Goal: Task Accomplishment & Management: Complete application form

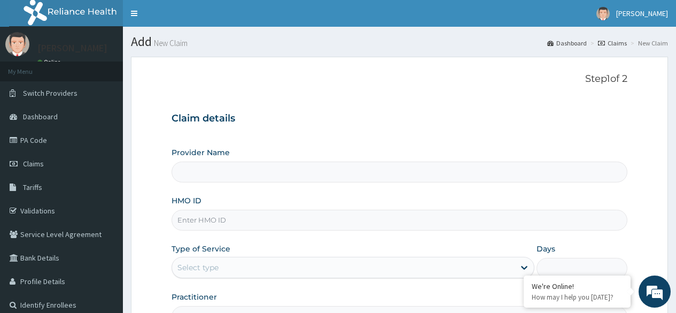
type input "Reliance Family Clinics (RFC) - Ajah"
click at [265, 218] on input "HMO ID" at bounding box center [400, 220] width 456 height 21
paste input "CWP/10377/A"
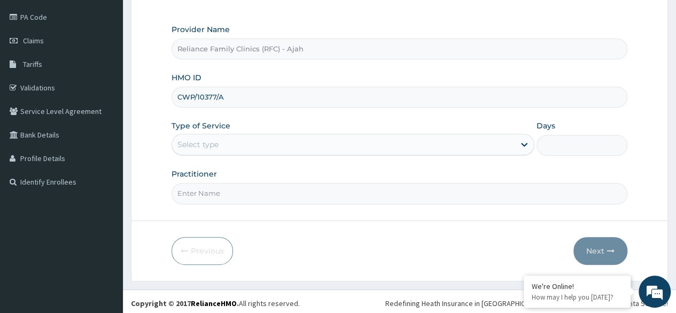
scroll to position [124, 0]
type input "CWP/10377/A"
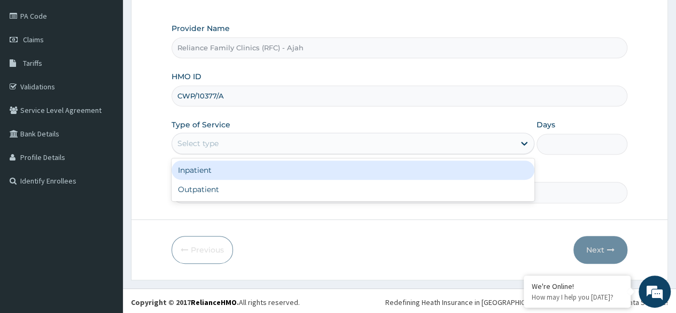
click at [260, 193] on div "Outpatient" at bounding box center [353, 189] width 363 height 19
type input "1"
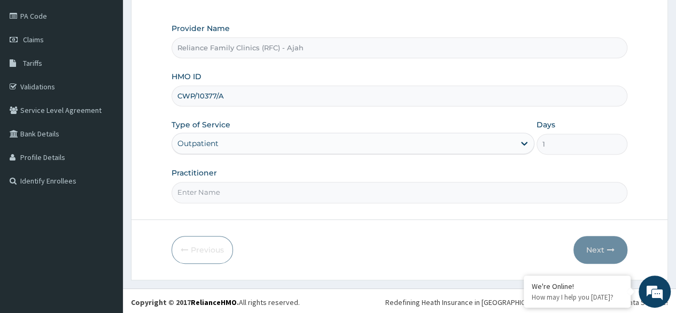
click at [275, 193] on input "Practitioner" at bounding box center [400, 192] width 456 height 21
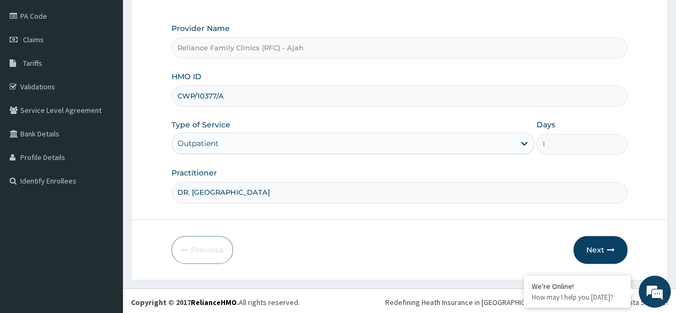
type input "DR. LOCUM"
click at [615, 236] on button "Next" at bounding box center [600, 250] width 54 height 28
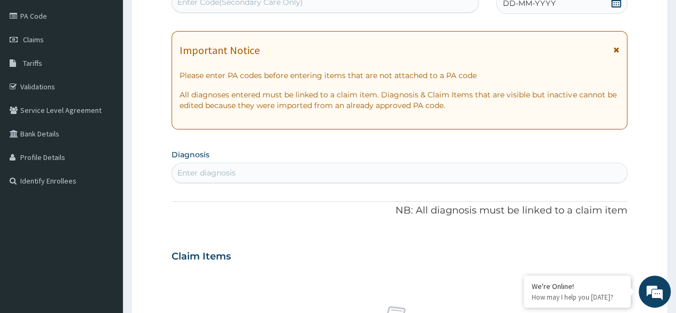
click at [615, 7] on span at bounding box center [616, 3] width 11 height 13
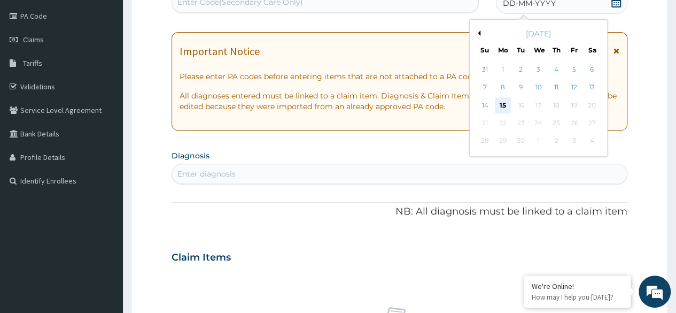
click at [502, 104] on div "15" at bounding box center [503, 105] width 16 height 16
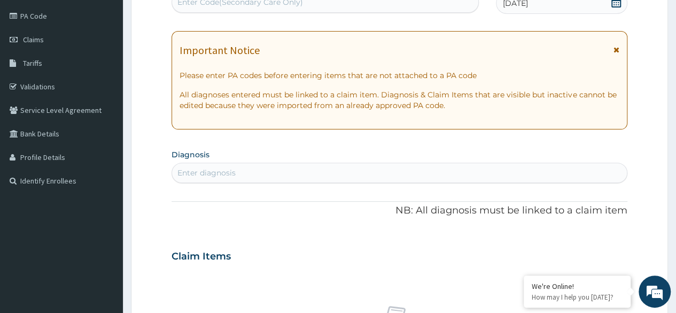
click at [306, 173] on div "Enter diagnosis" at bounding box center [399, 172] width 455 height 17
type input "D"
type input "VER"
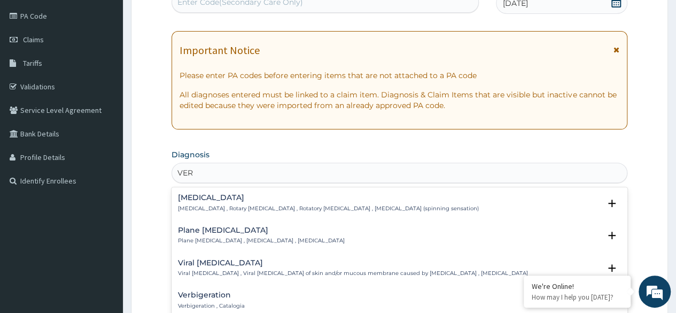
click at [220, 195] on h4 "Vertigo" at bounding box center [328, 197] width 301 height 8
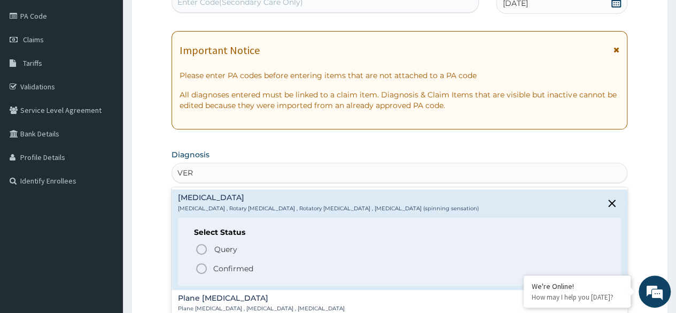
click at [200, 268] on icon "status option filled" at bounding box center [201, 268] width 13 height 13
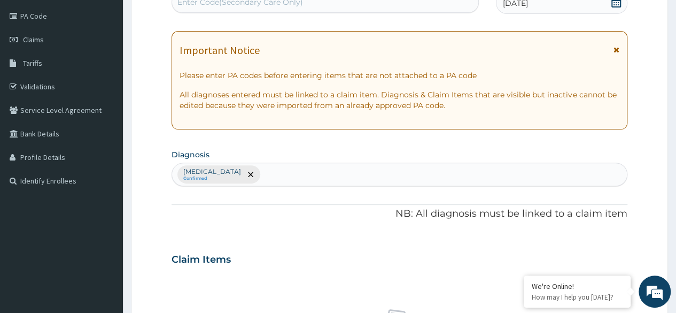
click at [241, 172] on div "Vertigo Confirmed" at bounding box center [399, 174] width 455 height 22
type input "DIZZI"
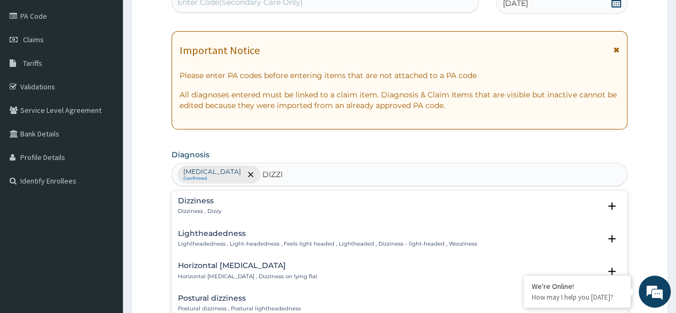
click at [205, 210] on p "Dizziness , Dizzy" at bounding box center [199, 210] width 43 height 7
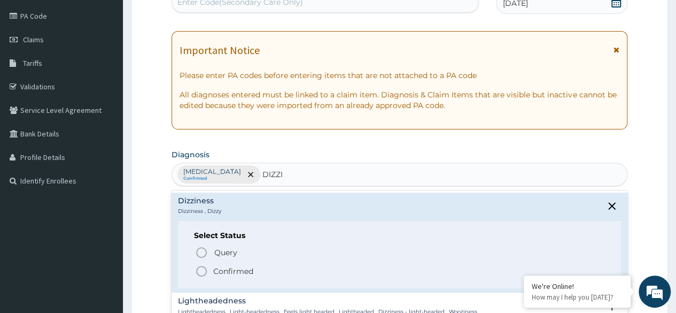
click at [201, 269] on icon "status option filled" at bounding box center [201, 271] width 13 height 13
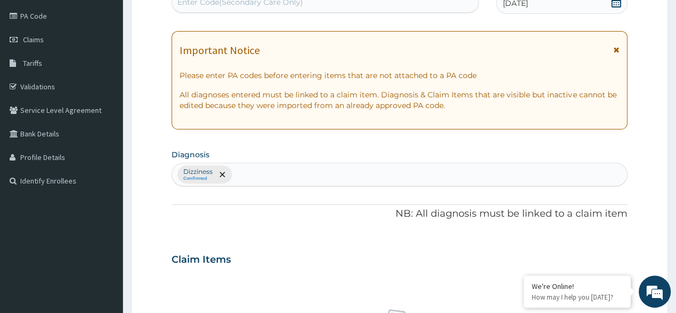
click at [285, 169] on div "Dizziness Confirmed" at bounding box center [399, 174] width 455 height 22
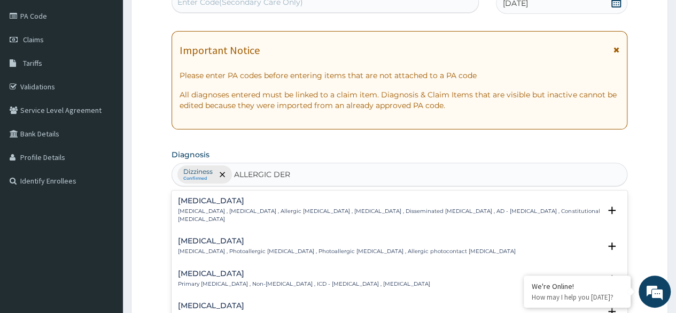
type input "ALLERGIC DERM"
click at [207, 205] on div "Atopic dermatitis Atopic dermatitis , Atopic eczema , Allergic eczema , Allergi…" at bounding box center [389, 210] width 422 height 26
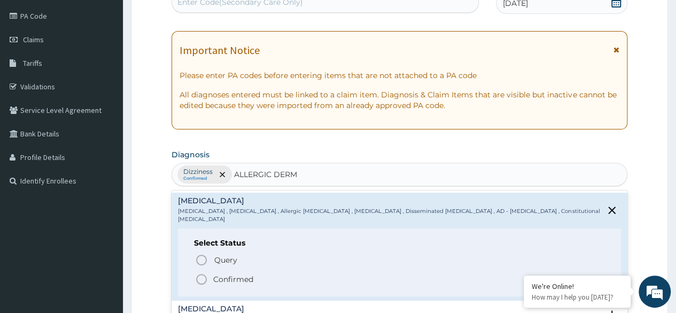
click at [204, 273] on icon "status option filled" at bounding box center [201, 279] width 13 height 13
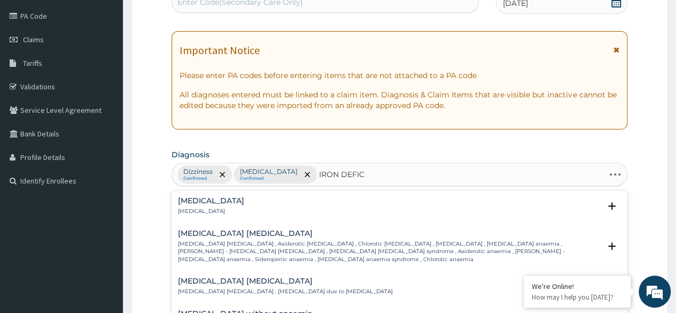
type input "IRON DEFICI"
click at [223, 249] on p "Iron deficiency anemia , Asiderotic anemia , Chlorotic anemia , Sideropenic ane…" at bounding box center [389, 251] width 422 height 23
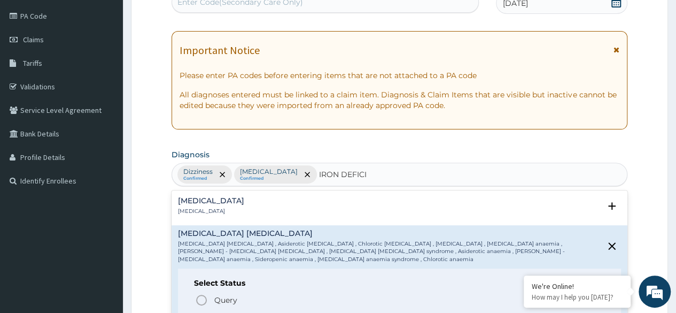
click at [204, 312] on icon "status option filled" at bounding box center [201, 319] width 13 height 13
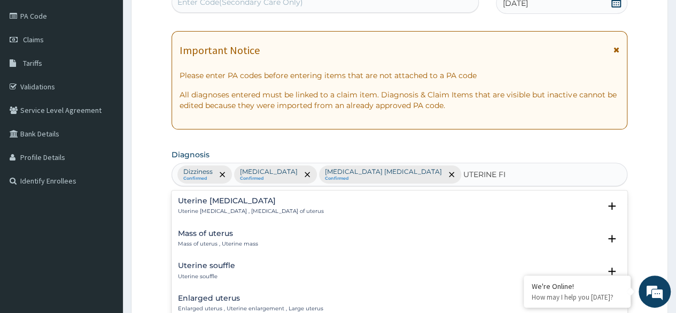
type input "UTERINE FIB"
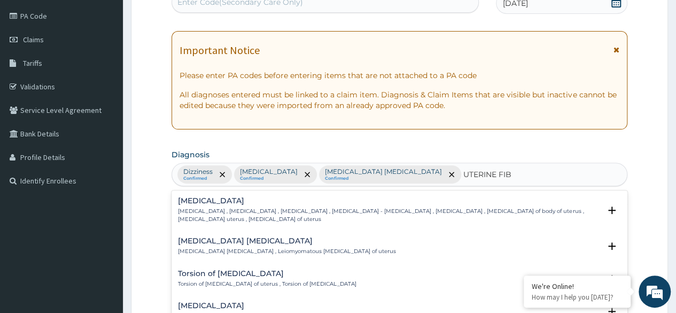
click at [215, 210] on p "Uterine leiomyoma , Uterine fibroid , Uterine fibroids , Uterine leiomyoma - fi…" at bounding box center [389, 214] width 422 height 15
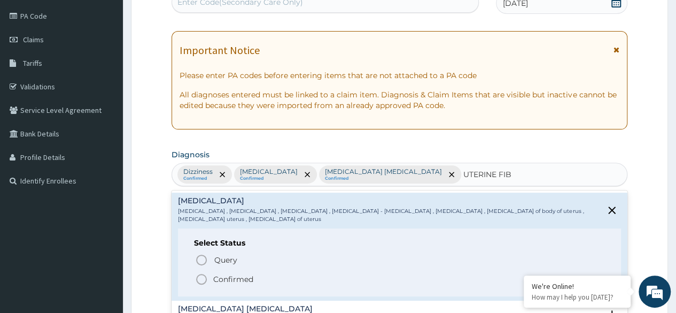
click at [201, 275] on icon "status option filled" at bounding box center [201, 279] width 13 height 13
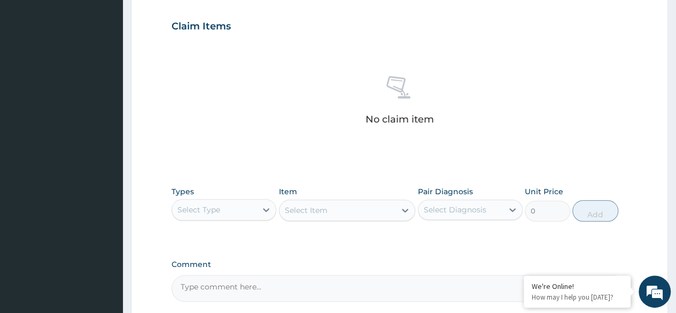
scroll to position [456, 0]
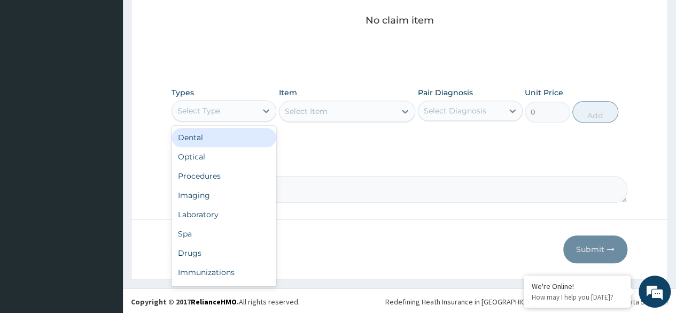
click at [236, 173] on div "Procedures" at bounding box center [224, 175] width 105 height 19
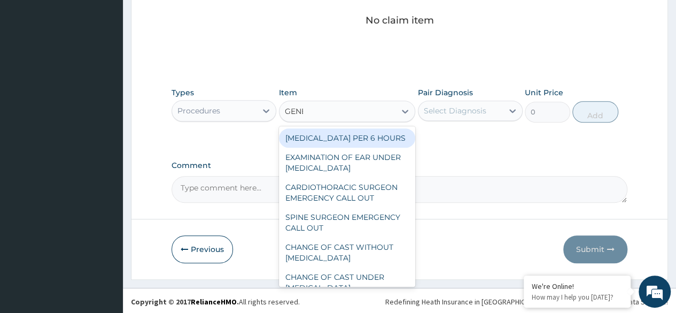
type input "GENER"
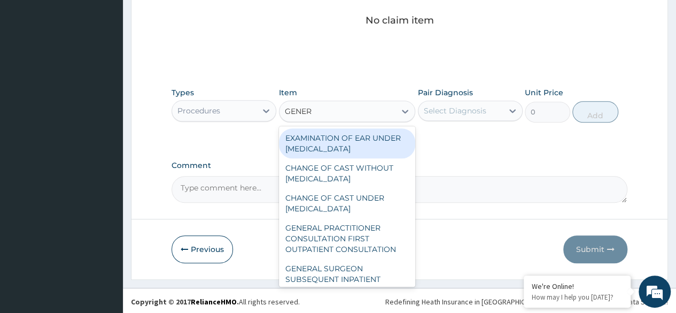
click at [359, 241] on div "GENERAL PRACTITIONER CONSULTATION FIRST OUTPATIENT CONSULTATION" at bounding box center [347, 238] width 137 height 41
type input "3370.125"
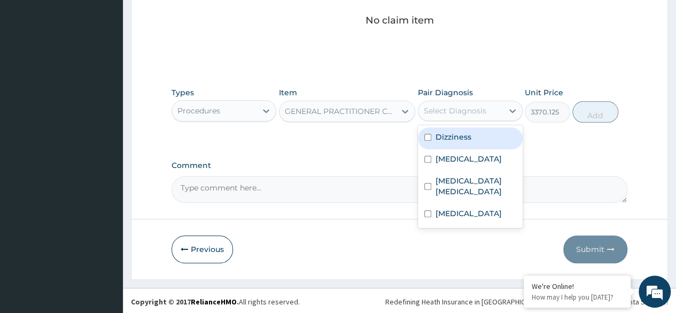
click at [481, 142] on div "Dizziness" at bounding box center [470, 138] width 105 height 22
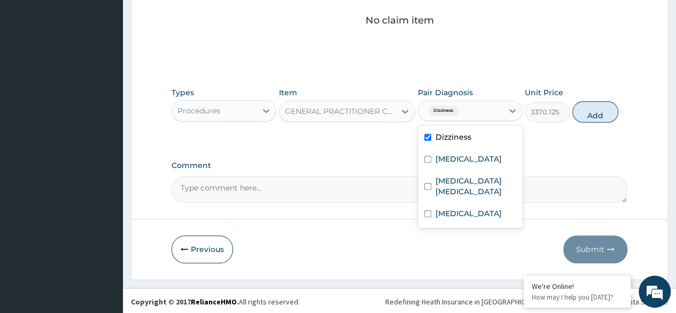
checkbox input "true"
click at [475, 159] on label "Atopic dermatitis" at bounding box center [469, 158] width 66 height 11
checkbox input "true"
click at [470, 188] on label "Iron deficiency anemia" at bounding box center [476, 185] width 81 height 21
checkbox input "true"
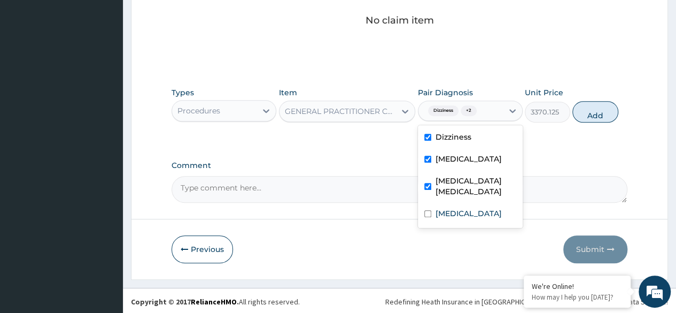
click at [487, 220] on div "Uterine leiomyoma" at bounding box center [470, 215] width 105 height 22
checkbox input "true"
click at [591, 117] on button "Add" at bounding box center [594, 111] width 45 height 21
type input "0"
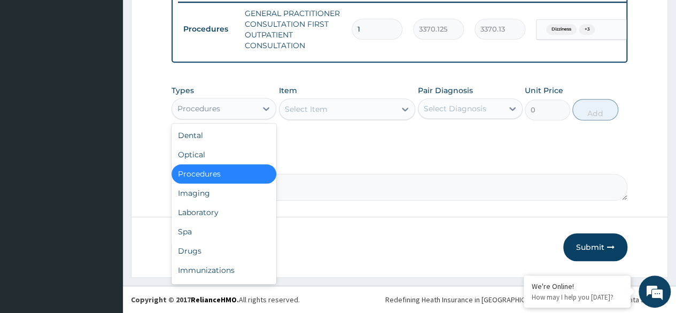
click at [227, 216] on div "Laboratory" at bounding box center [224, 212] width 105 height 19
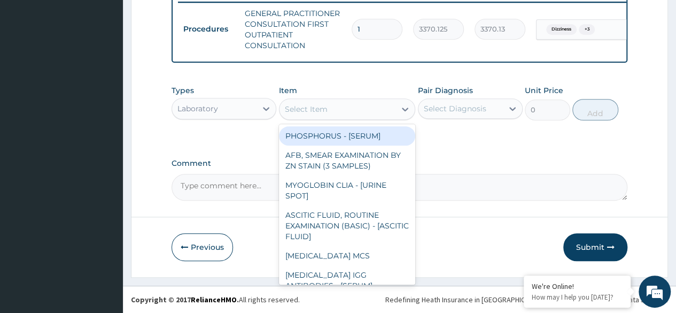
click at [366, 107] on div "Select Item" at bounding box center [338, 108] width 117 height 17
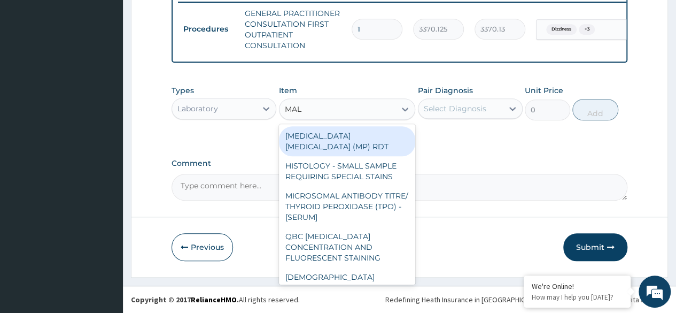
type input "MALA"
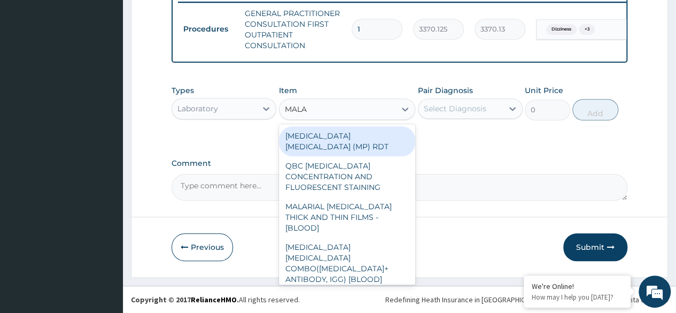
click at [390, 138] on div "[MEDICAL_DATA] [MEDICAL_DATA] (MP) RDT" at bounding box center [347, 141] width 137 height 30
type input "1531.875"
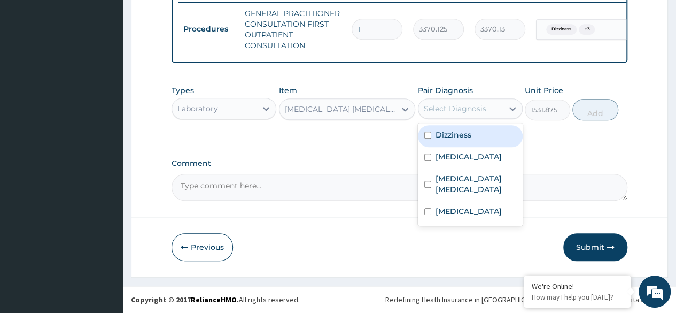
click at [473, 137] on div "Dizziness" at bounding box center [470, 136] width 105 height 22
checkbox input "true"
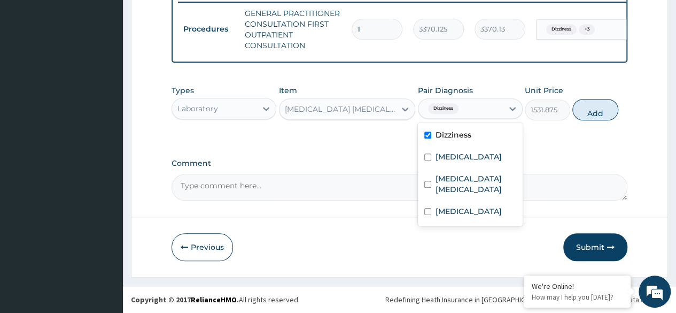
click at [469, 160] on label "Atopic dermatitis" at bounding box center [469, 156] width 66 height 11
checkbox input "true"
click at [467, 179] on label "Iron deficiency anemia" at bounding box center [476, 183] width 81 height 21
checkbox input "true"
click at [467, 211] on label "Uterine leiomyoma" at bounding box center [469, 211] width 66 height 11
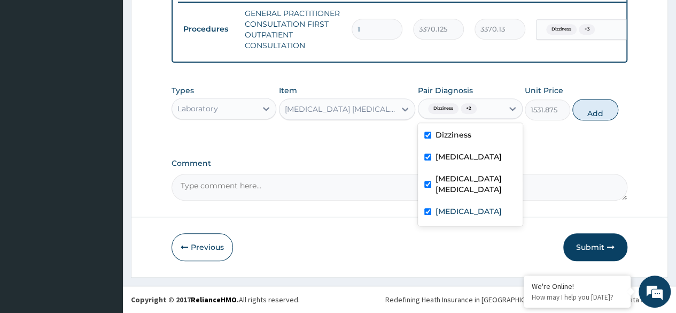
checkbox input "true"
click at [596, 114] on button "Add" at bounding box center [594, 109] width 45 height 21
type input "0"
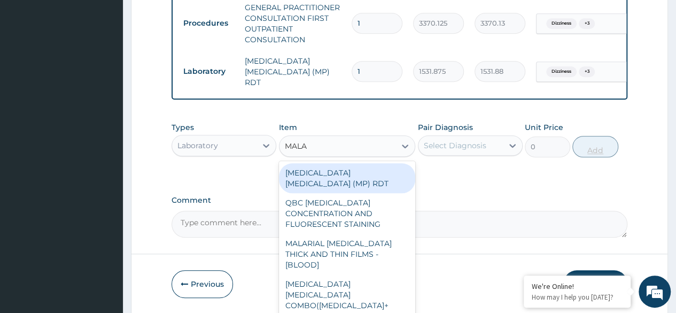
type input "MALAR"
click at [376, 238] on div "MALARIAL [MEDICAL_DATA] THICK AND THIN FILMS - [BLOOD]" at bounding box center [347, 254] width 137 height 41
type input "1531.875"
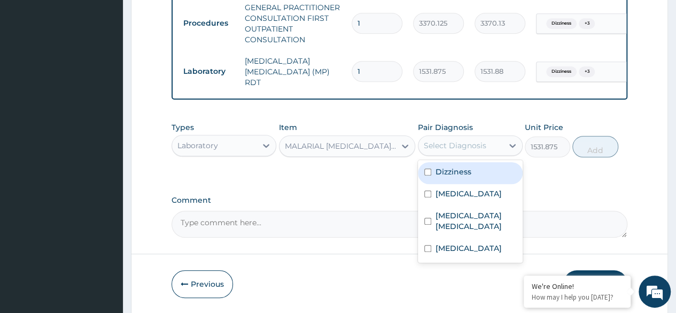
click at [474, 180] on div "Dizziness" at bounding box center [470, 173] width 105 height 22
checkbox input "true"
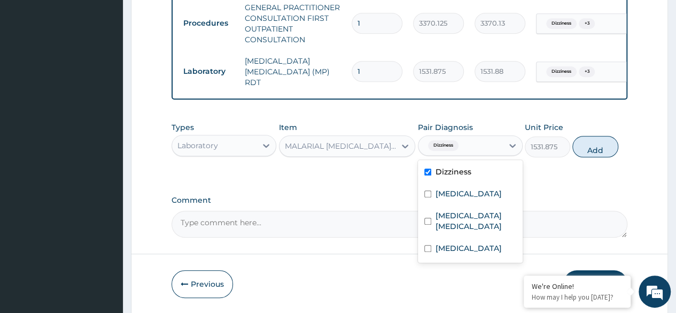
click at [472, 195] on label "Atopic dermatitis" at bounding box center [469, 193] width 66 height 11
checkbox input "true"
click at [468, 227] on label "Iron deficiency anemia" at bounding box center [476, 220] width 81 height 21
checkbox input "true"
click at [466, 257] on div "Uterine leiomyoma" at bounding box center [470, 249] width 105 height 22
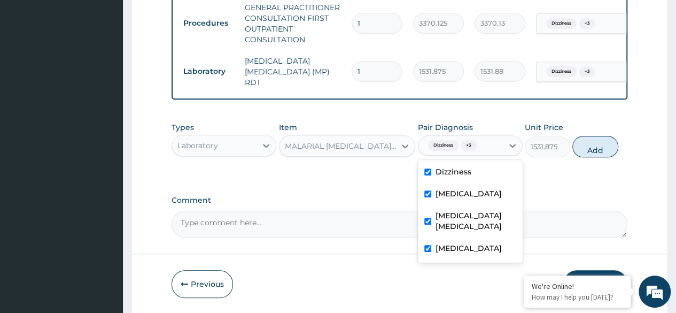
checkbox input "true"
click at [606, 157] on button "Add" at bounding box center [594, 146] width 45 height 21
type input "0"
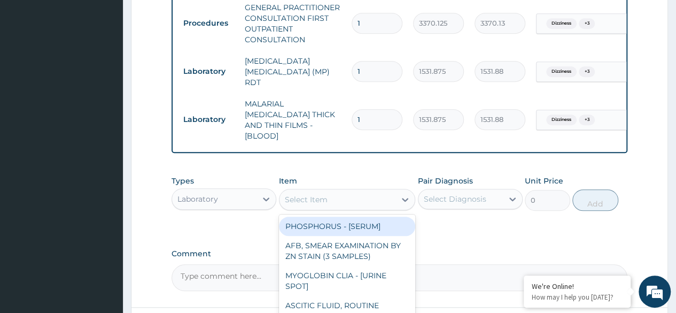
click at [359, 191] on div "Select Item" at bounding box center [338, 199] width 117 height 17
type input "FBC"
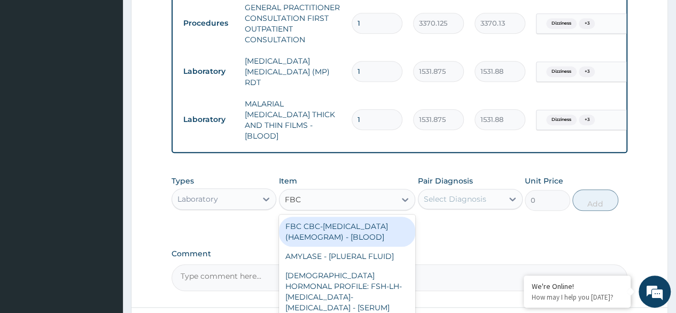
click at [397, 227] on div "FBC CBC-COMPLETE BLOOD COUNT (HAEMOGRAM) - [BLOOD]" at bounding box center [347, 231] width 137 height 30
type input "4085"
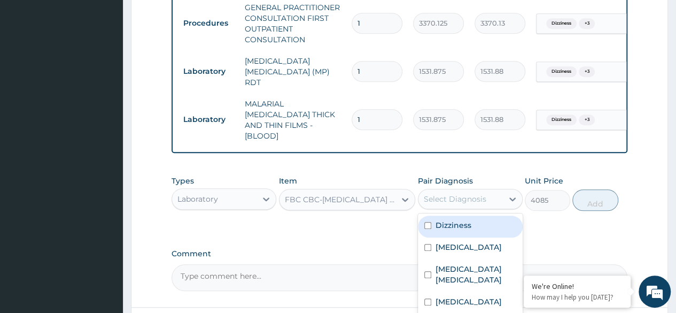
click at [462, 220] on label "Dizziness" at bounding box center [454, 225] width 36 height 11
checkbox input "true"
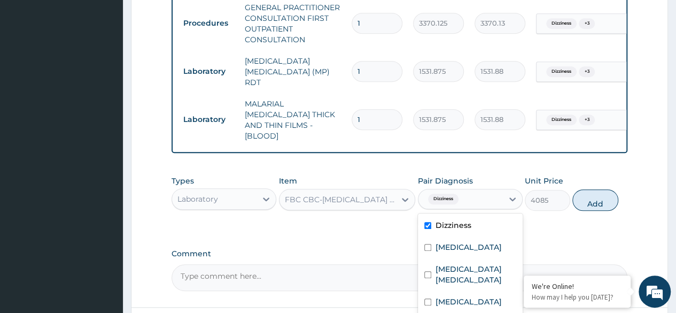
click at [471, 242] on label "Atopic dermatitis" at bounding box center [469, 247] width 66 height 11
checkbox input "true"
click at [472, 266] on label "Iron deficiency anemia" at bounding box center [476, 273] width 81 height 21
checkbox input "true"
click at [482, 296] on label "Uterine leiomyoma" at bounding box center [469, 301] width 66 height 11
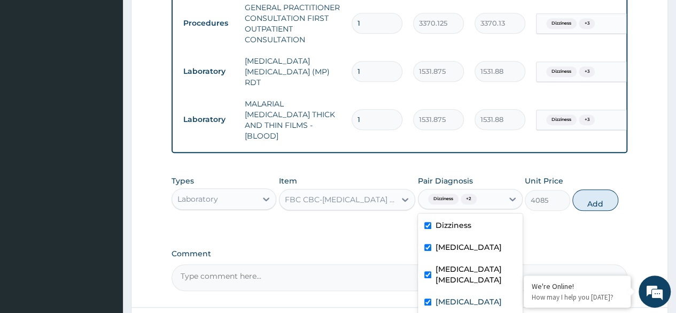
checkbox input "true"
click at [603, 198] on button "Add" at bounding box center [594, 199] width 45 height 21
type input "0"
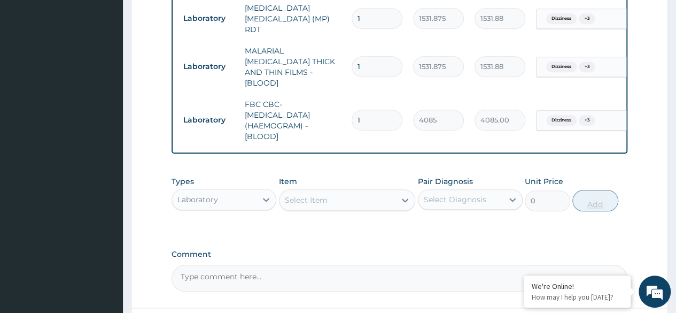
scroll to position [563, 0]
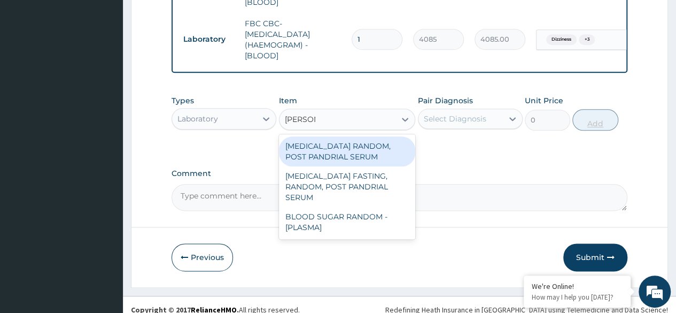
type input "RANDOM"
click at [363, 207] on div "BLOOD SUGAR RANDOM - [PLASMA]" at bounding box center [347, 222] width 137 height 30
type input "1800"
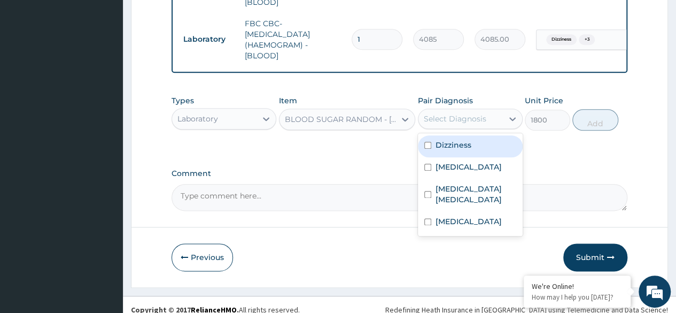
click at [475, 141] on div "Dizziness" at bounding box center [470, 146] width 105 height 22
checkbox input "true"
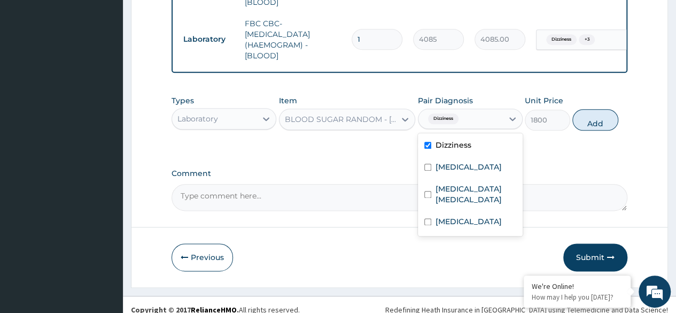
click at [474, 161] on label "Atopic dermatitis" at bounding box center [469, 166] width 66 height 11
checkbox input "true"
click at [466, 183] on label "Iron deficiency anemia" at bounding box center [476, 193] width 81 height 21
checkbox input "true"
click at [461, 216] on label "Uterine leiomyoma" at bounding box center [469, 221] width 66 height 11
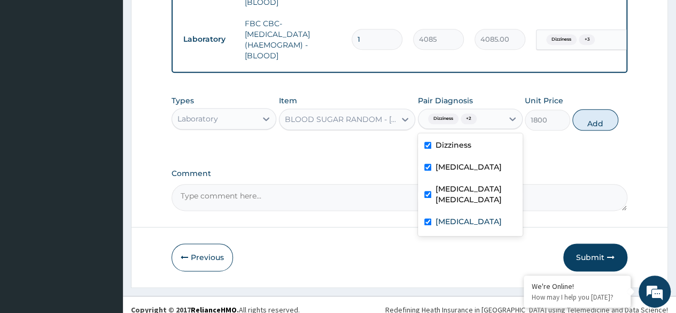
checkbox input "true"
click at [596, 114] on button "Add" at bounding box center [594, 119] width 45 height 21
type input "0"
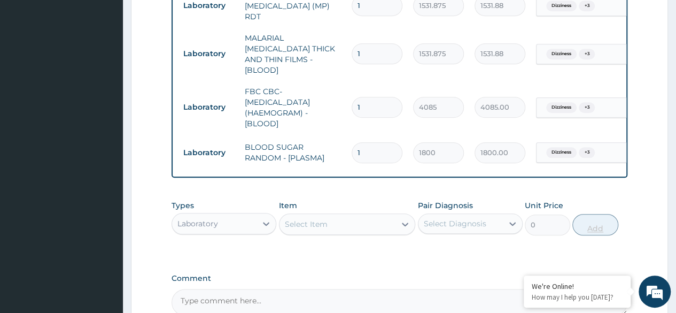
scroll to position [600, 0]
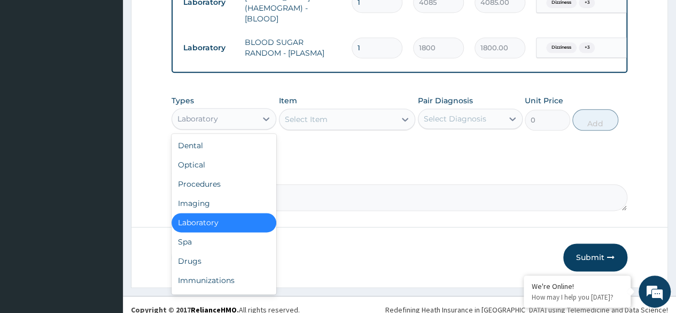
click at [231, 253] on div "Drugs" at bounding box center [224, 260] width 105 height 19
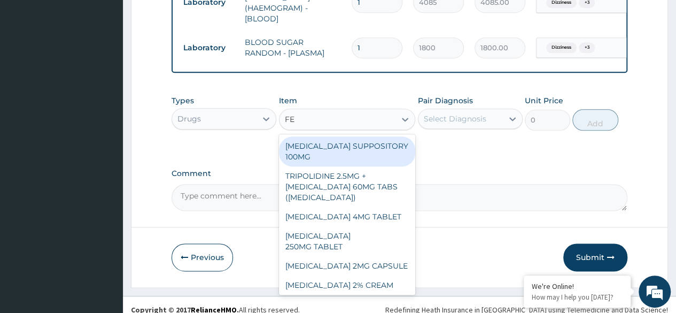
type input "FES"
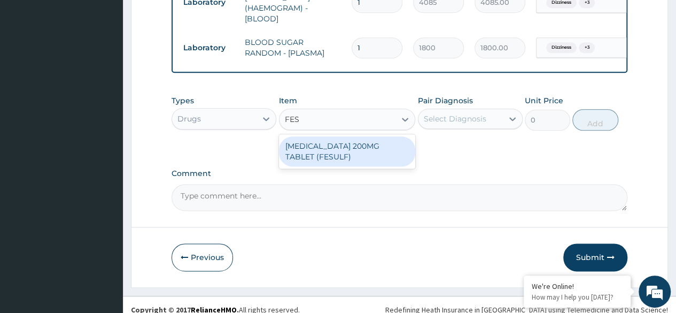
click at [383, 150] on div "FERROUS SULPHATE 200MG TABLET (FESULF)" at bounding box center [347, 151] width 137 height 30
type input "30"
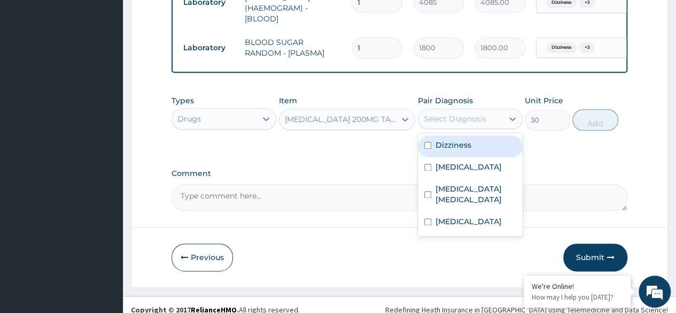
click at [476, 140] on div "Dizziness" at bounding box center [470, 146] width 105 height 22
checkbox input "true"
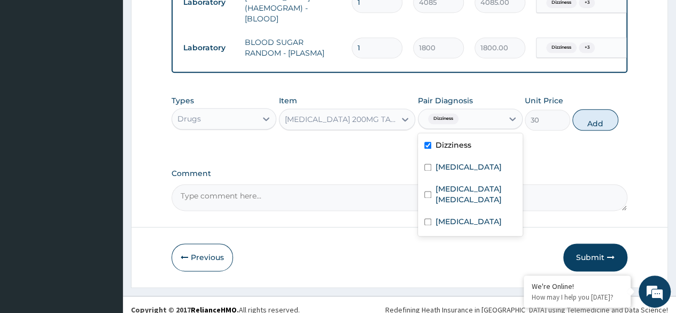
click at [476, 161] on label "Atopic dermatitis" at bounding box center [469, 166] width 66 height 11
checkbox input "true"
click at [471, 191] on label "Iron deficiency anemia" at bounding box center [476, 193] width 81 height 21
checkbox input "true"
click at [472, 216] on label "Uterine leiomyoma" at bounding box center [469, 221] width 66 height 11
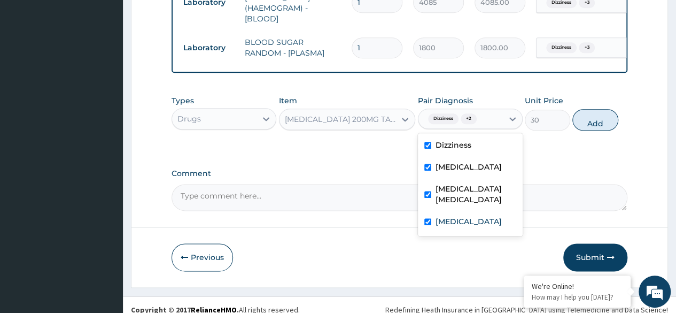
checkbox input "true"
click at [593, 114] on button "Add" at bounding box center [594, 119] width 45 height 21
type input "0"
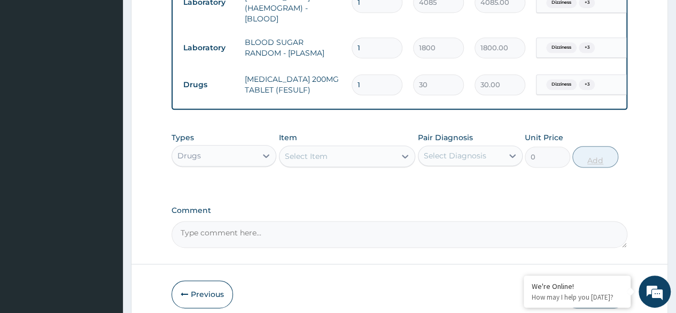
type input "0.00"
type input "2"
type input "60.00"
type input "28"
type input "840.00"
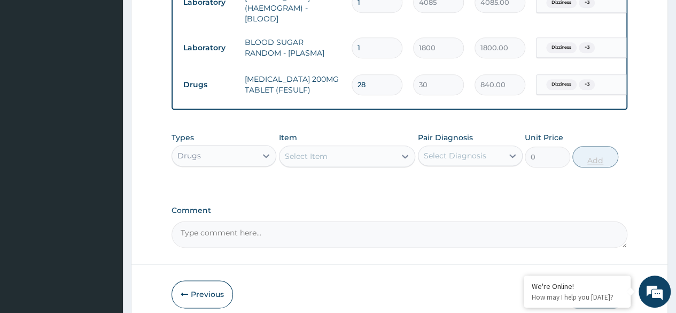
type input "28"
click at [326, 148] on div "Select Item" at bounding box center [338, 156] width 117 height 17
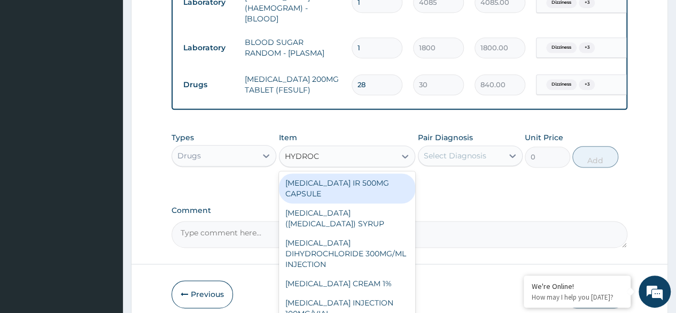
type input "HYDROCO"
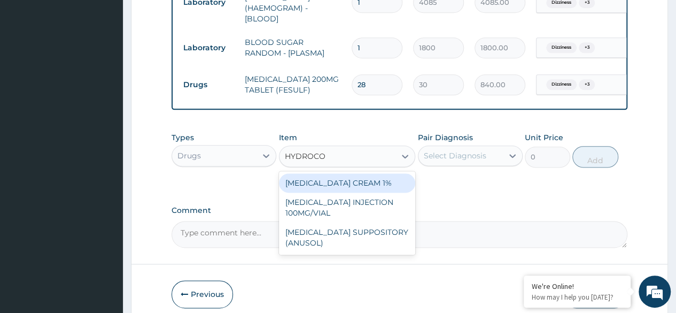
click at [393, 173] on div "HYDROCORTISONE CREAM 1%" at bounding box center [347, 182] width 137 height 19
type input "1345.5"
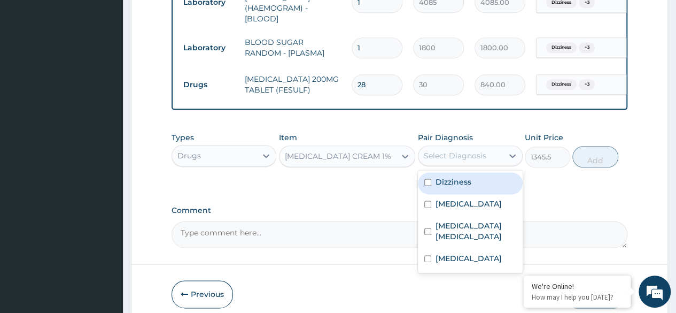
click at [480, 176] on div "Dizziness" at bounding box center [470, 183] width 105 height 22
checkbox input "true"
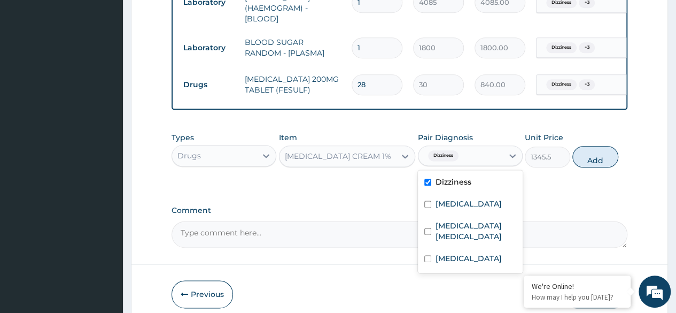
click at [480, 198] on label "Atopic dermatitis" at bounding box center [469, 203] width 66 height 11
checkbox input "true"
click at [472, 226] on label "Iron deficiency anemia" at bounding box center [476, 230] width 81 height 21
checkbox input "true"
click at [478, 253] on label "Uterine leiomyoma" at bounding box center [469, 258] width 66 height 11
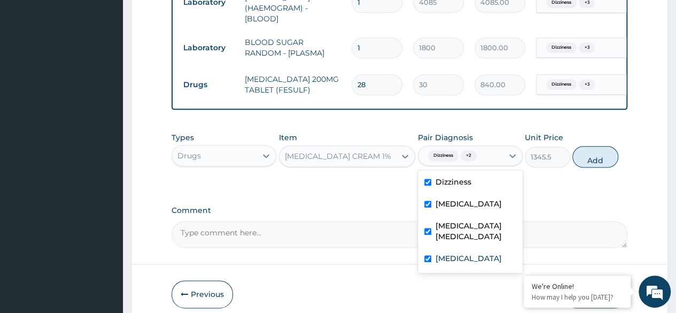
checkbox input "true"
click at [596, 149] on button "Add" at bounding box center [594, 156] width 45 height 21
type input "0"
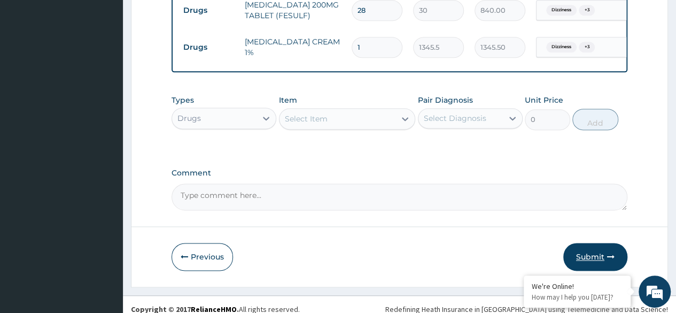
click at [588, 244] on button "Submit" at bounding box center [595, 257] width 64 height 28
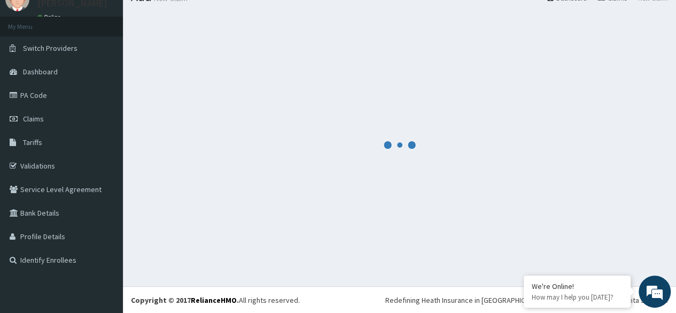
scroll to position [674, 0]
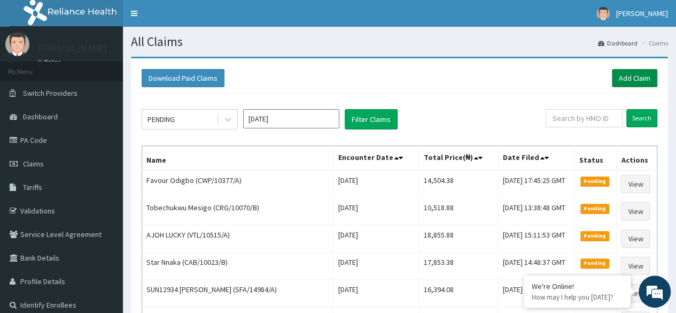
click at [638, 77] on link "Add Claim" at bounding box center [634, 78] width 45 height 18
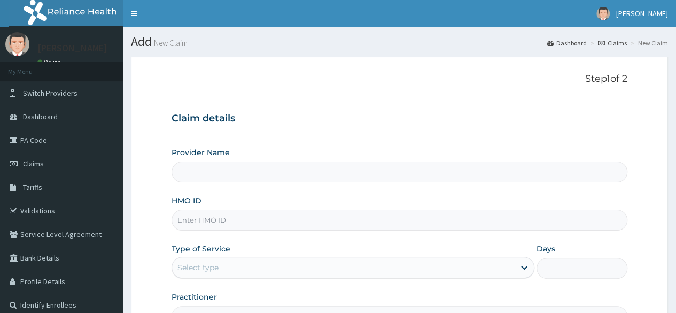
click at [259, 215] on input "HMO ID" at bounding box center [400, 220] width 456 height 21
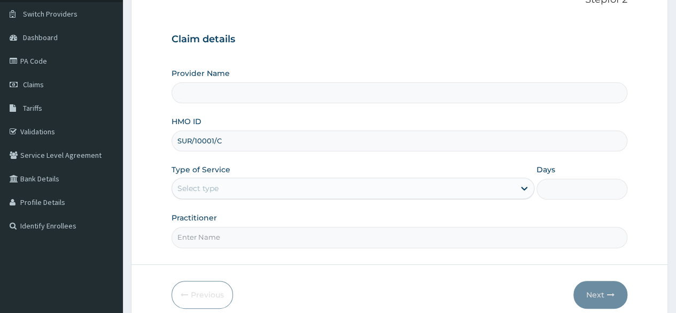
scroll to position [123, 0]
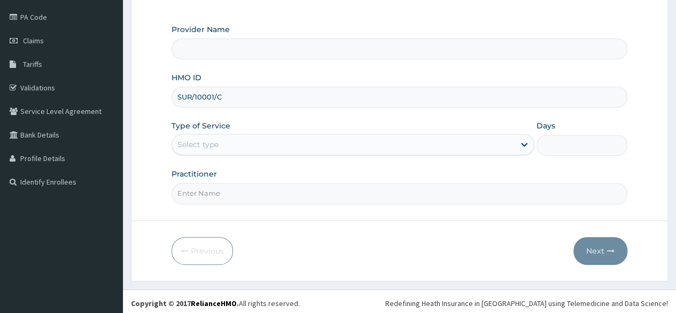
type input "SUR/10001/C"
type input "Reliance Family Clinics (RFC) - Ajah"
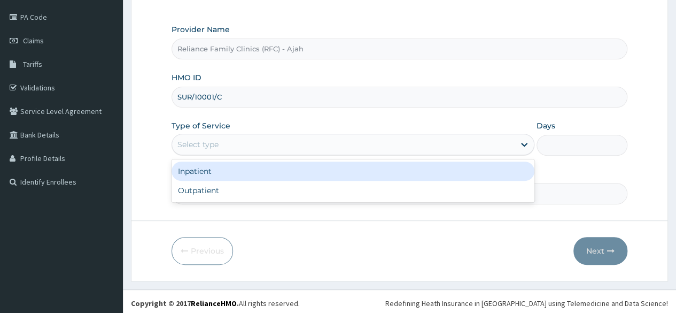
click at [267, 186] on div "Outpatient" at bounding box center [353, 190] width 363 height 19
type input "1"
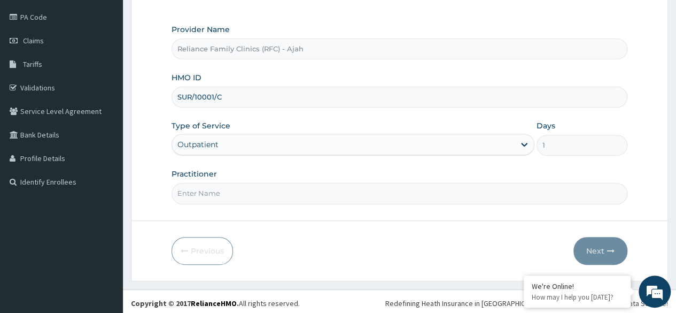
click at [270, 192] on input "Practitioner" at bounding box center [400, 193] width 456 height 21
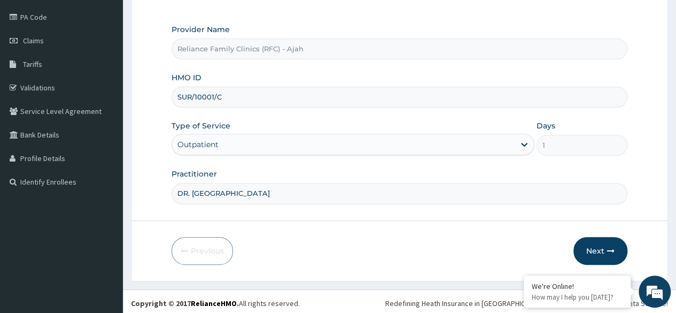
type input "DR. LOCUM"
click at [602, 249] on button "Next" at bounding box center [600, 251] width 54 height 28
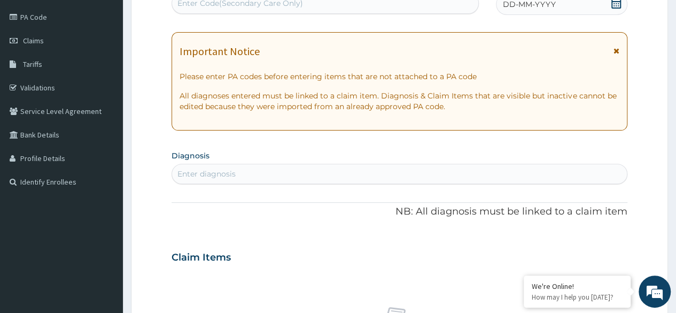
click at [585, 12] on div "DD-MM-YYYY" at bounding box center [561, 4] width 131 height 21
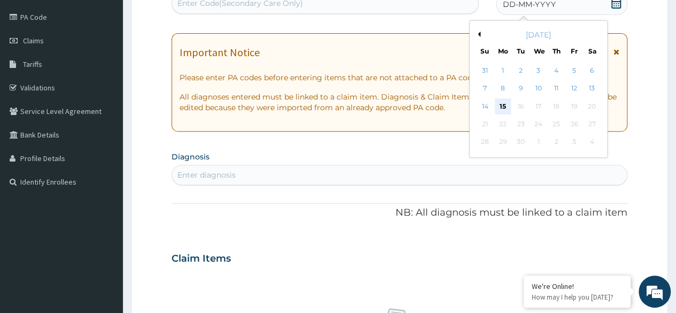
click at [504, 105] on div "15" at bounding box center [503, 106] width 16 height 16
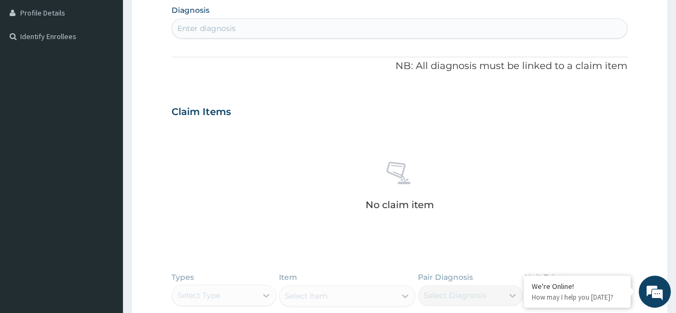
scroll to position [271, 0]
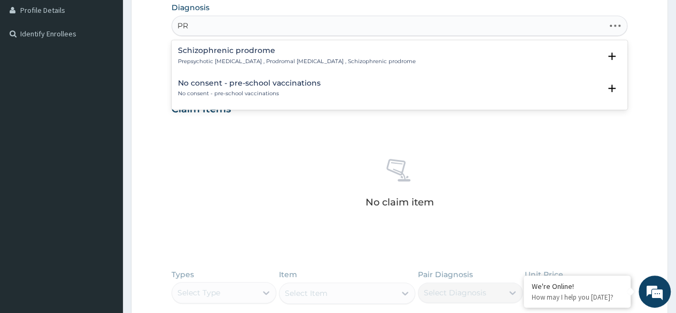
type input "P"
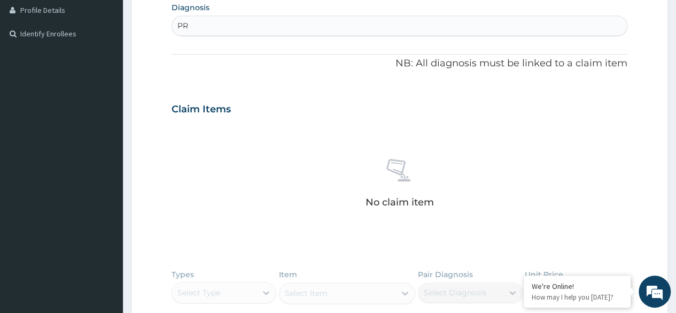
type input "P"
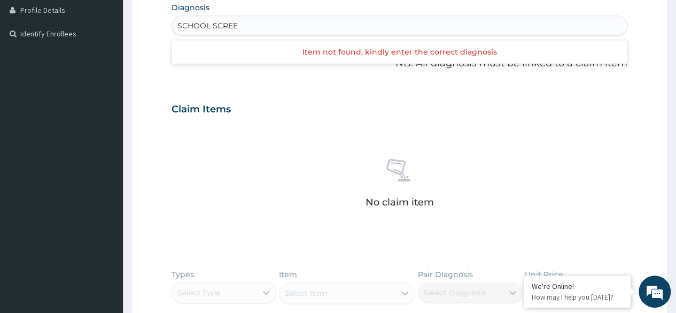
type input "SCHOOL SCREE"
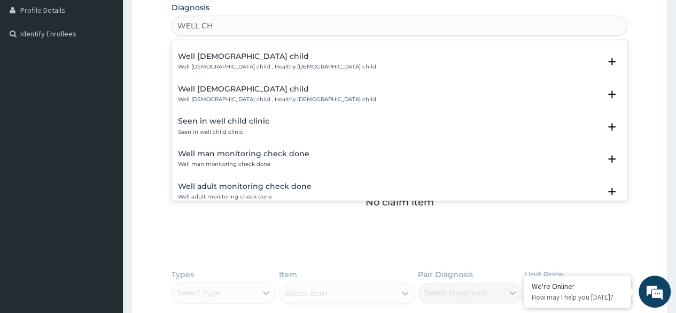
scroll to position [0, 0]
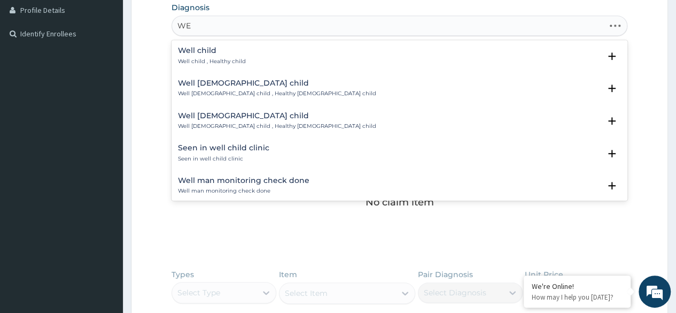
type input "W"
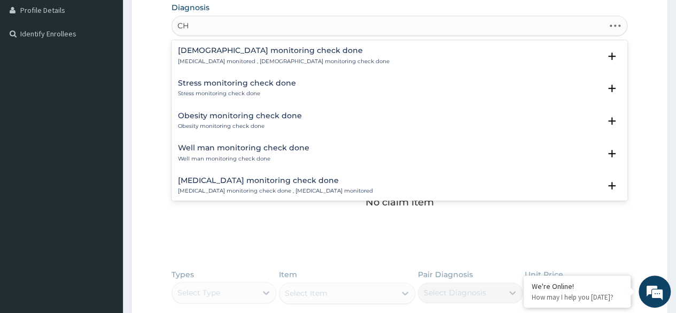
type input "C"
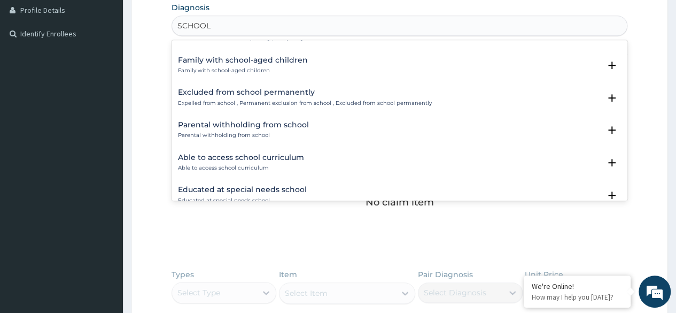
scroll to position [1465, 0]
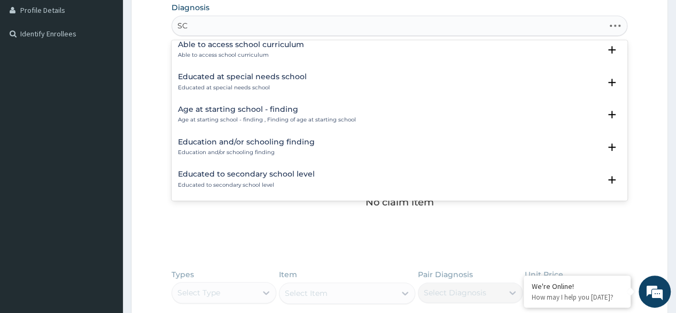
type input "S"
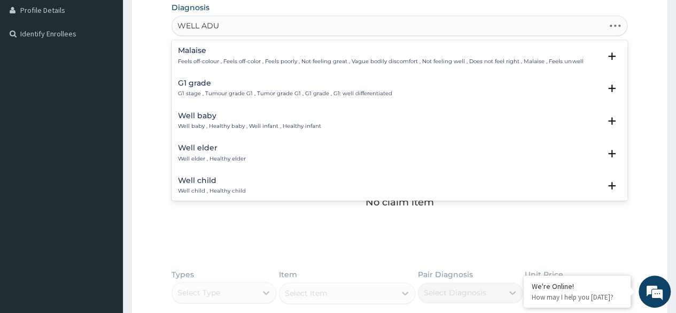
type input "WELL ADUL"
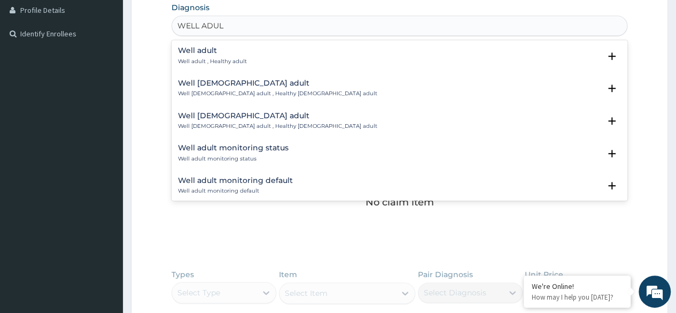
scroll to position [0, 0]
click at [281, 156] on p "Well adult monitoring status" at bounding box center [233, 158] width 111 height 7
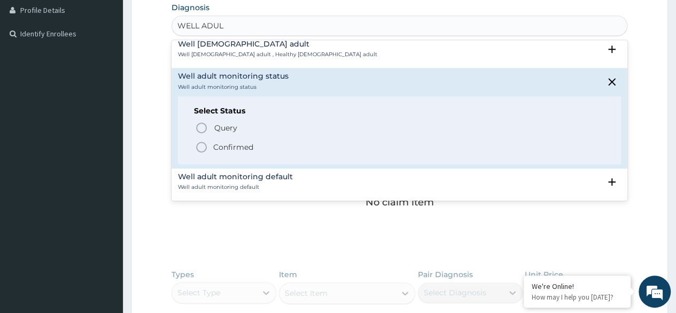
scroll to position [79, 0]
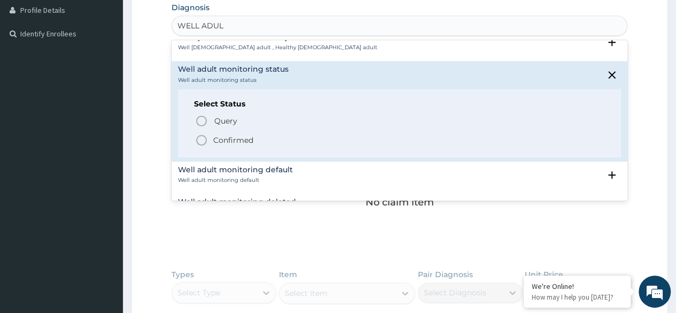
click at [201, 140] on icon "status option filled" at bounding box center [201, 140] width 13 height 13
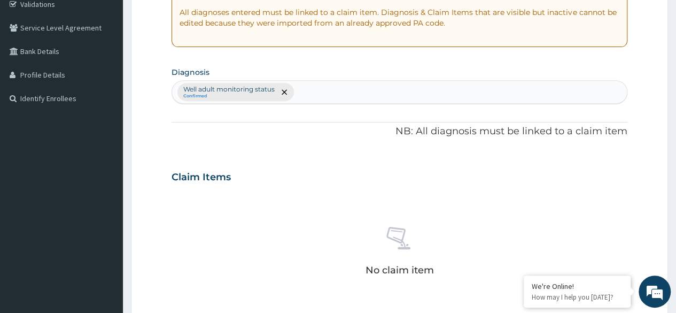
scroll to position [205, 0]
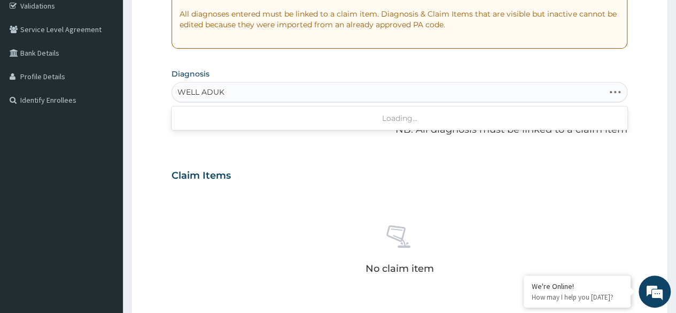
type input "WELL ADU"
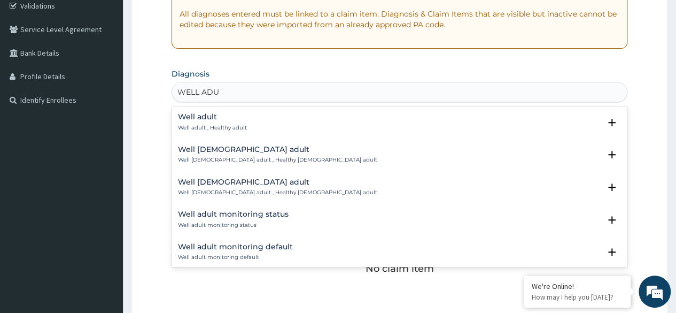
click at [250, 214] on h4 "Well adult monitoring status" at bounding box center [233, 214] width 111 height 8
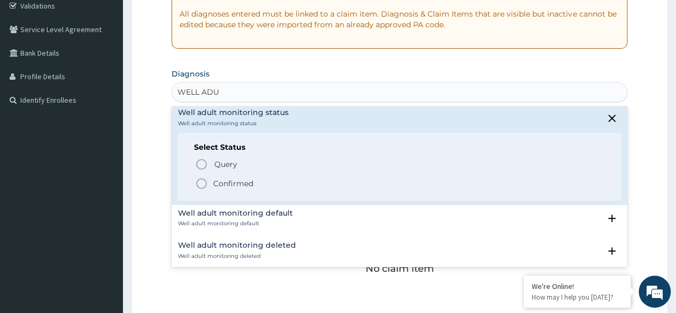
scroll to position [171, 0]
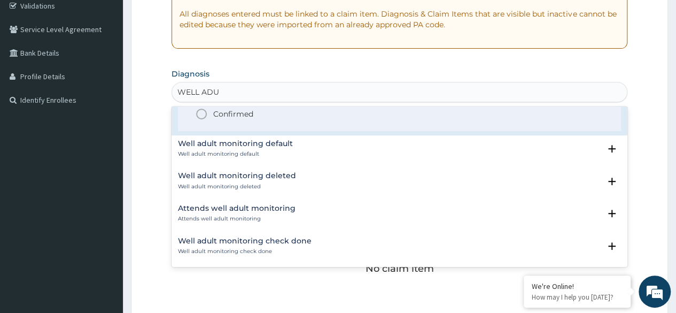
click at [203, 118] on icon "status option filled" at bounding box center [201, 113] width 13 height 13
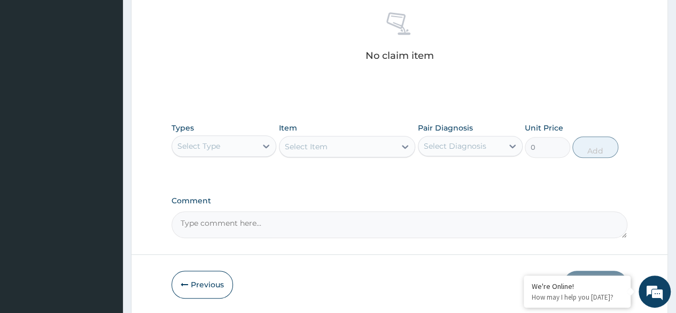
scroll to position [423, 0]
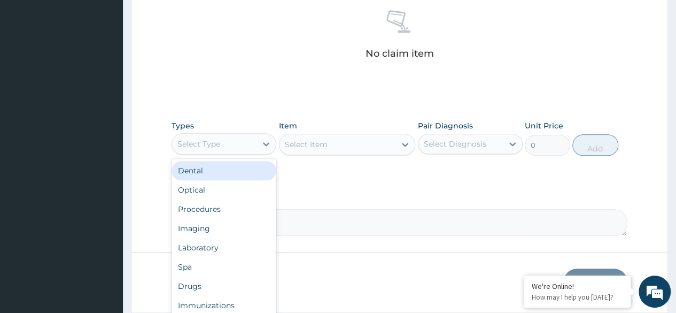
click at [236, 204] on div "Procedures" at bounding box center [224, 208] width 105 height 19
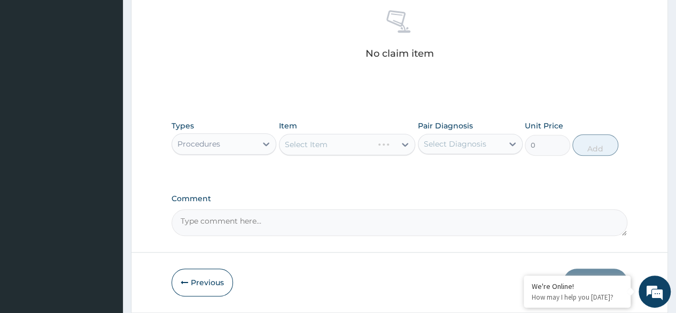
click at [343, 144] on div "Select Item" at bounding box center [347, 144] width 137 height 21
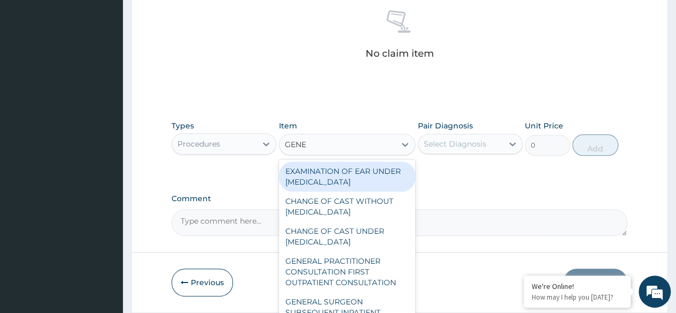
type input "GENER"
click at [345, 283] on div "GENERAL PRACTITIONER CONSULTATION FIRST OUTPATIENT CONSULTATION" at bounding box center [347, 271] width 137 height 41
type input "3370.125"
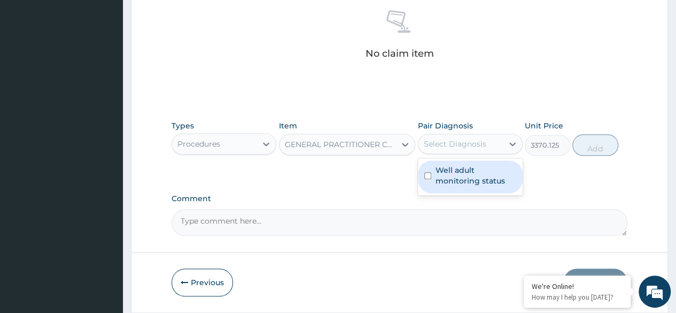
click at [454, 174] on label "Well adult monitoring status" at bounding box center [476, 175] width 81 height 21
checkbox input "true"
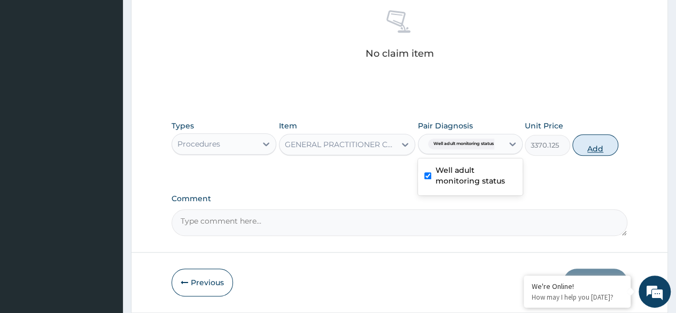
click at [587, 146] on button "Add" at bounding box center [594, 144] width 45 height 21
type input "0"
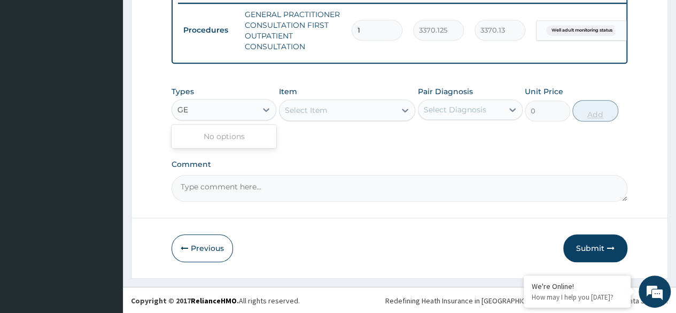
type input "G"
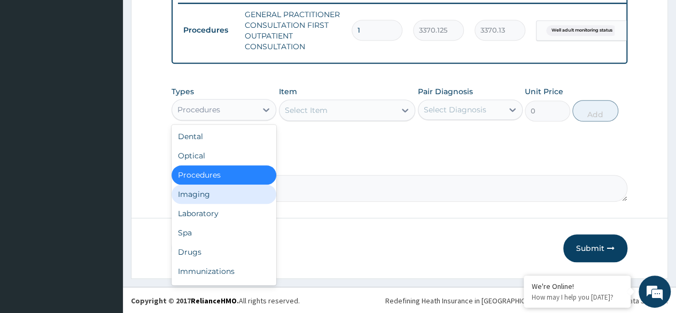
click at [220, 216] on div "Laboratory" at bounding box center [224, 213] width 105 height 19
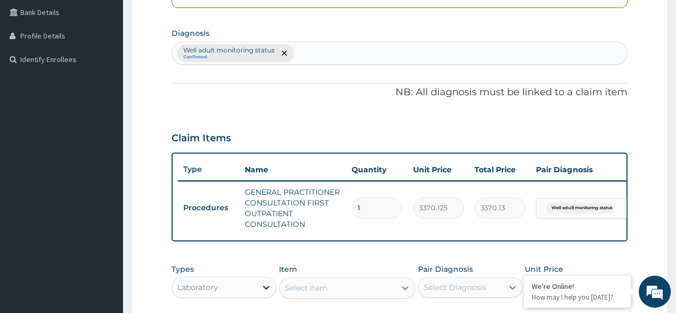
scroll to position [220, 0]
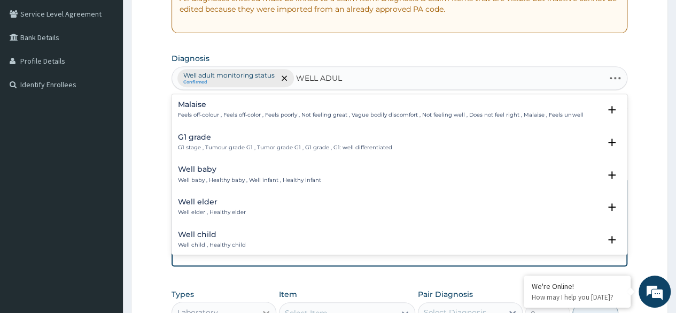
type input "WELL ADULT"
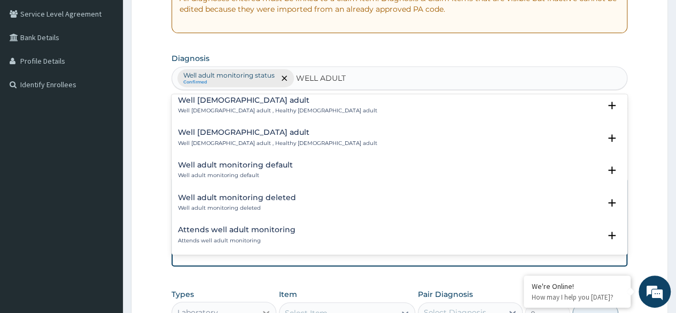
scroll to position [71, 0]
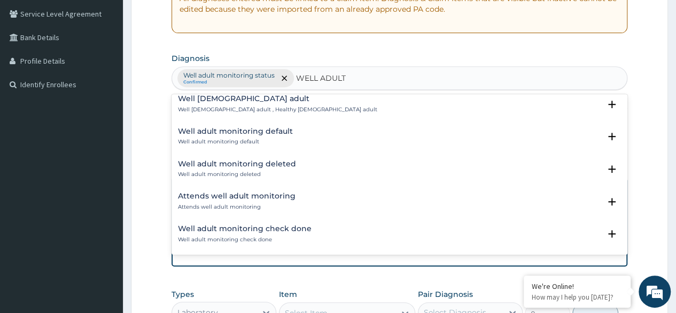
click at [239, 229] on h4 "Well adult monitoring check done" at bounding box center [245, 228] width 134 height 8
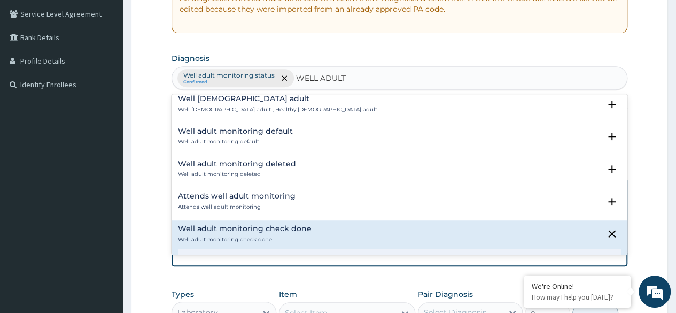
scroll to position [138, 0]
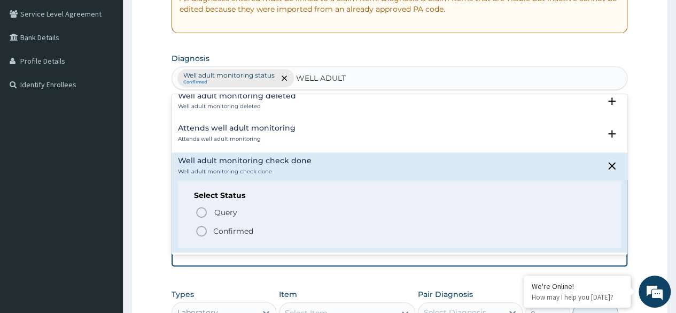
click at [201, 231] on icon "status option filled" at bounding box center [201, 230] width 13 height 13
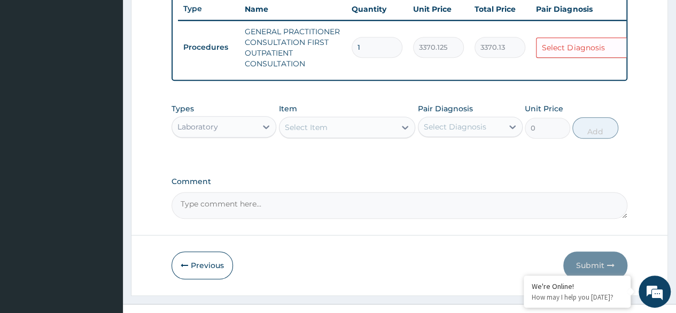
scroll to position [352, 0]
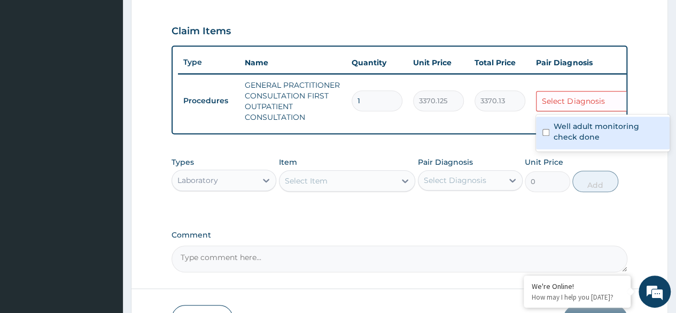
click at [568, 129] on label "Well adult monitoring check done" at bounding box center [609, 131] width 110 height 21
checkbox input "true"
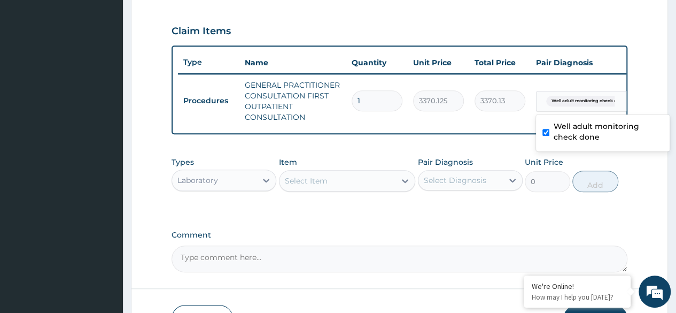
click at [399, 142] on div "PA Code / Prescription Code Enter Code(Secondary Care Only) Encounter Date 15-0…" at bounding box center [400, 11] width 456 height 522
click at [296, 186] on div "Select Item" at bounding box center [306, 180] width 43 height 11
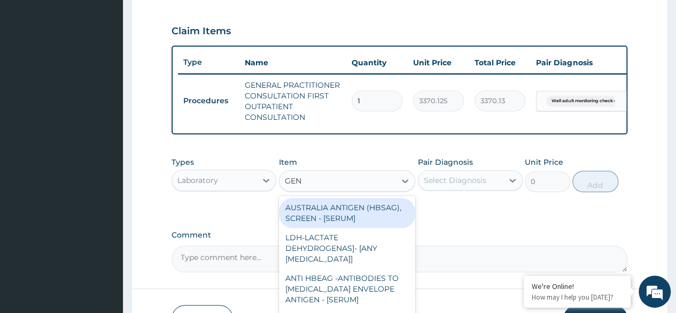
type input "GENO"
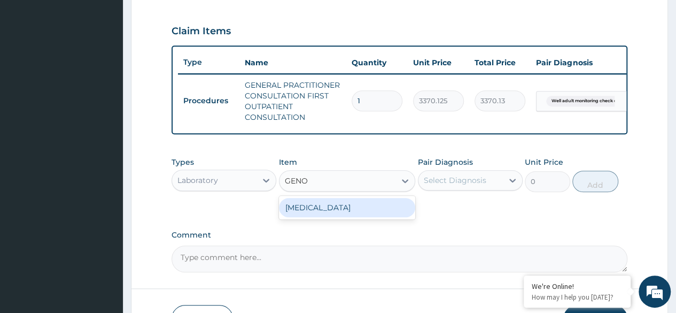
click at [381, 217] on div "[MEDICAL_DATA]" at bounding box center [347, 207] width 137 height 19
type input "3600"
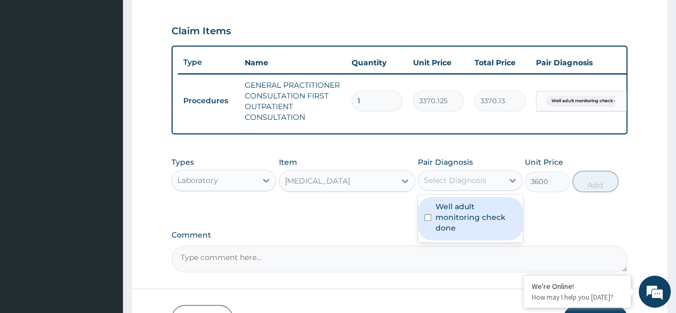
click at [467, 215] on label "Well adult monitoring check done" at bounding box center [476, 217] width 81 height 32
checkbox input "true"
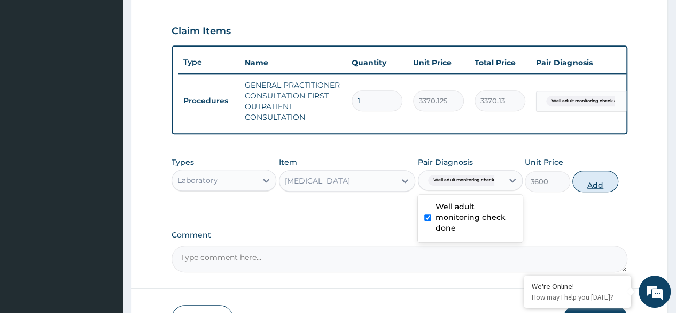
click at [609, 192] on button "Add" at bounding box center [594, 180] width 45 height 21
type input "0"
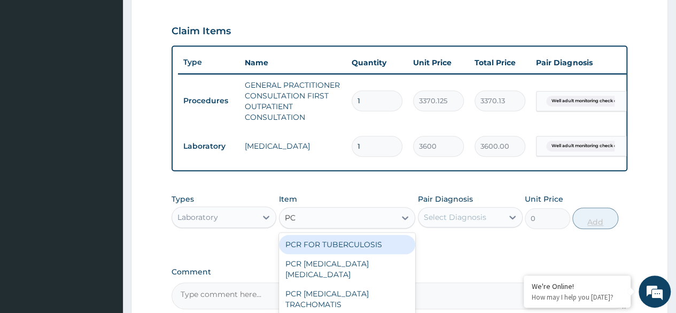
type input "PCV"
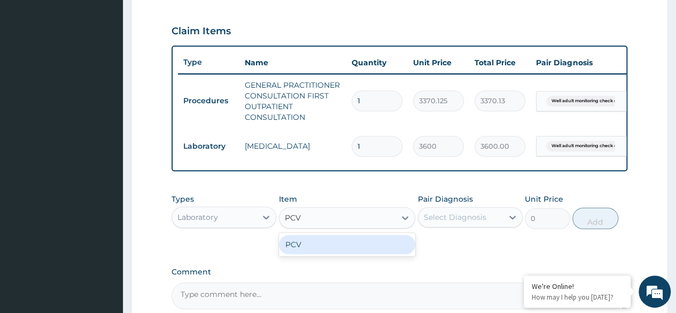
click at [354, 247] on div "PCV" at bounding box center [347, 244] width 137 height 19
type input "2042.5"
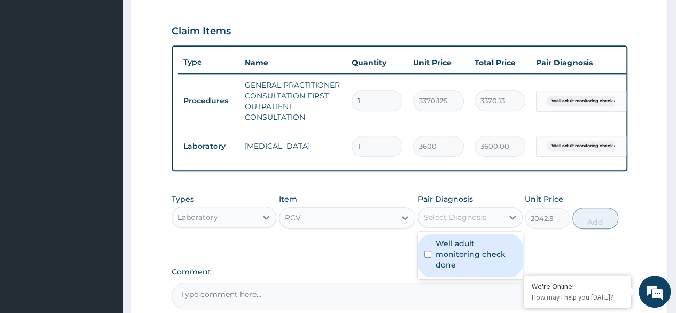
click at [478, 259] on label "Well adult monitoring check done" at bounding box center [476, 254] width 81 height 32
checkbox input "true"
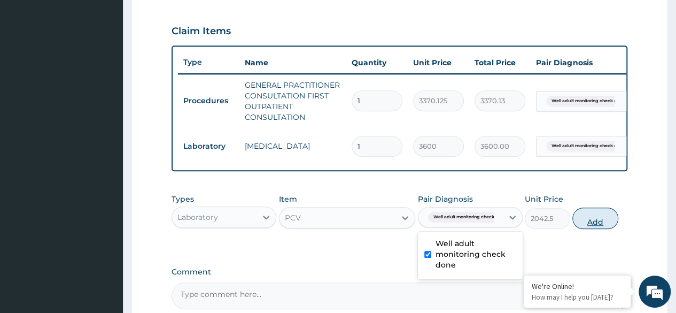
click at [593, 229] on button "Add" at bounding box center [594, 217] width 45 height 21
type input "0"
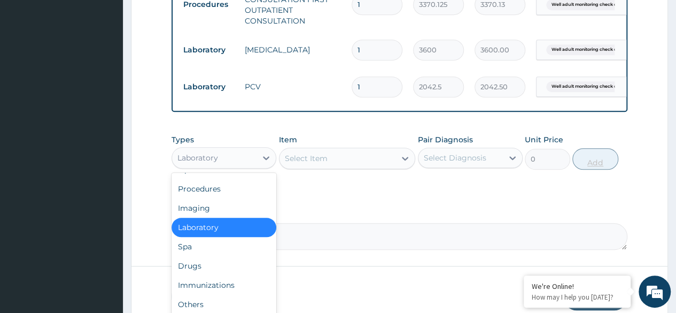
scroll to position [36, 0]
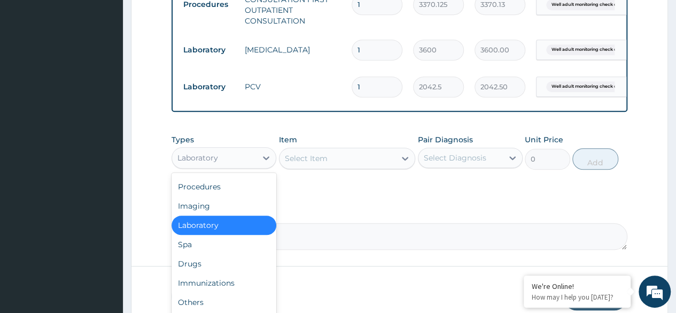
click at [241, 196] on div "Procedures" at bounding box center [224, 186] width 105 height 19
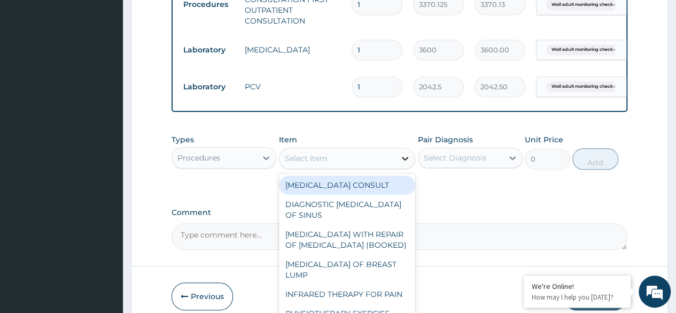
click at [396, 168] on div at bounding box center [404, 158] width 19 height 19
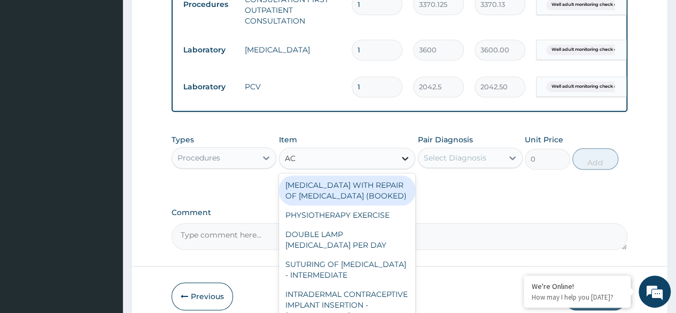
type input "ACU"
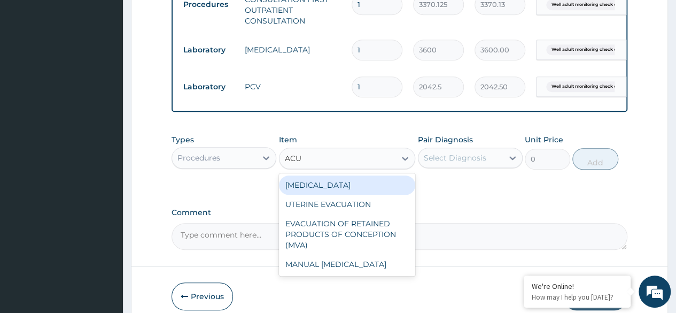
click at [382, 190] on div "[MEDICAL_DATA]" at bounding box center [347, 184] width 137 height 19
type input "3000"
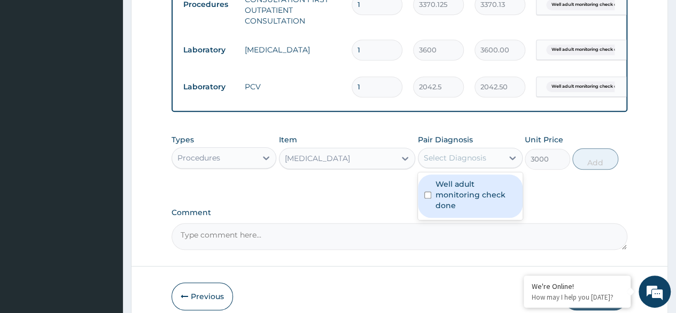
click at [464, 198] on label "Well adult monitoring check done" at bounding box center [476, 195] width 81 height 32
checkbox input "true"
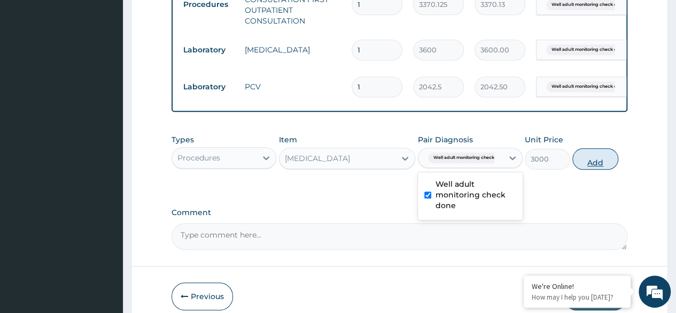
click at [600, 169] on button "Add" at bounding box center [594, 158] width 45 height 21
type input "0"
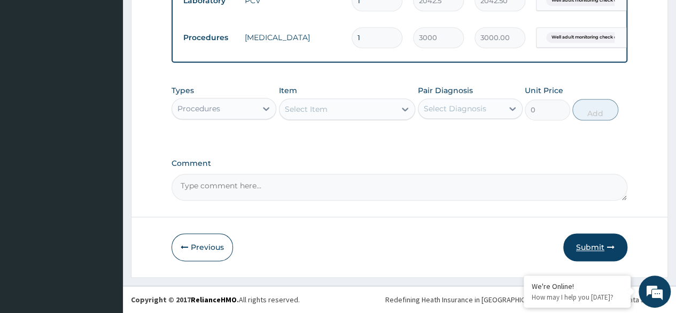
click at [599, 246] on button "Submit" at bounding box center [595, 247] width 64 height 28
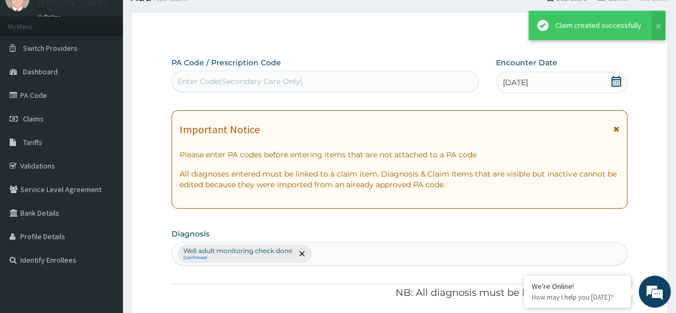
scroll to position [541, 0]
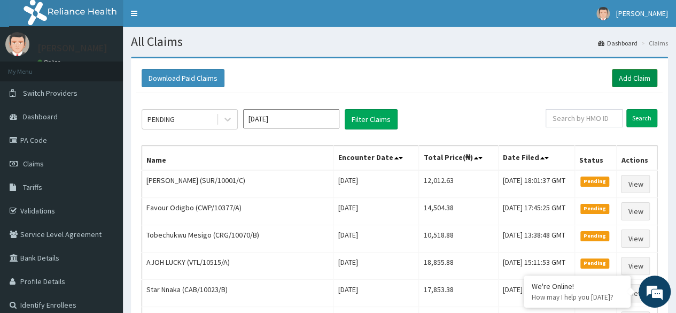
click at [641, 80] on link "Add Claim" at bounding box center [634, 78] width 45 height 18
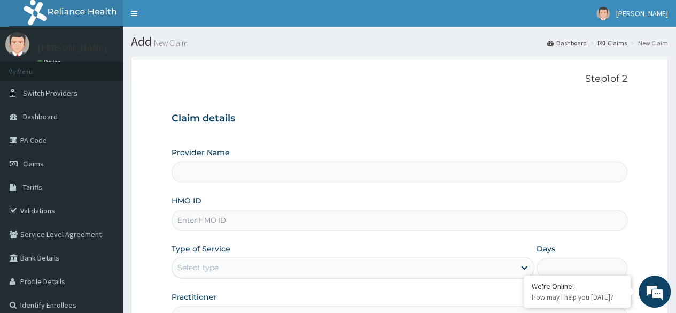
click at [247, 221] on input "HMO ID" at bounding box center [400, 220] width 456 height 21
paste input "SUR/10001/D"
type input "SUR/10001/D"
type input "Reliance Family Clinics (RFC) - Ajah"
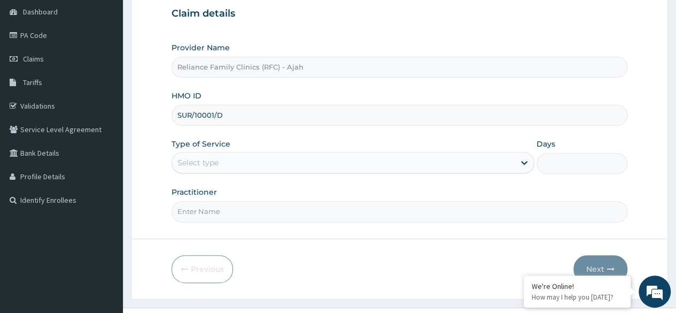
scroll to position [123, 0]
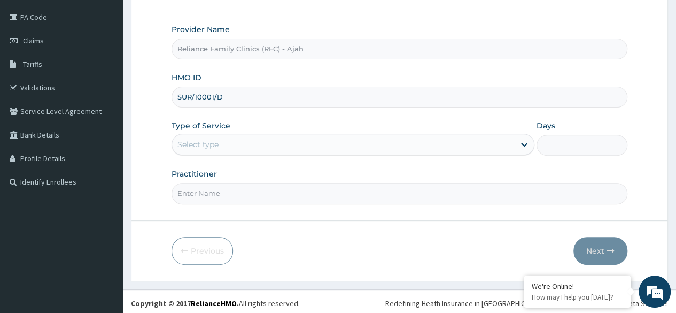
type input "SUR/10001/D"
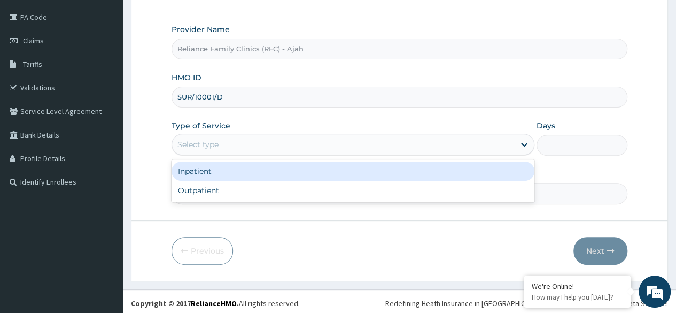
click at [261, 192] on div "Outpatient" at bounding box center [353, 190] width 363 height 19
type input "1"
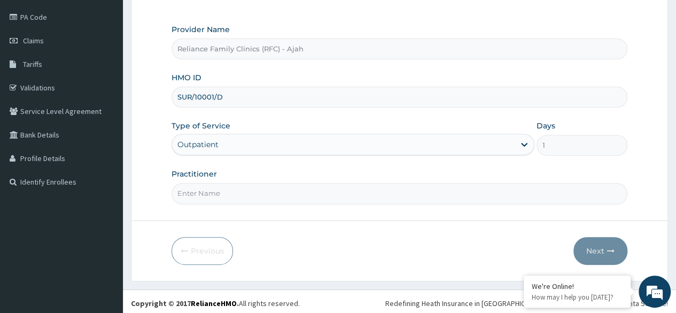
click at [257, 192] on input "Practitioner" at bounding box center [400, 193] width 456 height 21
click at [232, 192] on input "Practitioner" at bounding box center [400, 193] width 456 height 21
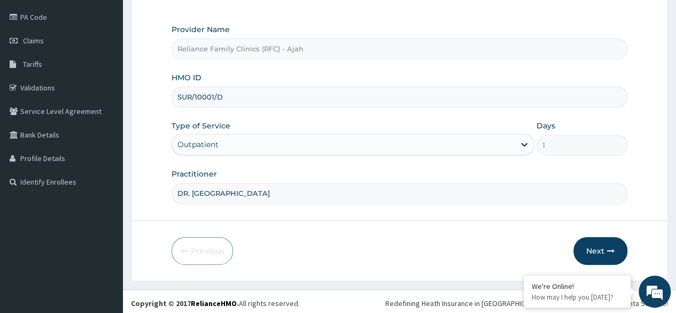
type input "DR. LOCUM"
click at [601, 248] on button "Next" at bounding box center [600, 251] width 54 height 28
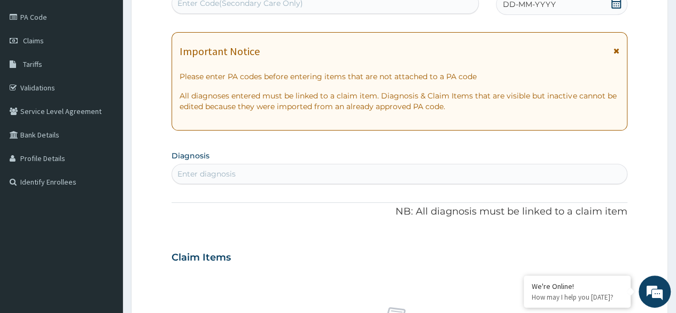
click at [571, 14] on div "DD-MM-YYYY" at bounding box center [561, 4] width 131 height 21
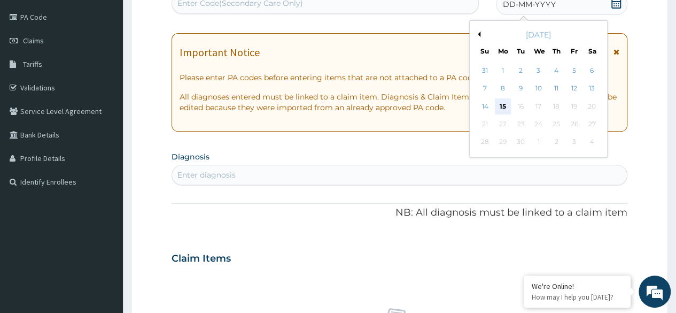
click at [502, 105] on div "15" at bounding box center [503, 106] width 16 height 16
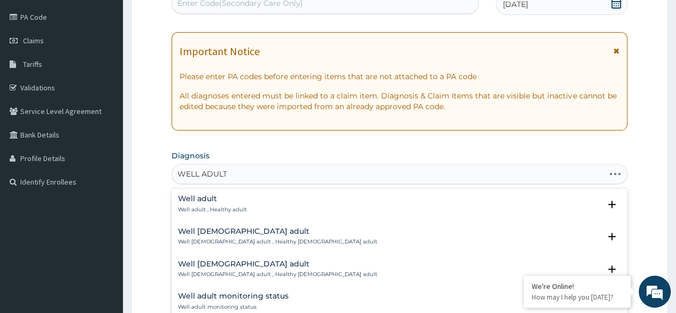
type input "WELL ADULT"
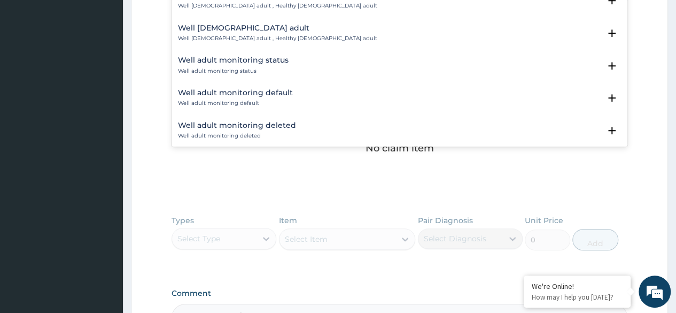
scroll to position [103, 0]
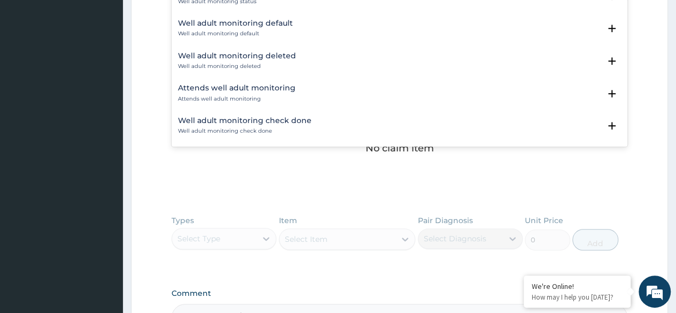
click at [259, 129] on p "Well adult monitoring check done" at bounding box center [245, 130] width 134 height 7
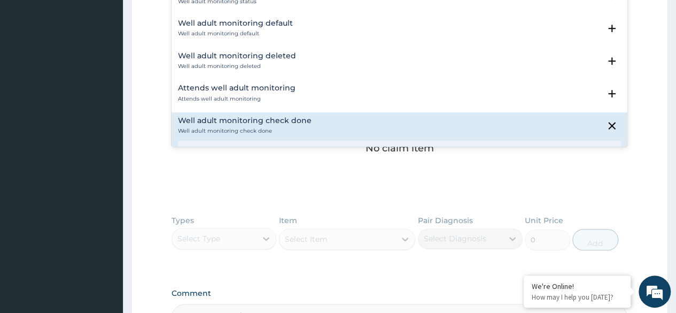
scroll to position [171, 0]
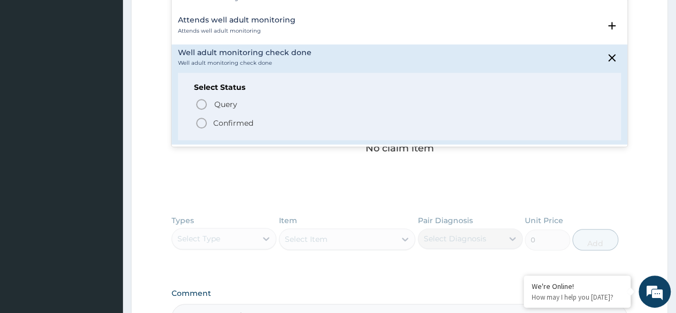
click at [198, 119] on icon "status option filled" at bounding box center [201, 123] width 13 height 13
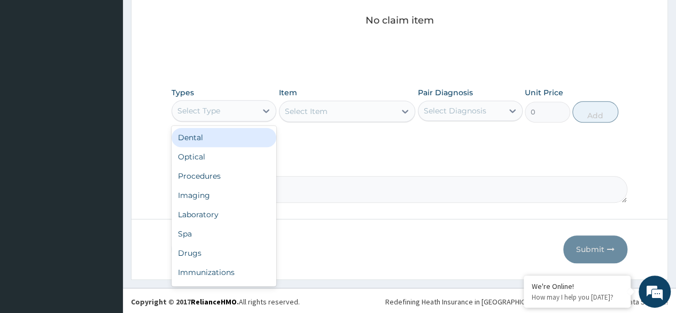
scroll to position [453, 0]
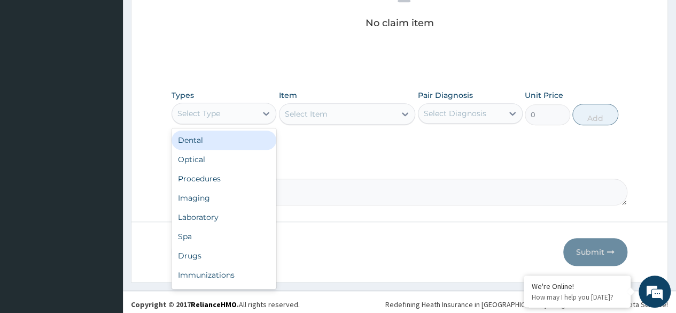
click at [236, 180] on div "Procedures" at bounding box center [224, 178] width 105 height 19
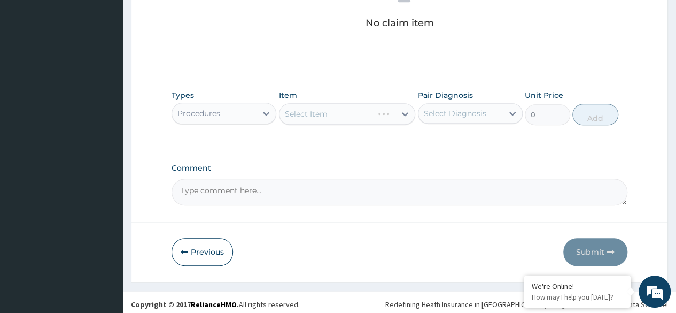
click at [368, 116] on div "Select Item" at bounding box center [347, 113] width 137 height 21
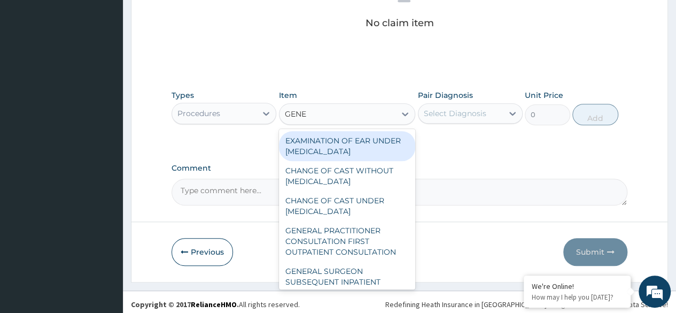
type input "GENER"
click at [342, 249] on div "GENERAL PRACTITIONER CONSULTATION FIRST OUTPATIENT CONSULTATION" at bounding box center [347, 241] width 137 height 41
type input "3370.125"
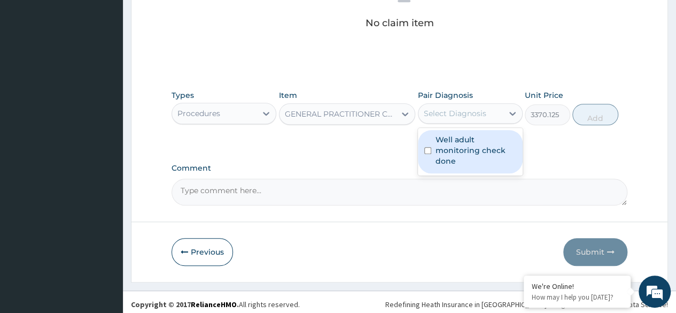
click at [478, 143] on label "Well adult monitoring check done" at bounding box center [476, 150] width 81 height 32
checkbox input "true"
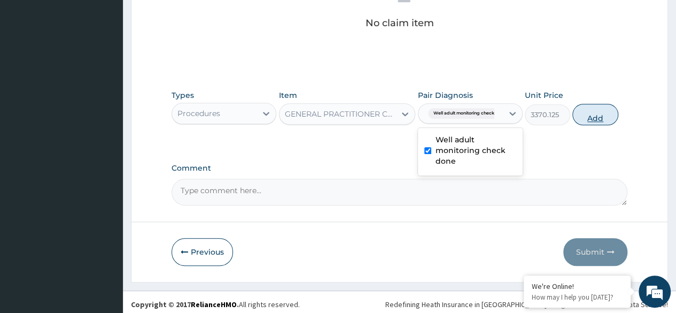
click at [587, 117] on button "Add" at bounding box center [594, 114] width 45 height 21
type input "0"
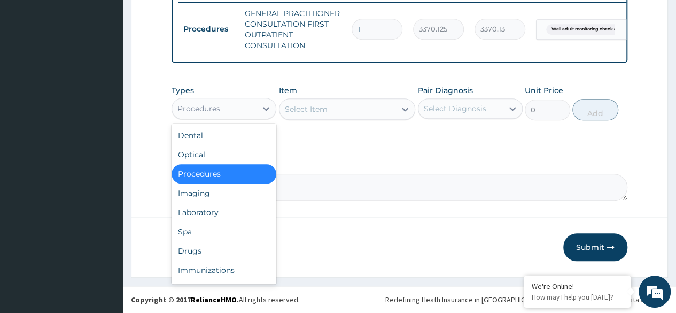
click at [227, 215] on div "Laboratory" at bounding box center [224, 212] width 105 height 19
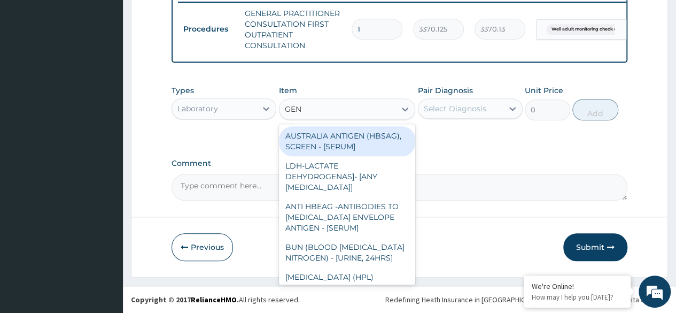
type input "GENO"
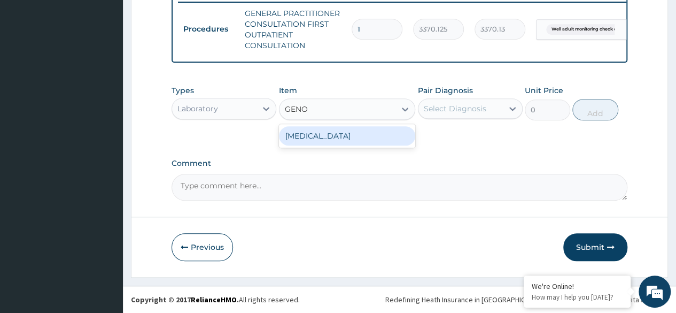
click at [356, 143] on div "[MEDICAL_DATA]" at bounding box center [347, 135] width 137 height 19
type input "3600"
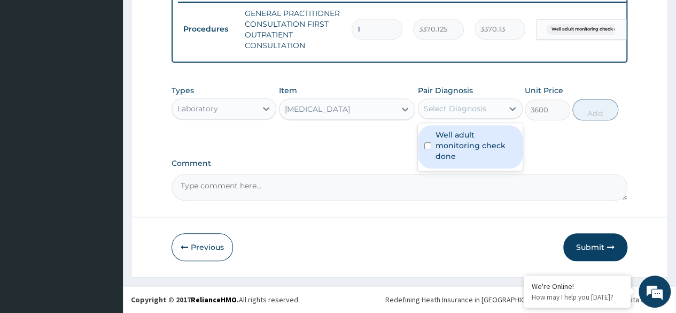
click at [474, 145] on label "Well adult monitoring check done" at bounding box center [476, 145] width 81 height 32
checkbox input "true"
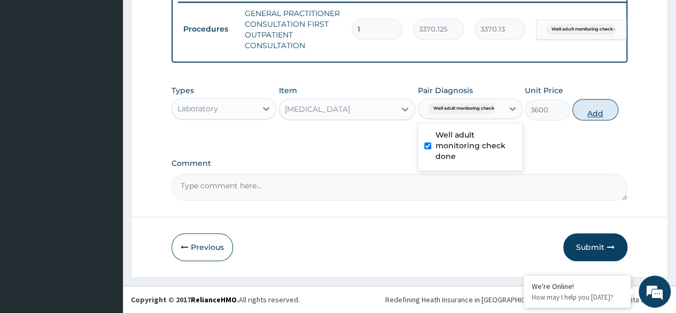
click at [602, 119] on button "Add" at bounding box center [594, 109] width 45 height 21
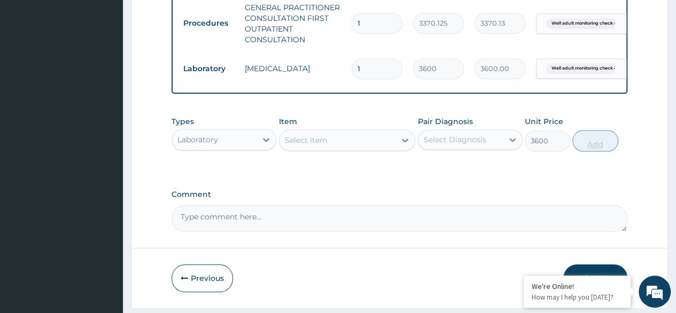
type input "0"
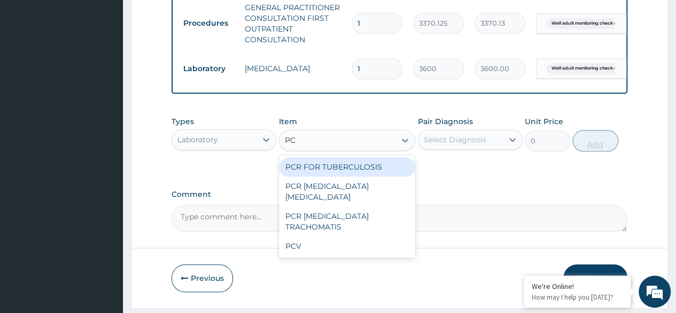
type input "PCV"
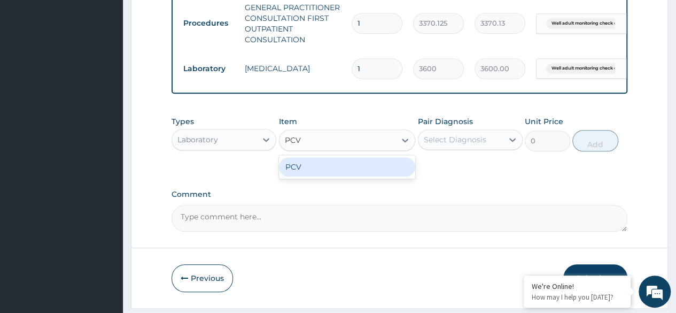
click at [383, 174] on div "PCV" at bounding box center [347, 166] width 137 height 19
type input "2042.5"
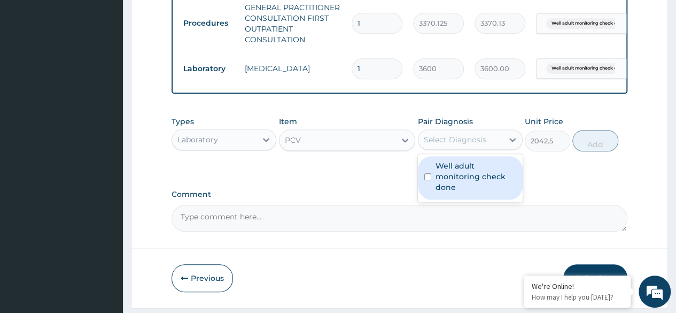
click at [478, 184] on label "Well adult monitoring check done" at bounding box center [476, 176] width 81 height 32
checkbox input "true"
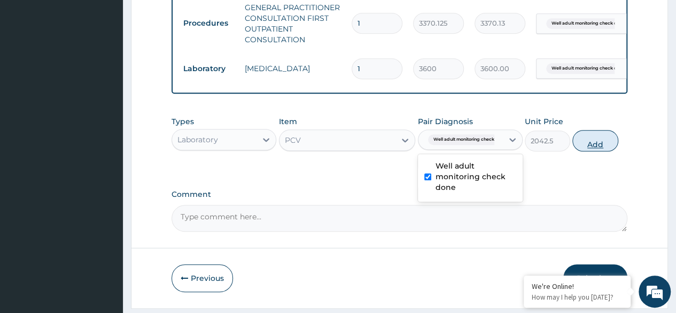
click at [586, 148] on button "Add" at bounding box center [594, 140] width 45 height 21
type input "0"
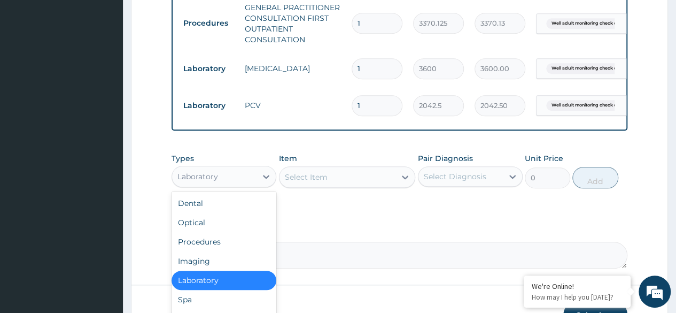
click at [231, 251] on div "Procedures" at bounding box center [224, 241] width 105 height 19
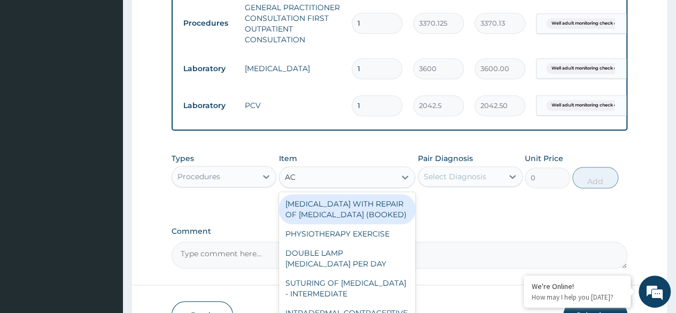
type input "ACU"
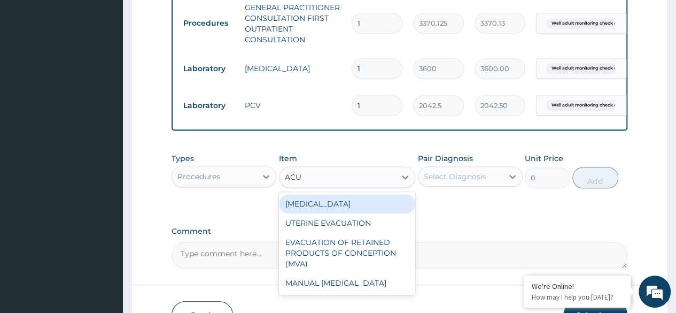
click at [361, 210] on div "[MEDICAL_DATA]" at bounding box center [347, 203] width 137 height 19
type input "3000"
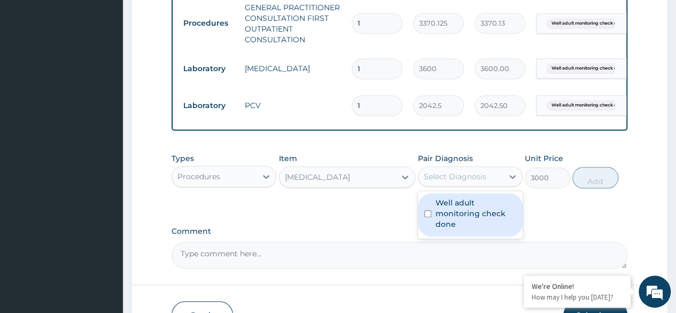
click at [498, 217] on label "Well adult monitoring check done" at bounding box center [476, 213] width 81 height 32
checkbox input "true"
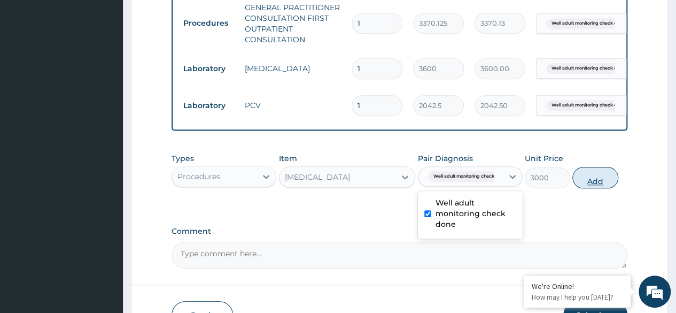
click at [600, 188] on button "Add" at bounding box center [594, 177] width 45 height 21
type input "0"
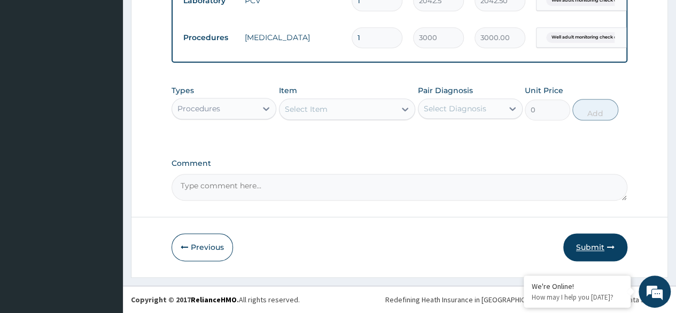
click at [610, 245] on icon "button" at bounding box center [610, 246] width 7 height 7
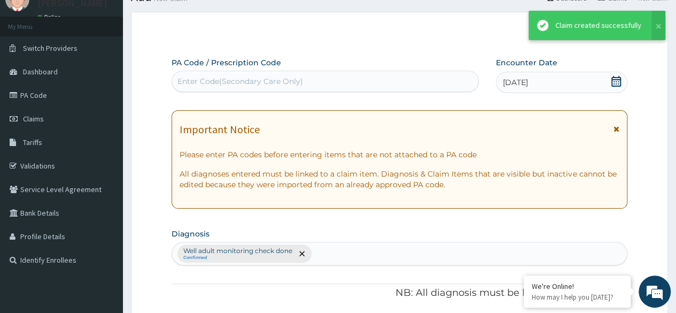
scroll to position [541, 0]
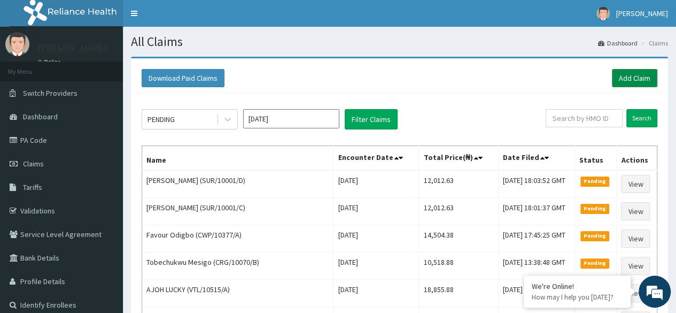
click at [633, 75] on link "Add Claim" at bounding box center [634, 78] width 45 height 18
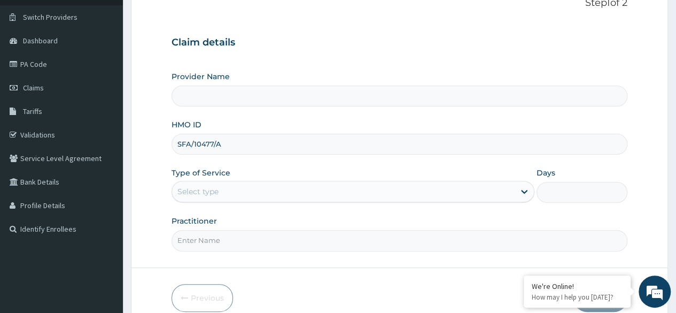
scroll to position [124, 0]
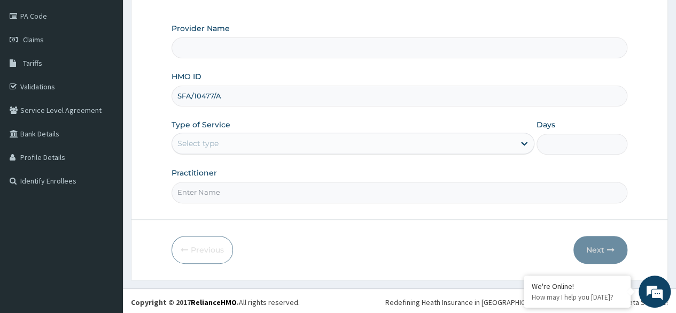
type input "SFA/10477/A"
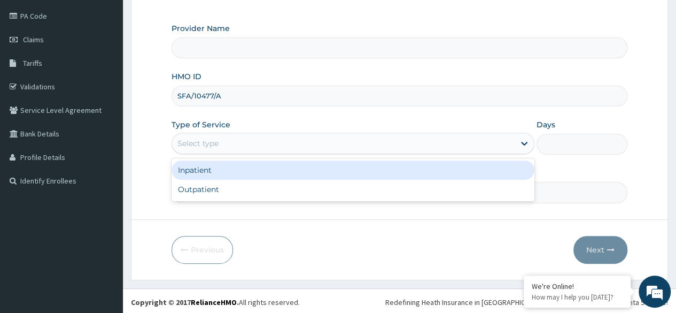
click at [233, 192] on div "Outpatient" at bounding box center [353, 189] width 363 height 19
type input "1"
type input "Reliance Family Clinics (RFC) - Ajah"
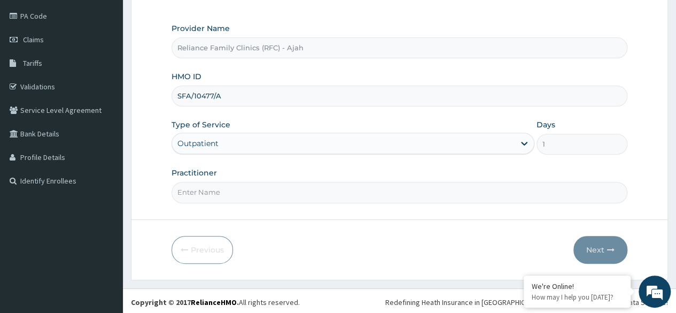
click at [246, 190] on input "Practitioner" at bounding box center [400, 192] width 456 height 21
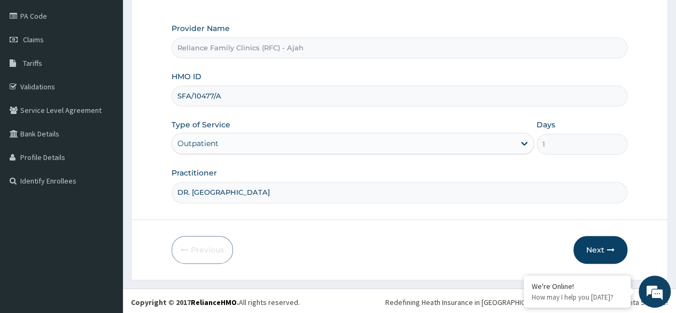
type input "DR. LOCUM"
click at [605, 251] on button "Next" at bounding box center [600, 250] width 54 height 28
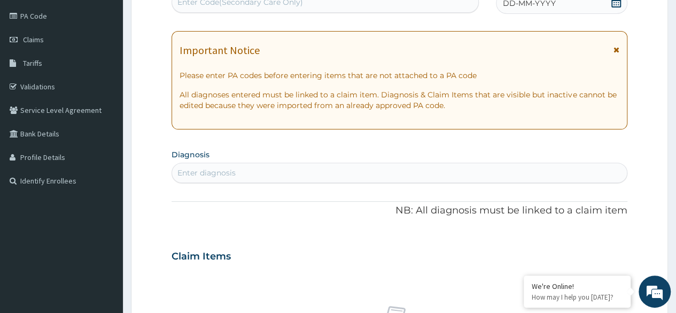
click at [561, 11] on div "DD-MM-YYYY" at bounding box center [561, 3] width 131 height 21
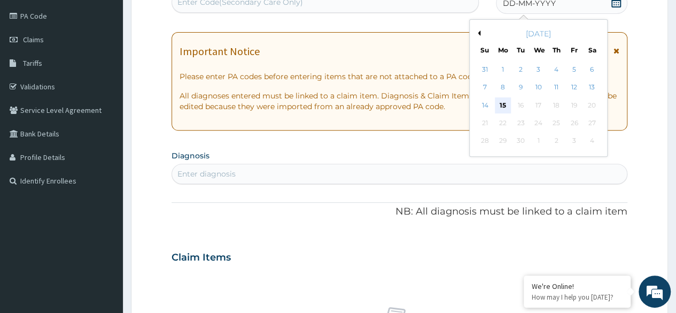
click at [503, 100] on div "15" at bounding box center [503, 105] width 16 height 16
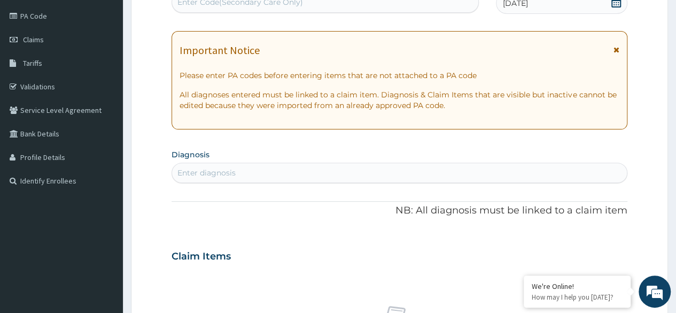
scroll to position [0, 0]
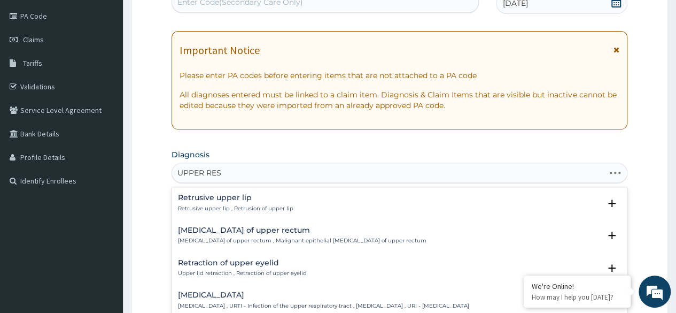
type input "UPPER RESP"
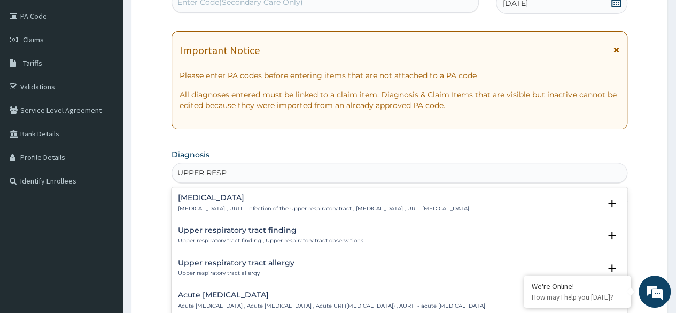
click at [238, 197] on h4 "[MEDICAL_DATA]" at bounding box center [323, 197] width 291 height 8
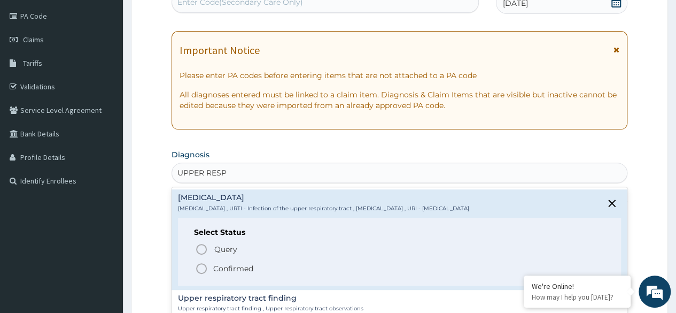
click at [197, 269] on circle "status option filled" at bounding box center [202, 268] width 10 height 10
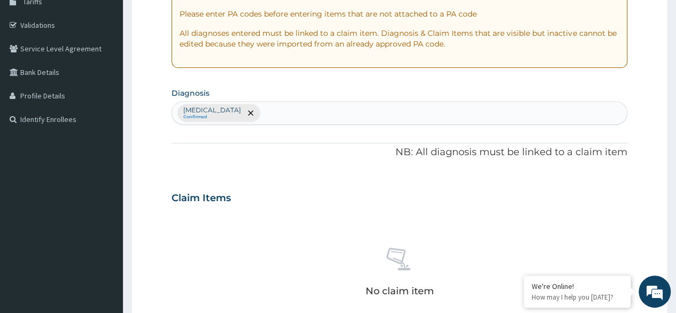
scroll to position [185, 0]
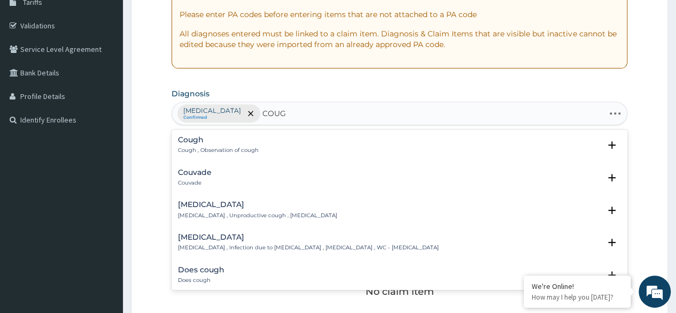
type input "COUGH"
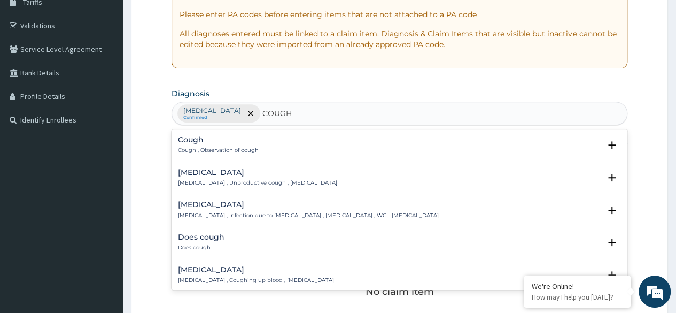
click at [247, 139] on h4 "Cough" at bounding box center [218, 140] width 81 height 8
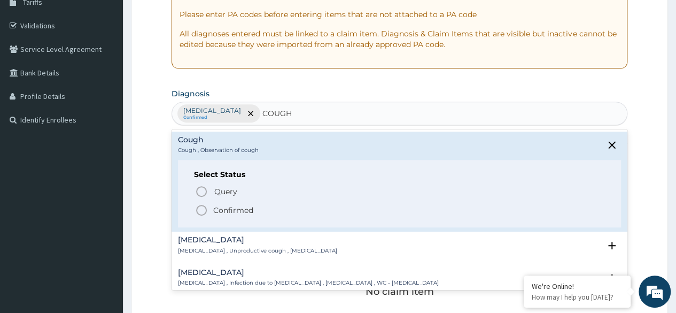
click at [210, 214] on span "Confirmed" at bounding box center [400, 210] width 410 height 13
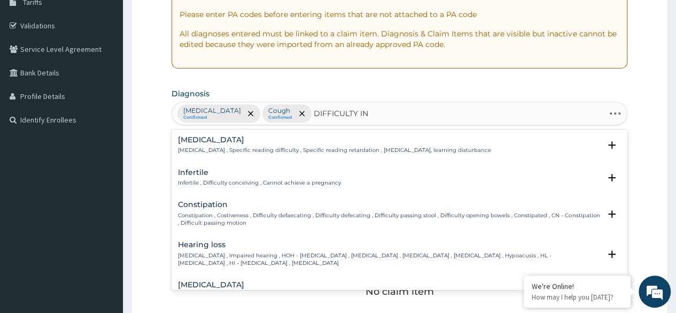
type input "DIFFICULTY IN"
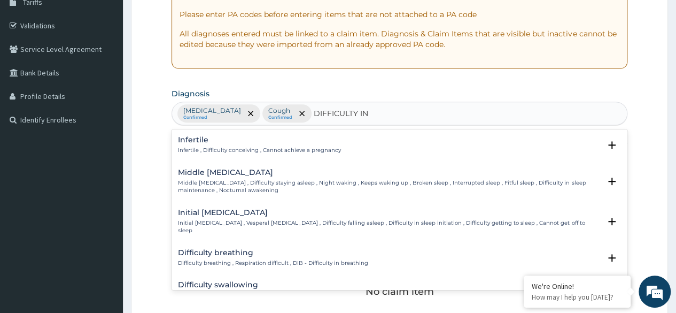
click at [210, 249] on h4 "Difficulty breathing" at bounding box center [273, 253] width 190 height 8
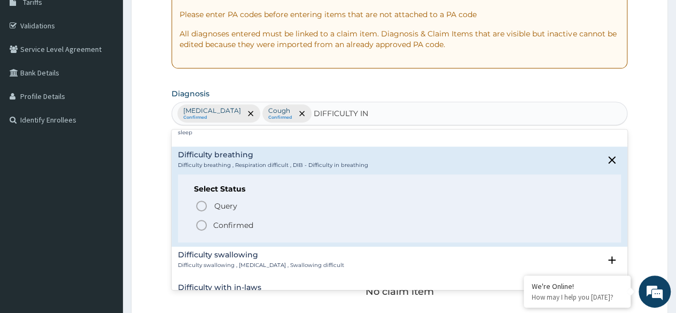
scroll to position [98, 0]
click at [206, 220] on circle "status option filled" at bounding box center [202, 225] width 10 height 10
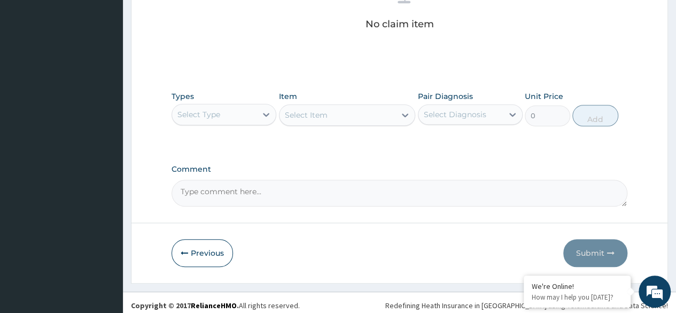
scroll to position [449, 0]
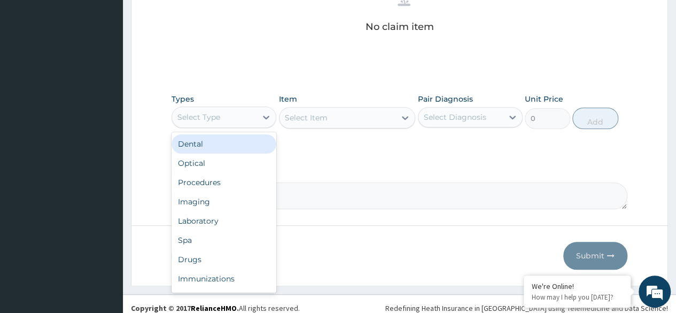
click at [231, 180] on div "Procedures" at bounding box center [224, 182] width 105 height 19
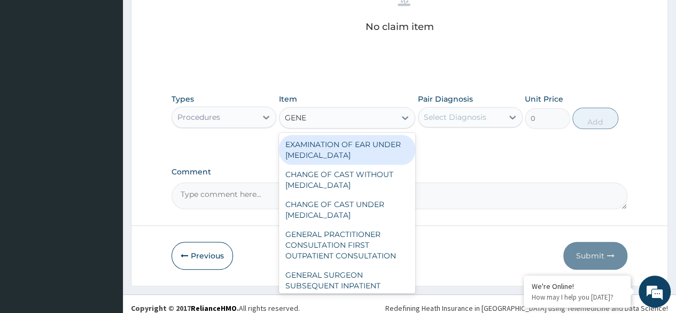
type input "GENER"
click at [356, 257] on div "GENERAL PRACTITIONER CONSULTATION FIRST OUTPATIENT CONSULTATION" at bounding box center [347, 244] width 137 height 41
type input "3370.125"
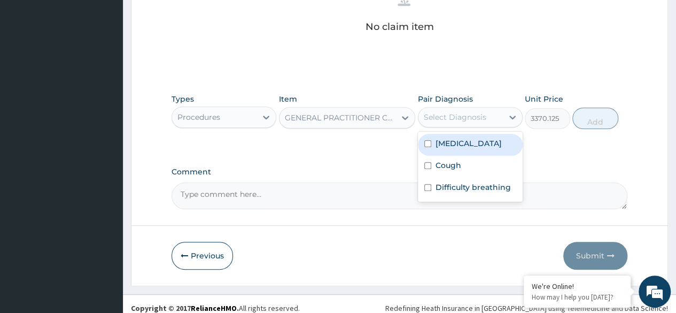
click at [478, 147] on label "[MEDICAL_DATA]" at bounding box center [469, 143] width 66 height 11
checkbox input "true"
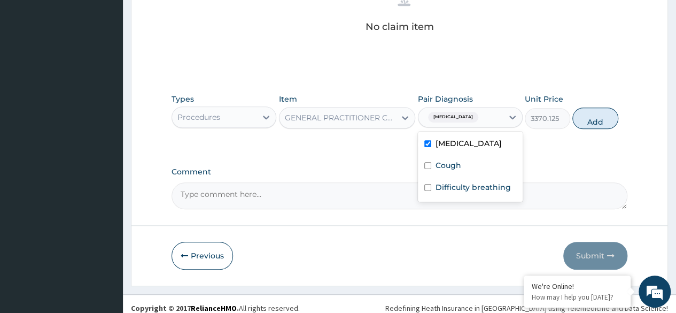
click at [454, 167] on div "Cough" at bounding box center [470, 167] width 105 height 22
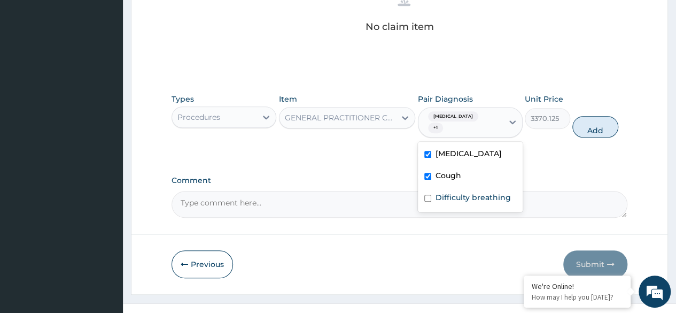
click at [466, 188] on div "Cough" at bounding box center [470, 177] width 105 height 22
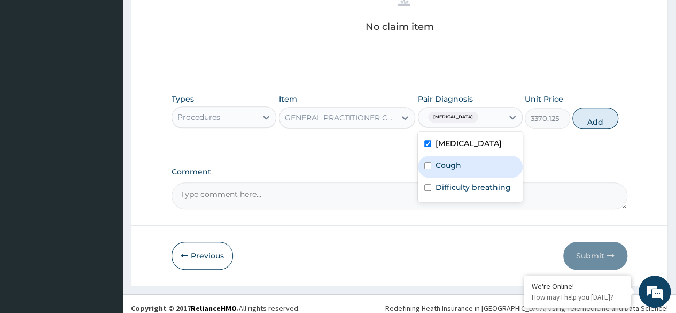
click at [459, 170] on label "Cough" at bounding box center [449, 165] width 26 height 11
checkbox input "true"
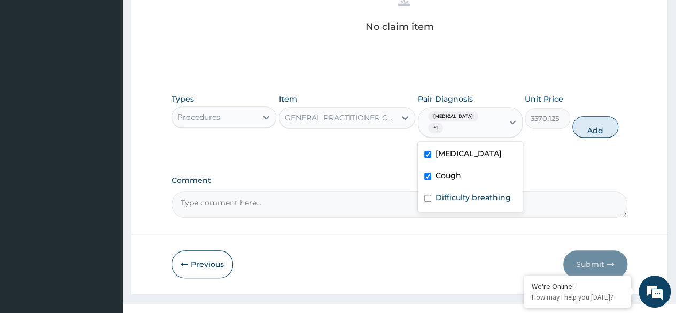
click at [475, 203] on label "Difficulty breathing" at bounding box center [473, 197] width 75 height 11
checkbox input "true"
click at [600, 123] on button "Add" at bounding box center [594, 126] width 45 height 21
type input "0"
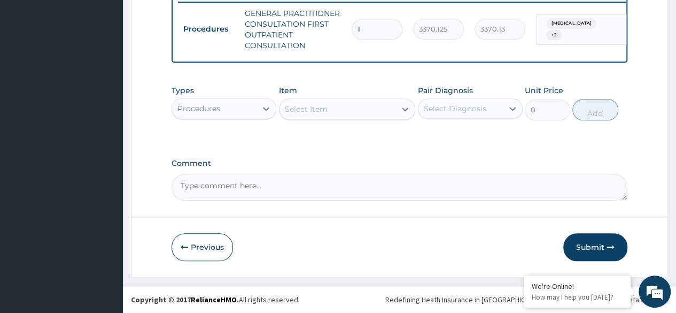
scroll to position [430, 0]
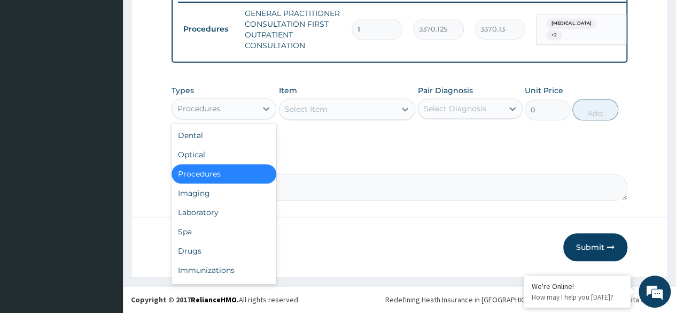
click at [223, 214] on div "Laboratory" at bounding box center [224, 212] width 105 height 19
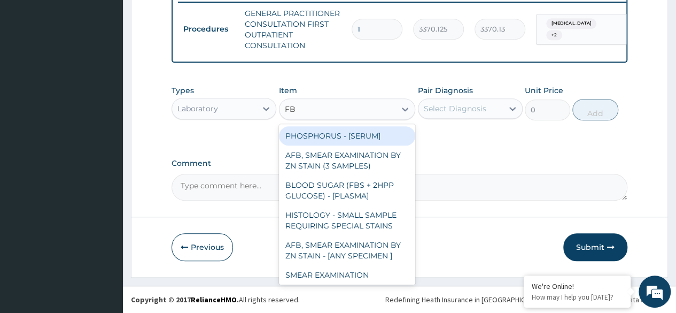
type input "FBC"
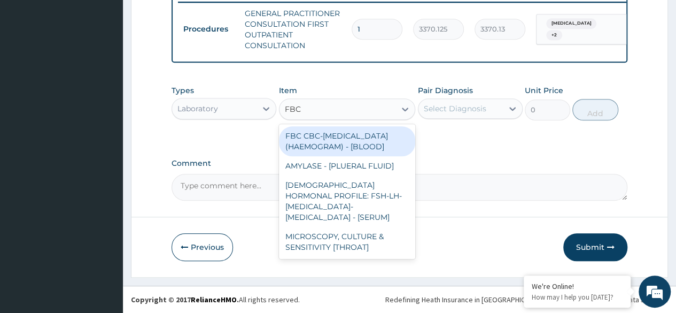
click at [388, 151] on div "FBC CBC-[MEDICAL_DATA] (HAEMOGRAM) - [BLOOD]" at bounding box center [347, 141] width 137 height 30
type input "4085"
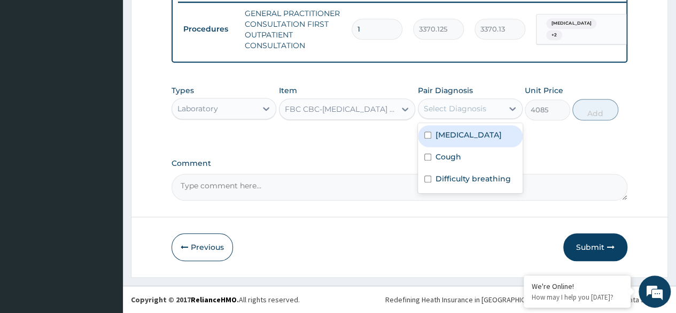
click at [475, 138] on label "Upper respiratory infection" at bounding box center [469, 134] width 66 height 11
checkbox input "true"
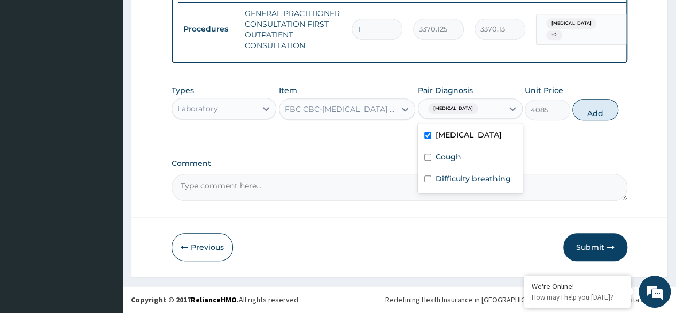
click at [459, 162] on div "Cough" at bounding box center [470, 158] width 105 height 22
checkbox input "true"
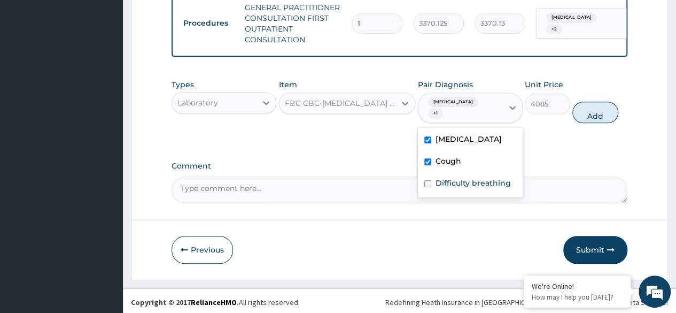
click at [469, 188] on label "Difficulty breathing" at bounding box center [473, 182] width 75 height 11
checkbox input "true"
click at [595, 123] on button "Add" at bounding box center [594, 112] width 45 height 21
type input "0"
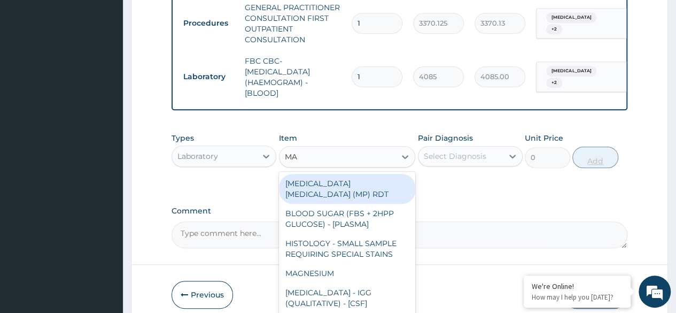
type input "MAL"
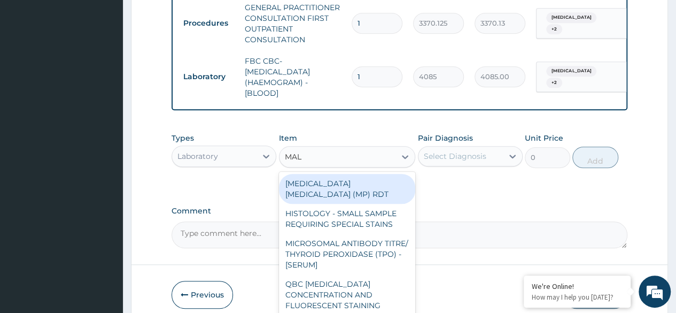
click at [382, 191] on div "MALARIA PARASITE (MP) RDT" at bounding box center [347, 189] width 137 height 30
type input "1531.875"
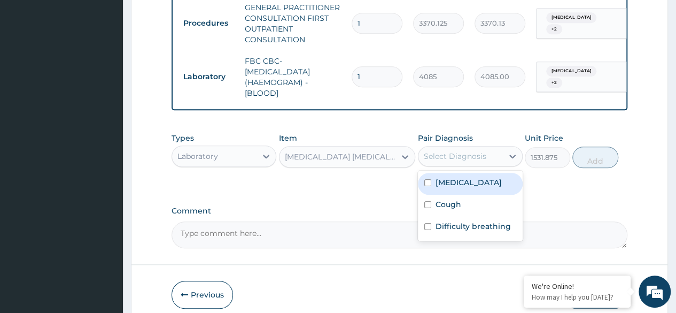
click at [469, 188] on label "Upper respiratory infection" at bounding box center [469, 182] width 66 height 11
checkbox input "true"
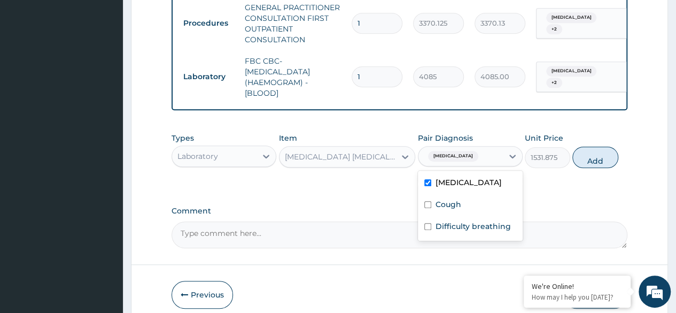
click at [453, 210] on label "Cough" at bounding box center [449, 204] width 26 height 11
checkbox input "true"
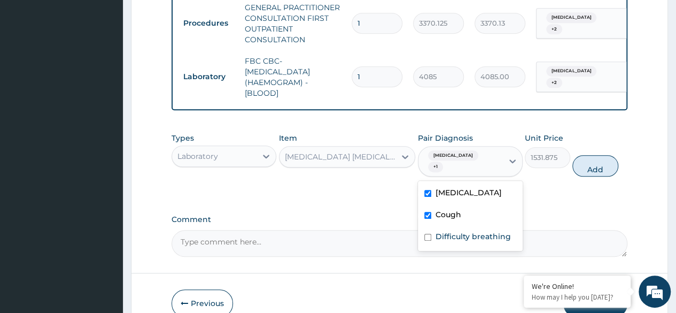
click at [480, 242] on label "Difficulty breathing" at bounding box center [473, 236] width 75 height 11
checkbox input "true"
click at [608, 176] on button "Add" at bounding box center [594, 165] width 45 height 21
type input "0"
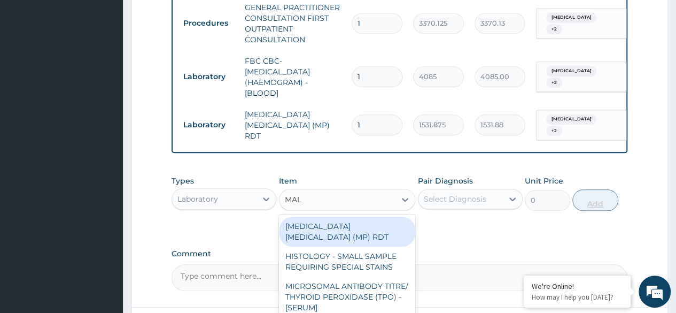
type input "MALA"
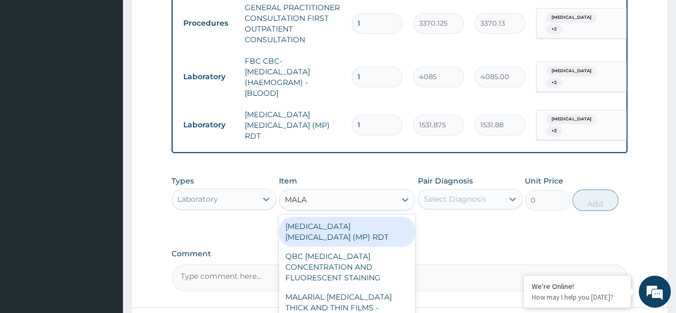
click at [367, 291] on div "MALARIAL PARASITE THICK AND THIN FILMS - [BLOOD]" at bounding box center [347, 307] width 137 height 41
type input "1531.875"
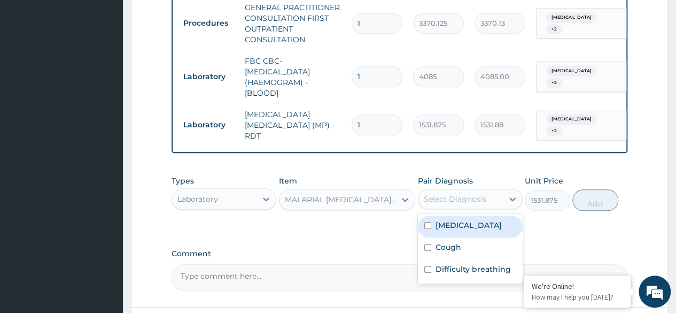
click at [472, 230] on label "Upper respiratory infection" at bounding box center [469, 225] width 66 height 11
checkbox input "true"
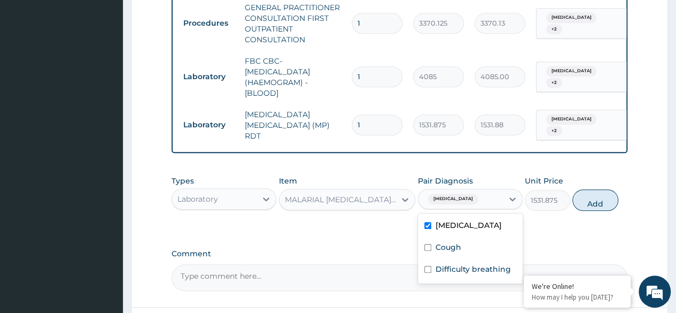
click at [430, 251] on input "checkbox" at bounding box center [427, 247] width 7 height 7
checkbox input "true"
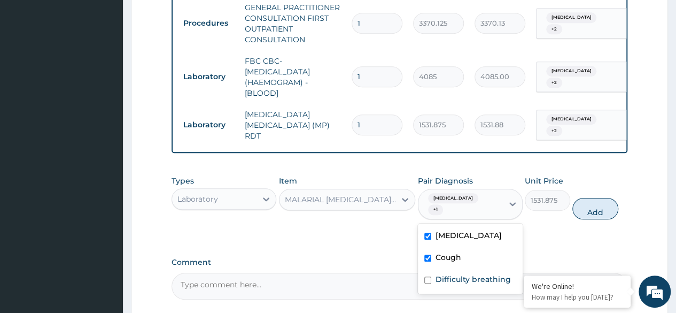
click at [456, 284] on label "Difficulty breathing" at bounding box center [473, 279] width 75 height 11
checkbox input "true"
click at [593, 217] on button "Add" at bounding box center [594, 208] width 45 height 21
type input "0"
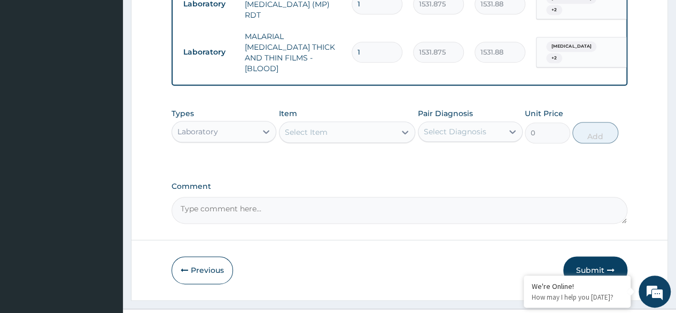
scroll to position [568, 0]
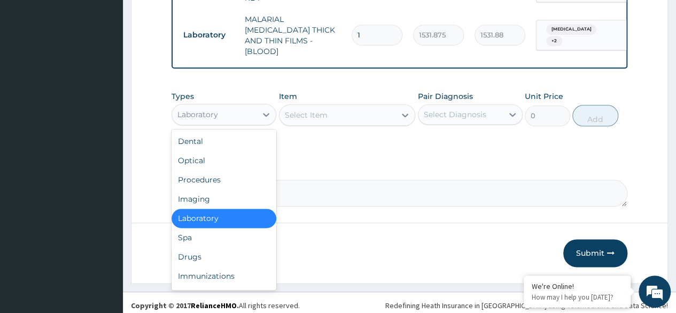
click at [227, 253] on div "Drugs" at bounding box center [224, 256] width 105 height 19
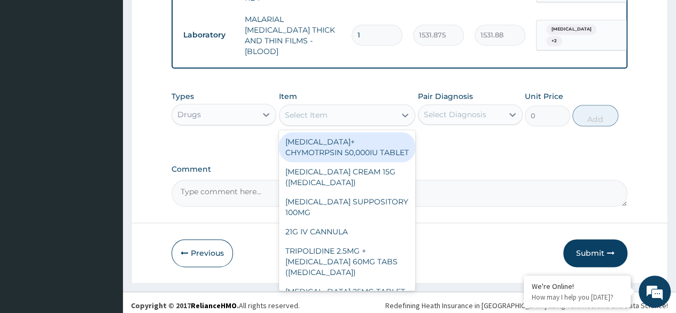
click at [374, 114] on div "Select Item" at bounding box center [338, 114] width 117 height 17
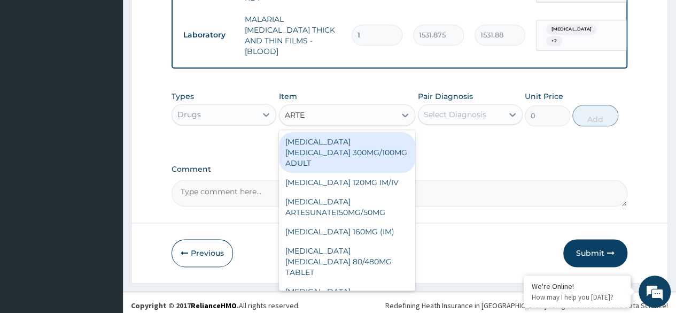
type input "ARTEE"
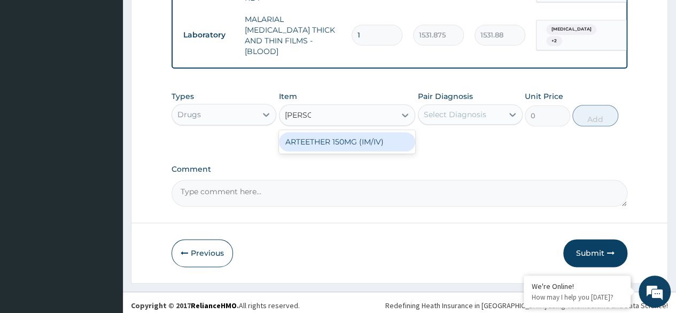
click at [389, 136] on div "ARTEETHER 150MG (IM/IV)" at bounding box center [347, 141] width 137 height 19
type input "1614"
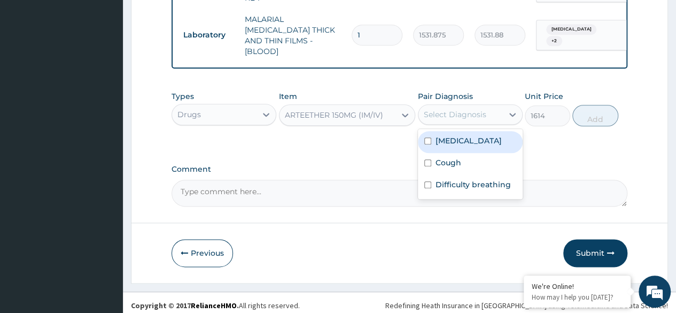
click at [481, 144] on label "Upper respiratory infection" at bounding box center [469, 140] width 66 height 11
checkbox input "true"
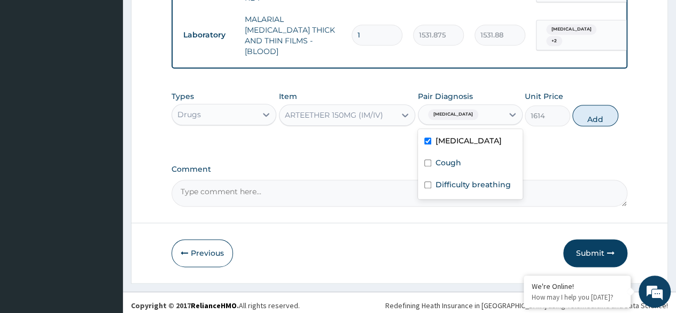
click at [454, 168] on label "Cough" at bounding box center [449, 162] width 26 height 11
checkbox input "true"
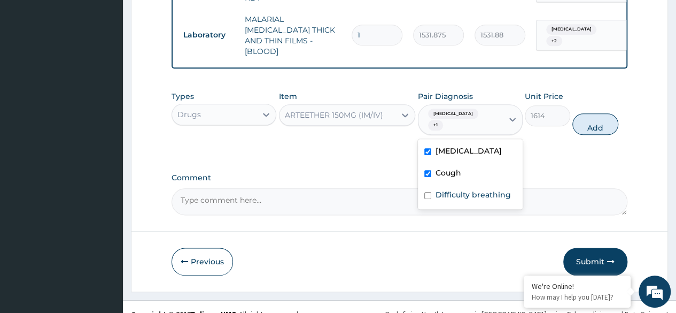
click at [465, 200] on label "Difficulty breathing" at bounding box center [473, 194] width 75 height 11
checkbox input "true"
click at [601, 122] on button "Add" at bounding box center [594, 123] width 45 height 21
type input "0"
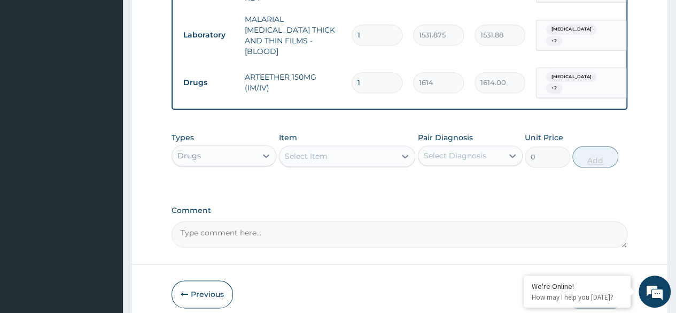
type input "0.00"
type input "3"
type input "4842.00"
type input "3"
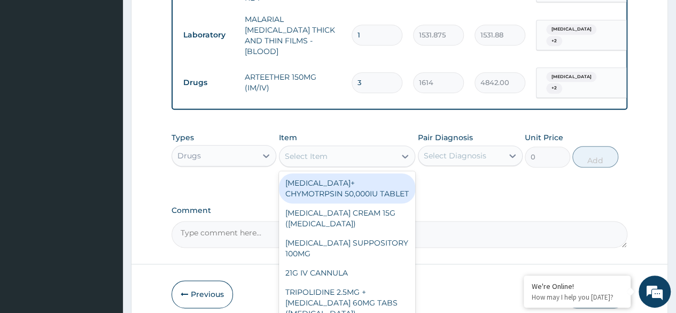
click at [361, 148] on div "Select Item" at bounding box center [338, 156] width 117 height 17
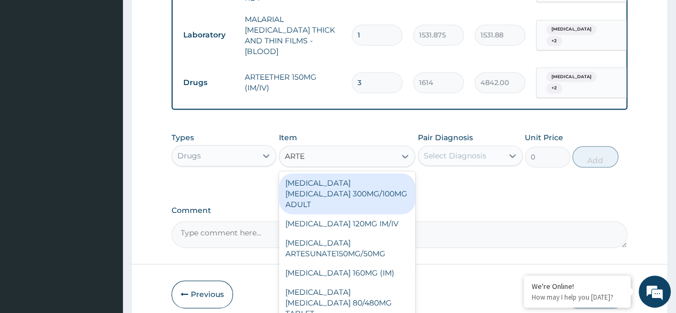
type input "ARTEM"
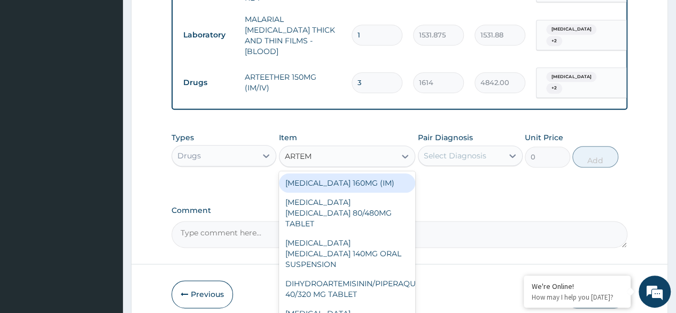
click at [367, 206] on div "ARTEMETHER LUMEFANTRINE 80/480MG TABLET" at bounding box center [347, 212] width 137 height 41
type input "450"
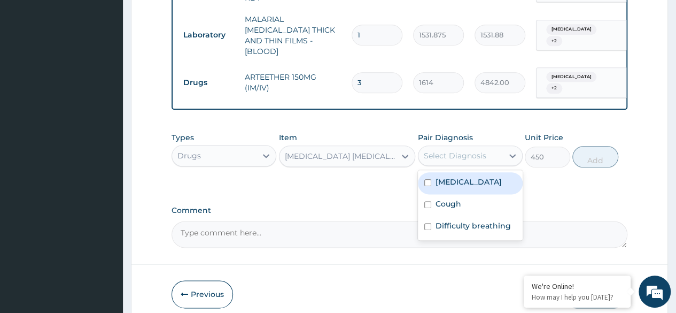
click at [470, 184] on label "Upper respiratory infection" at bounding box center [469, 181] width 66 height 11
checkbox input "true"
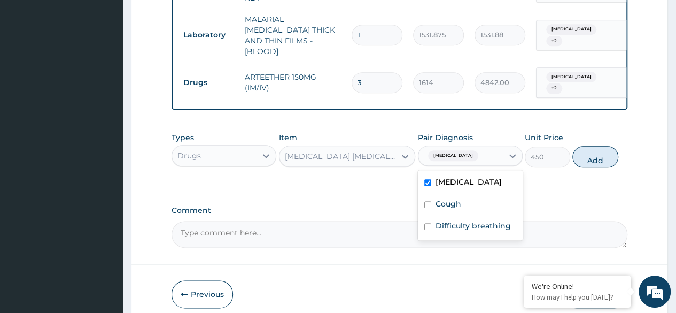
click at [453, 215] on div "Cough" at bounding box center [470, 205] width 105 height 22
checkbox input "true"
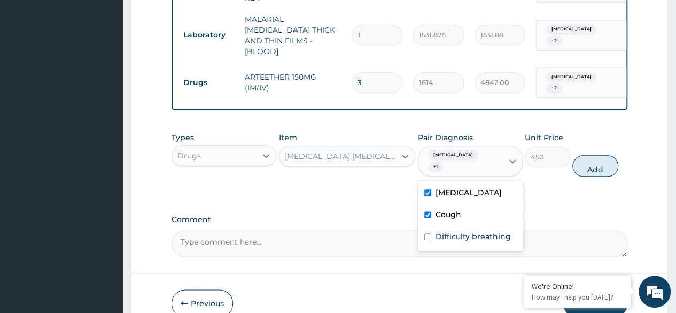
click at [484, 247] on div "Difficulty breathing" at bounding box center [470, 238] width 105 height 22
checkbox input "true"
click at [601, 166] on button "Add" at bounding box center [594, 165] width 45 height 21
type input "0"
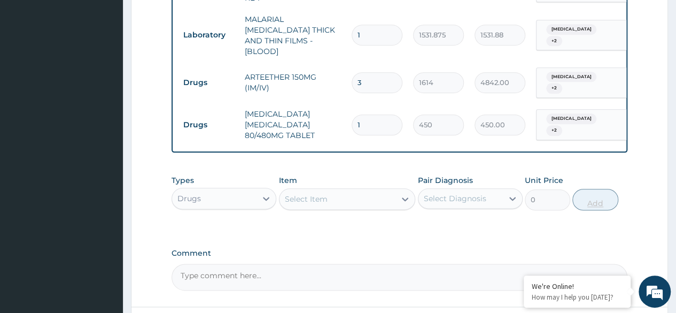
type input "0.00"
type input "6"
type input "2700.00"
type input "6"
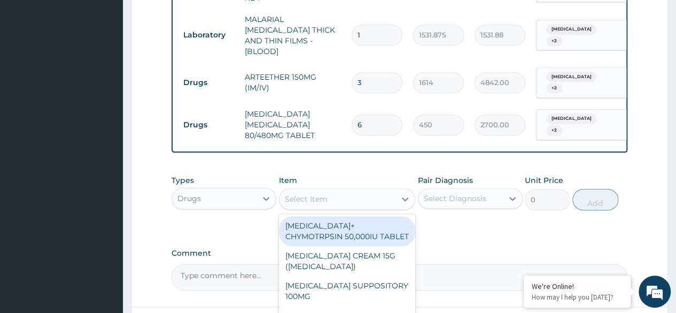
click at [311, 193] on div "Select Item" at bounding box center [306, 198] width 43 height 11
type input "PARAC"
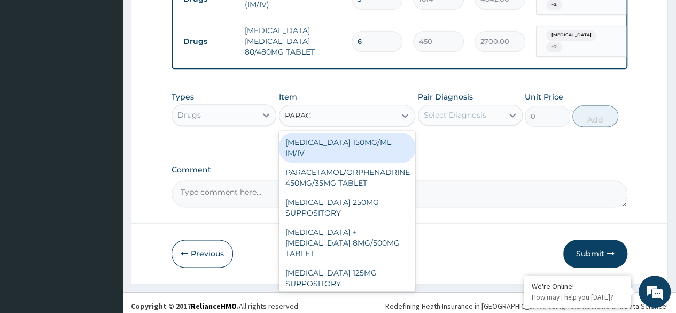
scroll to position [121, 0]
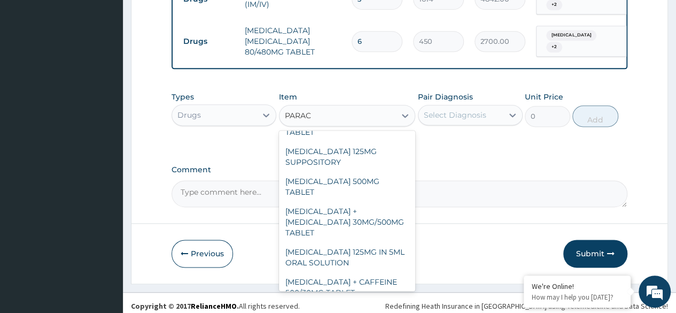
click at [377, 172] on div "PARACETAMOL 500MG TABLET" at bounding box center [347, 187] width 137 height 30
type input "30"
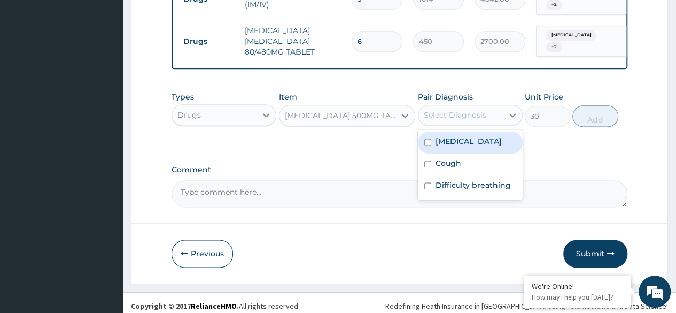
click at [467, 146] on label "Upper respiratory infection" at bounding box center [469, 141] width 66 height 11
checkbox input "true"
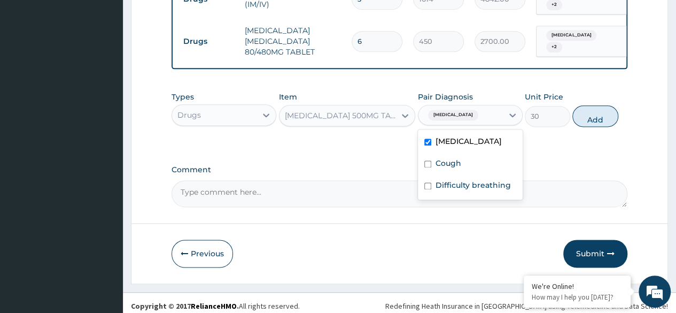
click at [462, 173] on div "Cough" at bounding box center [470, 164] width 105 height 22
checkbox input "true"
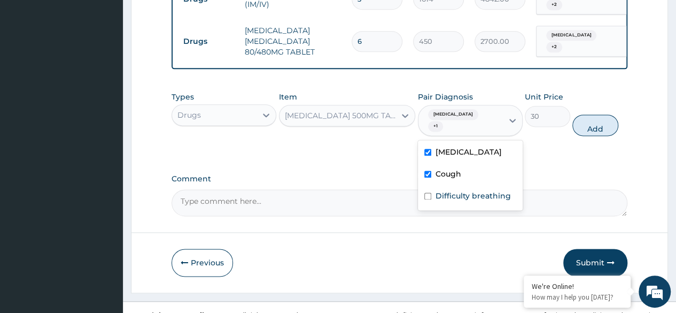
click at [483, 201] on label "Difficulty breathing" at bounding box center [473, 195] width 75 height 11
checkbox input "true"
click at [595, 122] on button "Add" at bounding box center [594, 124] width 45 height 21
type input "0"
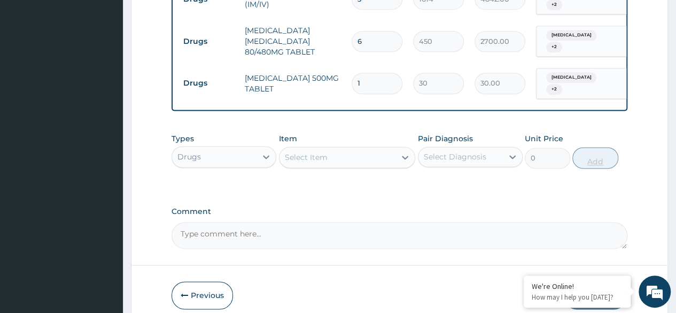
type input "18"
type input "540.00"
type input "18"
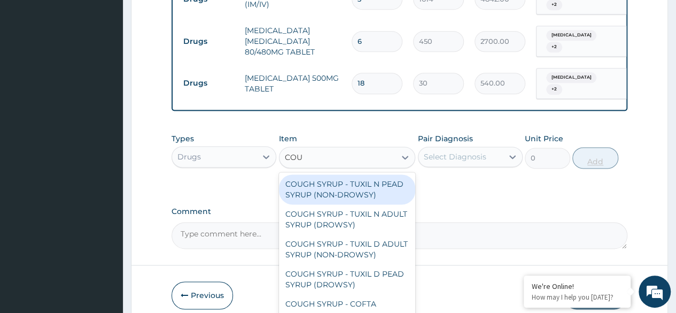
type input "COUG"
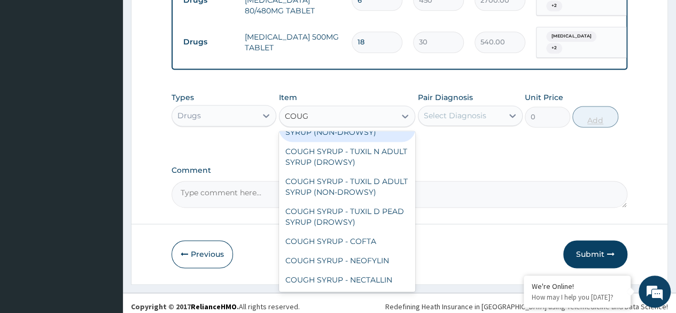
scroll to position [691, 0]
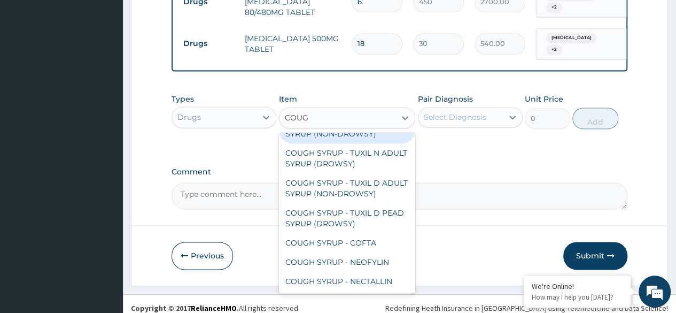
click at [358, 173] on div "COUGH SYRUP - TUXIL D ADULT SYRUP (NON-DROWSY)" at bounding box center [347, 188] width 137 height 30
type input "2000"
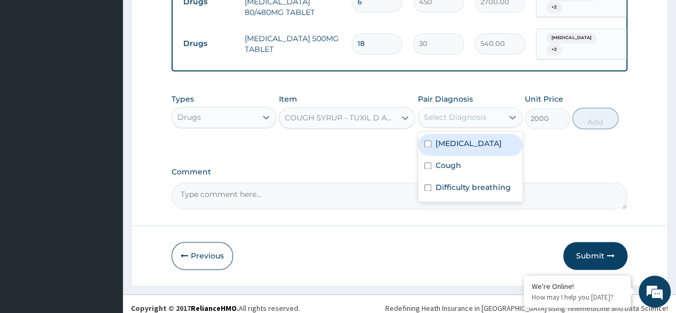
click at [485, 140] on label "Upper respiratory infection" at bounding box center [469, 143] width 66 height 11
checkbox input "true"
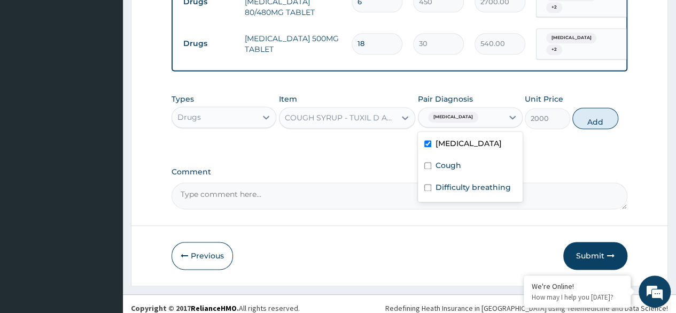
click at [456, 169] on label "Cough" at bounding box center [449, 165] width 26 height 11
checkbox input "true"
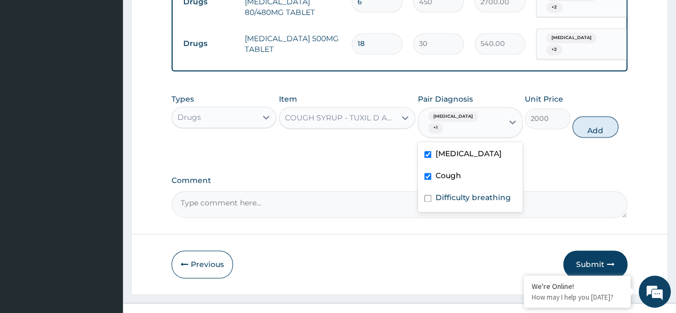
click at [490, 207] on div "Difficulty breathing" at bounding box center [470, 199] width 105 height 22
checkbox input "true"
click at [598, 119] on button "Add" at bounding box center [594, 126] width 45 height 21
type input "0"
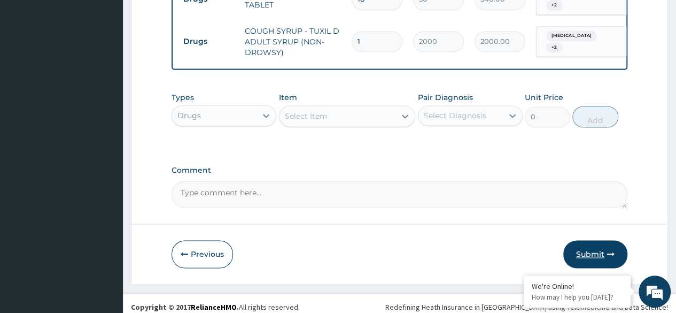
click at [592, 257] on button "Submit" at bounding box center [595, 254] width 64 height 28
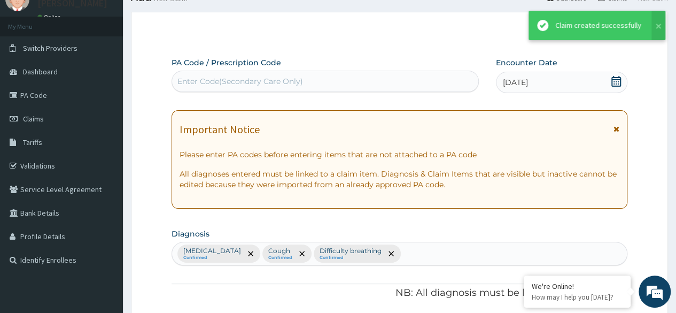
scroll to position [735, 0]
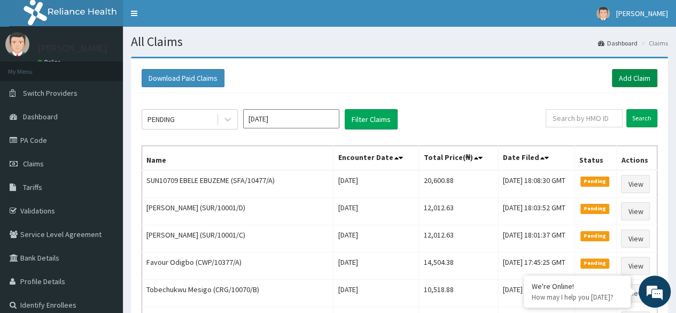
click at [622, 72] on link "Add Claim" at bounding box center [634, 78] width 45 height 18
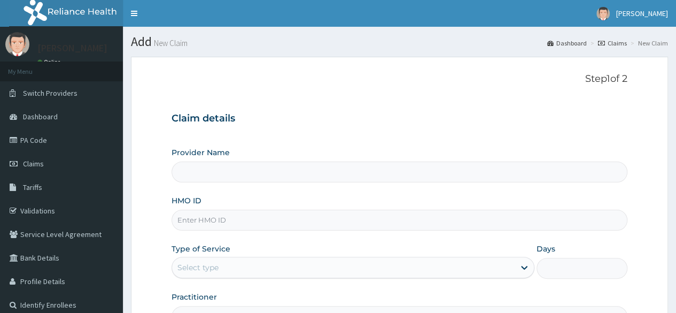
click at [244, 222] on input "HMO ID" at bounding box center [400, 220] width 456 height 21
type input "Reliance Family Clinics (RFC) - Ajah"
paste input "ZDC/10014/A"
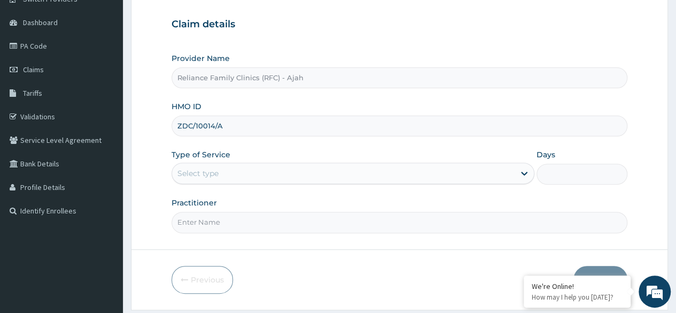
scroll to position [124, 0]
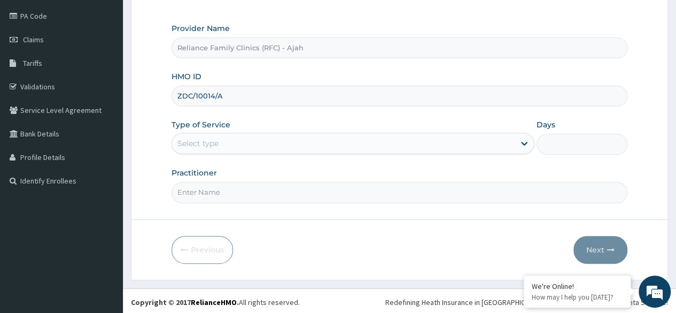
type input "ZDC/10014/A"
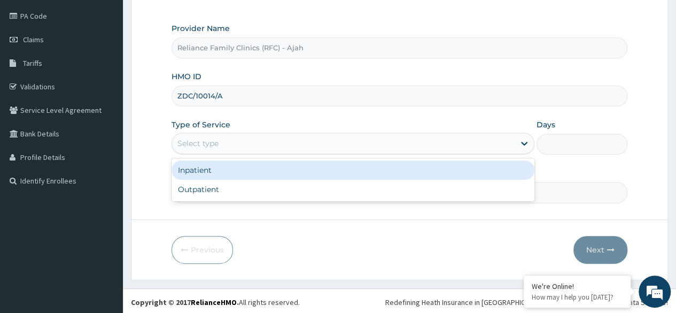
click at [260, 184] on div "Outpatient" at bounding box center [353, 189] width 363 height 19
type input "1"
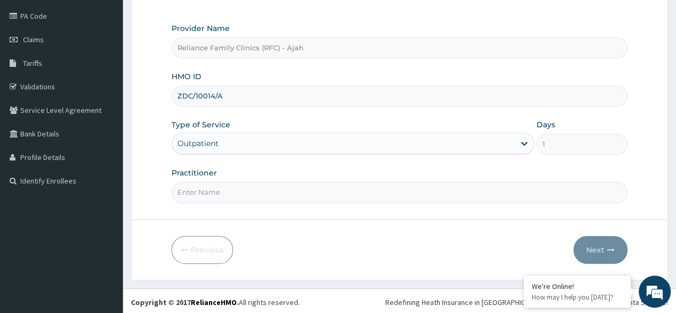
click at [268, 190] on input "Practitioner" at bounding box center [400, 192] width 456 height 21
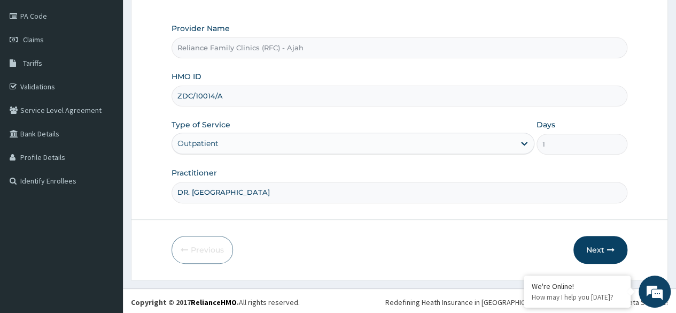
type input "DR. LOCUM"
click at [607, 250] on icon "button" at bounding box center [610, 249] width 7 height 7
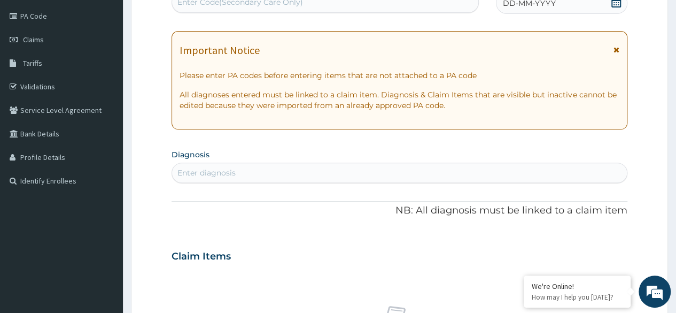
click at [579, 10] on div "DD-MM-YYYY" at bounding box center [561, 3] width 131 height 21
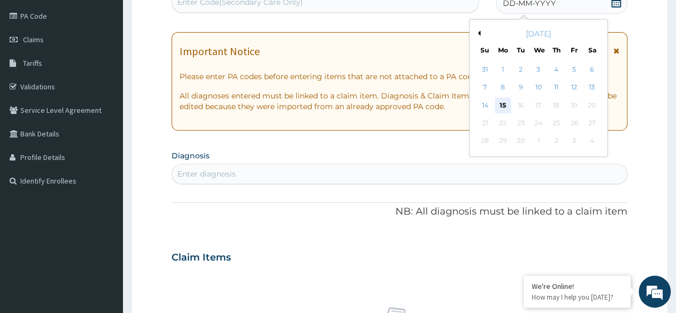
click at [503, 102] on div "15" at bounding box center [503, 105] width 16 height 16
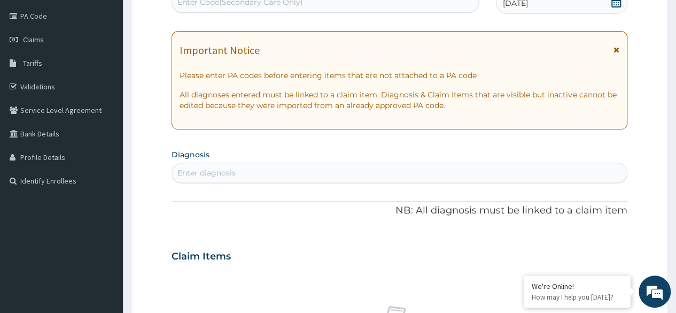
scroll to position [0, 0]
type input "MALA"
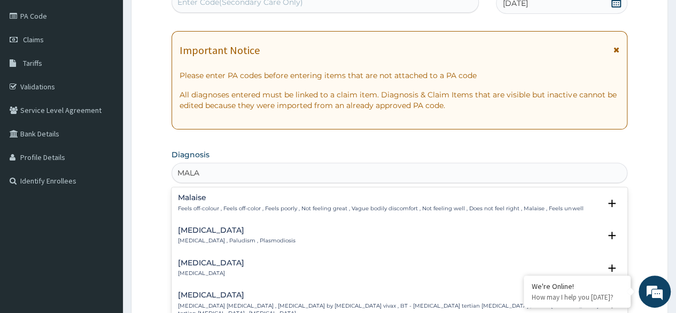
click at [236, 237] on p "Malaria , Paludism , Plasmodiosis" at bounding box center [237, 240] width 118 height 7
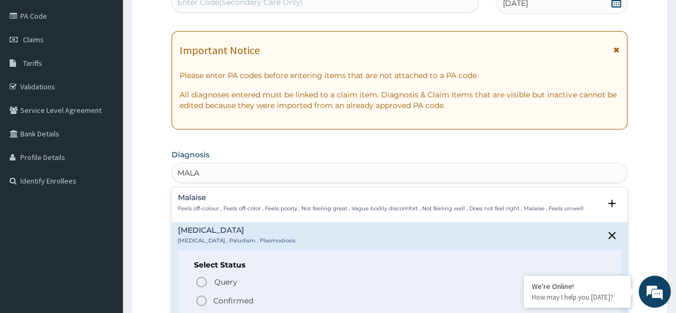
click at [200, 301] on icon "status option filled" at bounding box center [201, 300] width 13 height 13
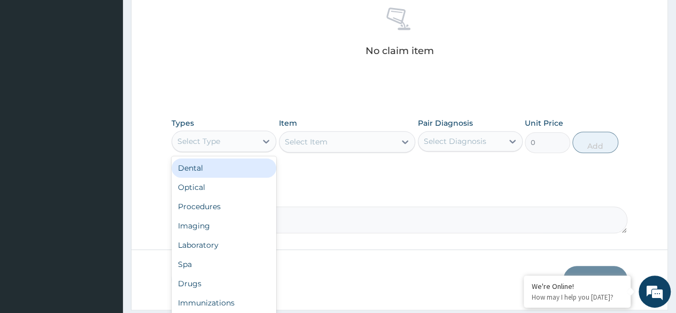
scroll to position [456, 0]
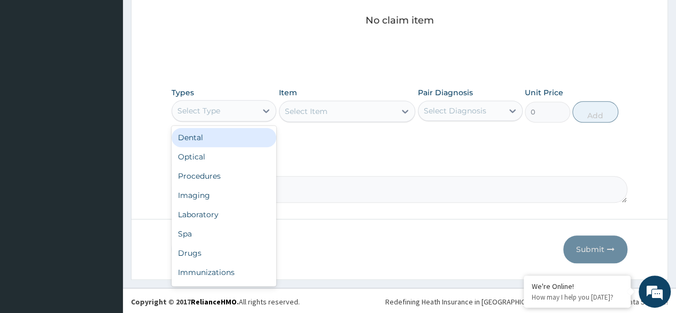
click at [221, 173] on div "Procedures" at bounding box center [224, 175] width 105 height 19
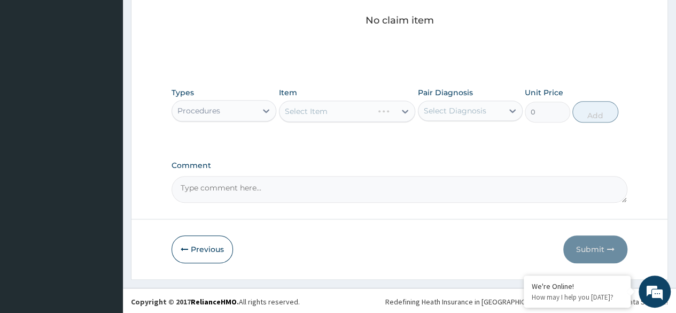
click at [357, 111] on div "Select Item" at bounding box center [347, 110] width 137 height 21
click at [365, 115] on div "Select Item" at bounding box center [347, 110] width 137 height 21
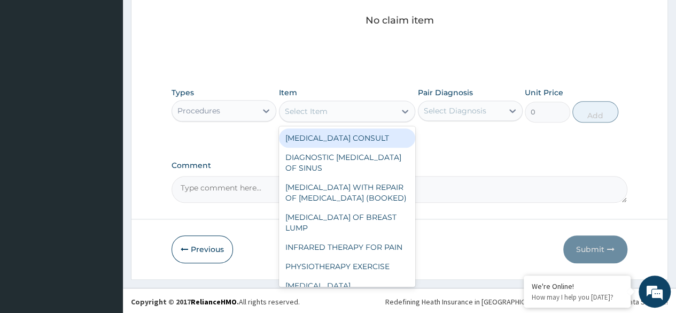
click at [335, 115] on div "Select Item" at bounding box center [338, 111] width 117 height 17
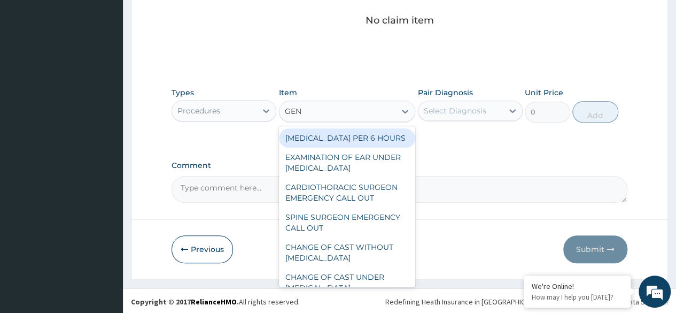
type input "GENE"
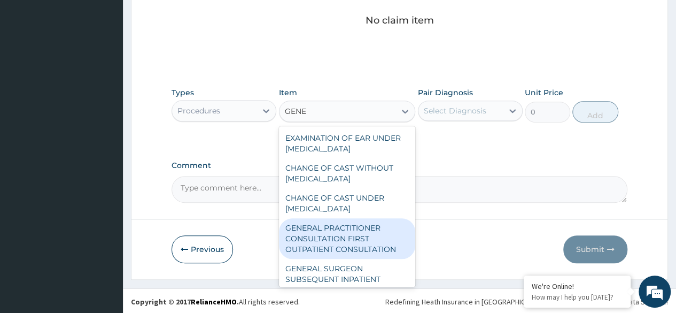
click at [361, 256] on div "GENERAL PRACTITIONER CONSULTATION FIRST OUTPATIENT CONSULTATION" at bounding box center [347, 238] width 137 height 41
type input "3370.125"
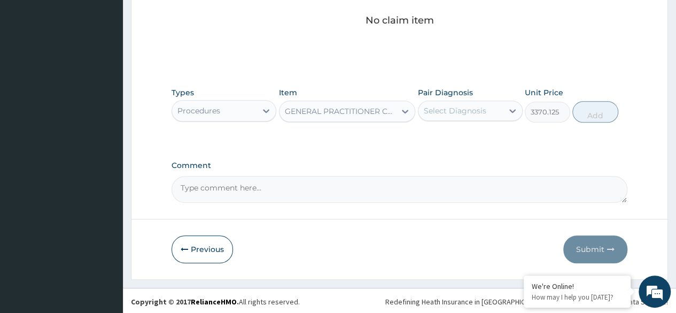
click at [468, 111] on div "Select Diagnosis" at bounding box center [455, 110] width 63 height 11
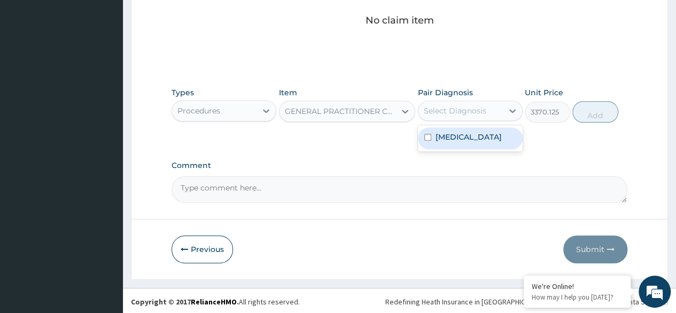
click at [459, 140] on label "Malaria" at bounding box center [469, 136] width 66 height 11
checkbox input "true"
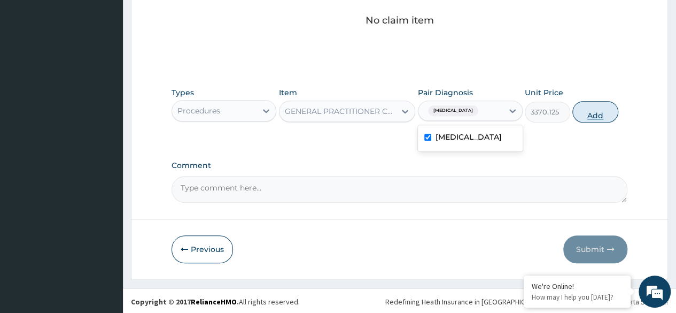
click at [608, 112] on button "Add" at bounding box center [594, 111] width 45 height 21
type input "0"
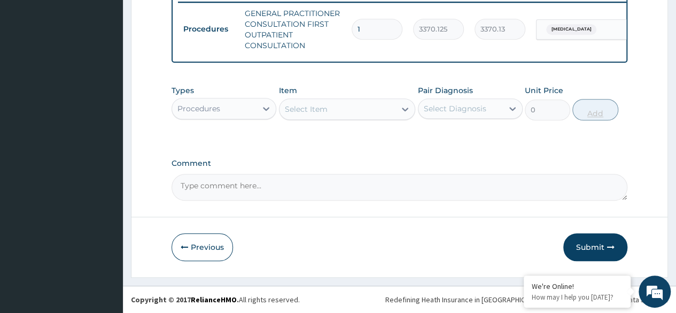
scroll to position [428, 0]
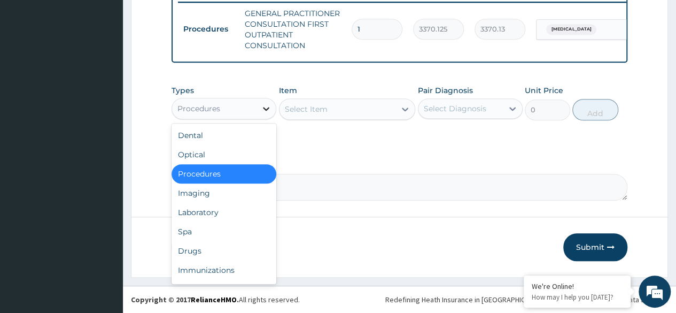
click at [258, 109] on div at bounding box center [266, 108] width 19 height 19
click at [253, 214] on div "Laboratory" at bounding box center [224, 212] width 105 height 19
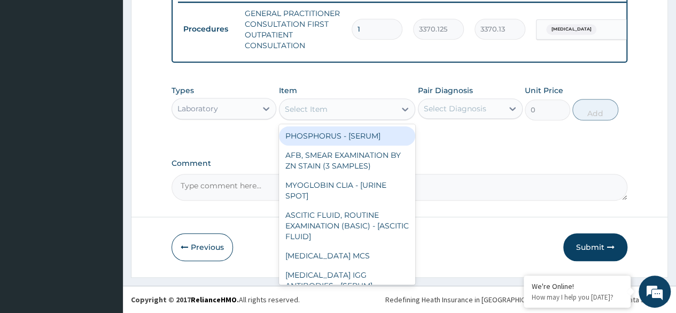
click at [360, 116] on div "Select Item" at bounding box center [338, 108] width 117 height 17
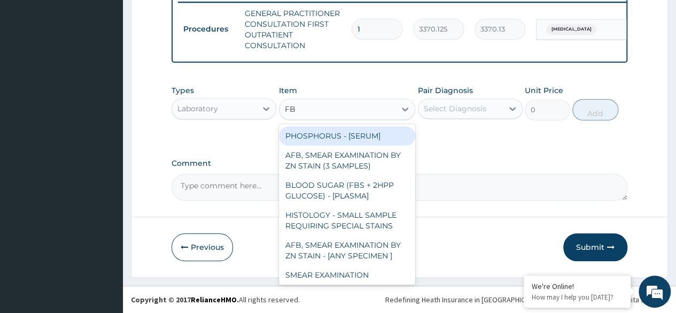
type input "FBC"
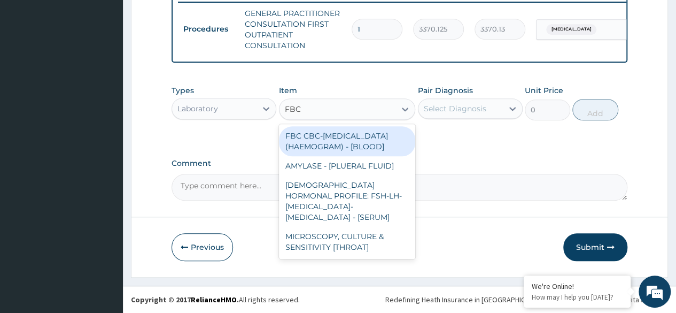
click at [365, 151] on div "FBC CBC-COMPLETE BLOOD COUNT (HAEMOGRAM) - [BLOOD]" at bounding box center [347, 141] width 137 height 30
type input "4085"
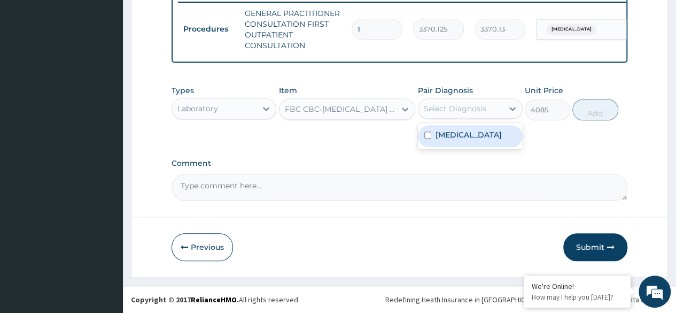
click at [487, 139] on div "Malaria" at bounding box center [470, 136] width 105 height 22
checkbox input "true"
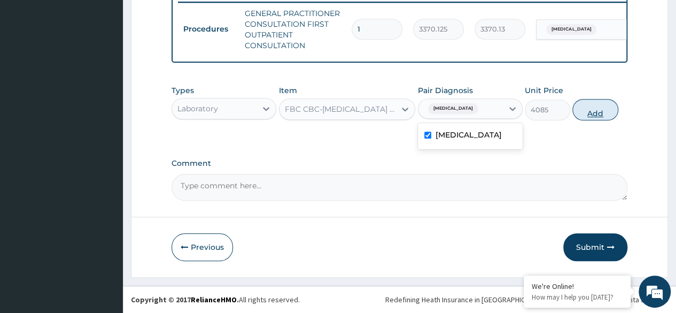
click at [603, 117] on button "Add" at bounding box center [594, 109] width 45 height 21
type input "0"
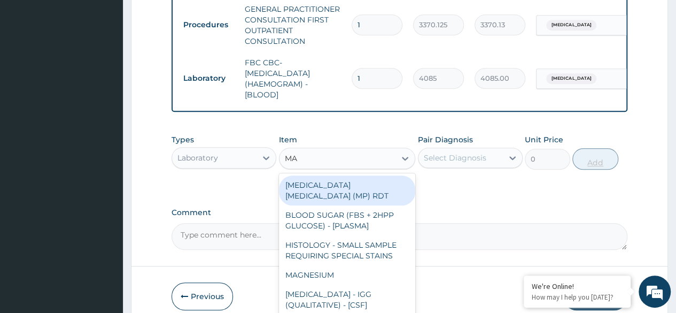
type input "MAL"
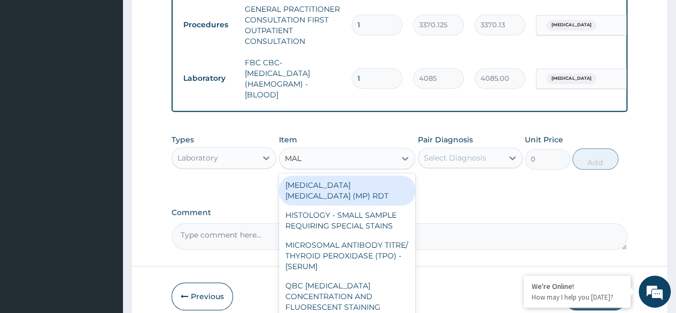
click at [382, 195] on div "MALARIA PARASITE (MP) RDT" at bounding box center [347, 190] width 137 height 30
type input "1531.875"
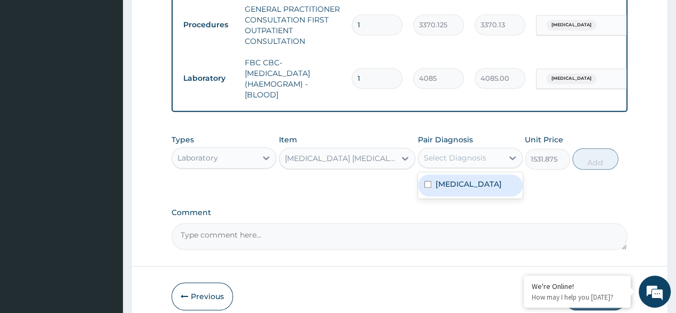
click at [485, 195] on div "Malaria" at bounding box center [470, 185] width 105 height 22
checkbox input "true"
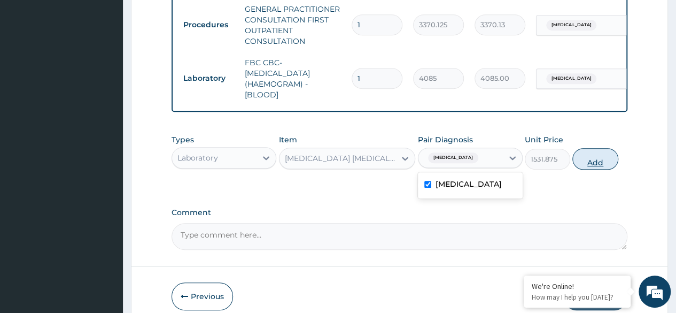
click at [595, 169] on button "Add" at bounding box center [594, 158] width 45 height 21
type input "0"
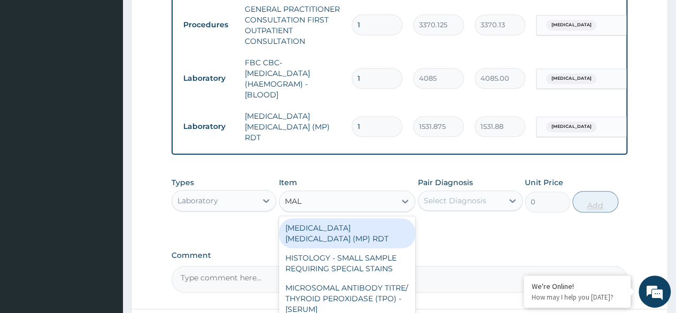
type input "MALA"
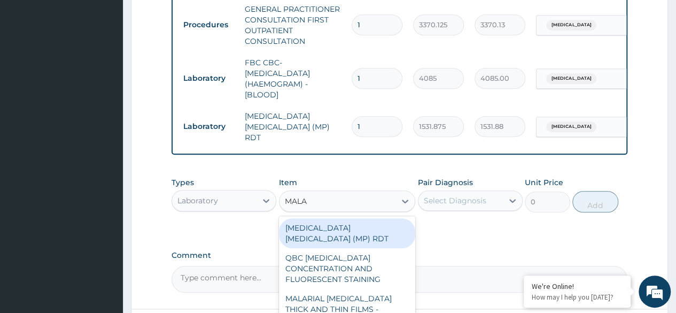
click at [382, 290] on div "MALARIAL PARASITE THICK AND THIN FILMS - [BLOOD]" at bounding box center [347, 309] width 137 height 41
type input "1531.875"
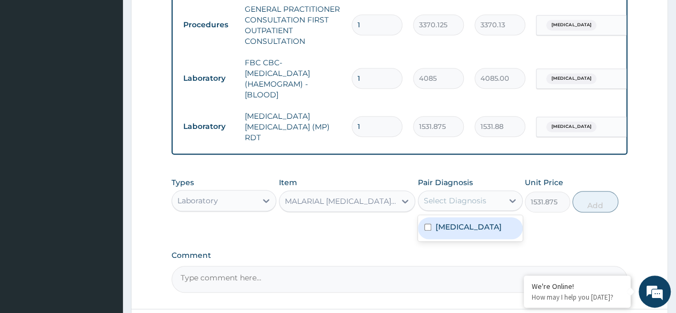
click at [492, 227] on div "Malaria" at bounding box center [470, 228] width 105 height 22
checkbox input "true"
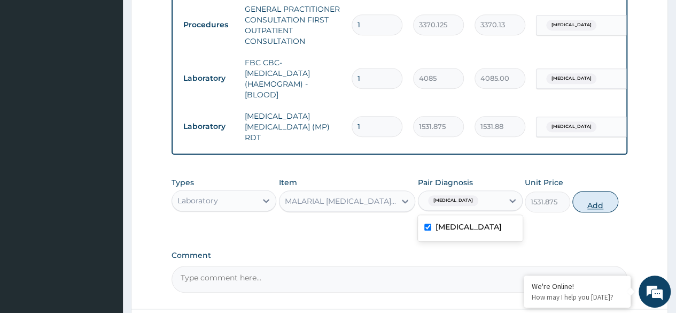
click at [593, 206] on button "Add" at bounding box center [594, 201] width 45 height 21
type input "0"
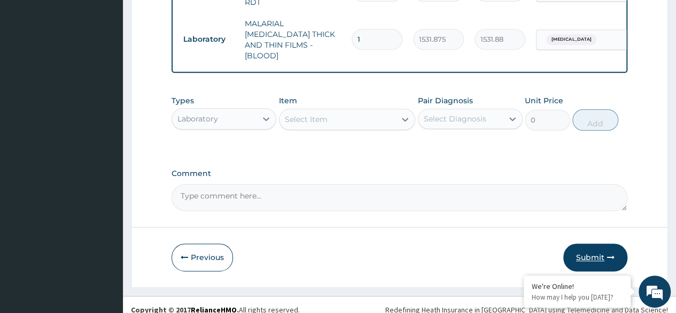
click at [607, 253] on icon "button" at bounding box center [610, 256] width 7 height 7
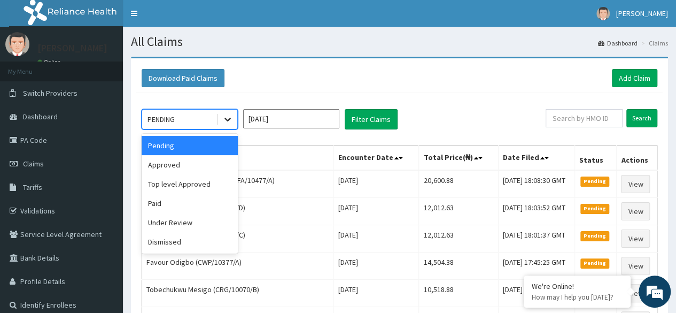
click at [230, 119] on icon at bounding box center [227, 119] width 11 height 11
click at [206, 161] on div "Approved" at bounding box center [190, 164] width 96 height 19
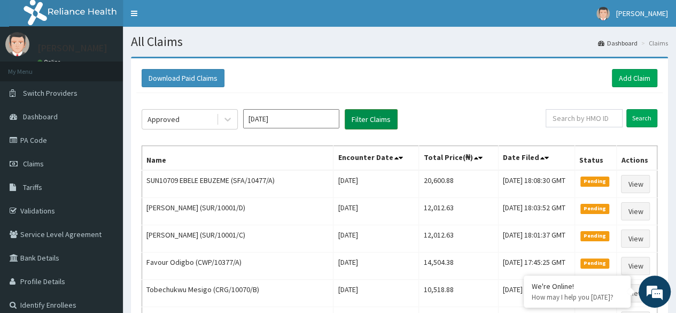
click at [376, 114] on button "Filter Claims" at bounding box center [371, 119] width 53 height 20
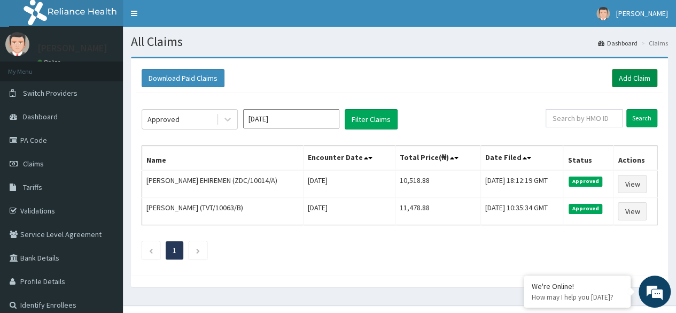
click at [637, 77] on link "Add Claim" at bounding box center [634, 78] width 45 height 18
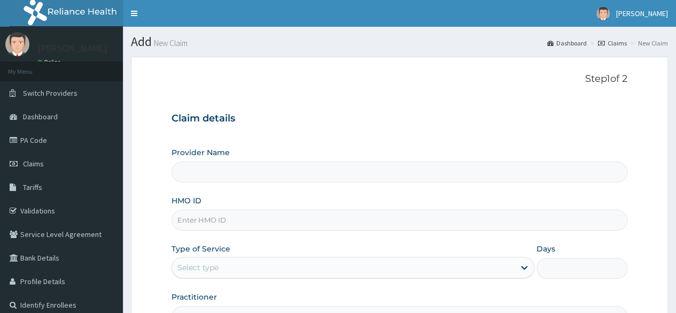
click at [257, 222] on input "HMO ID" at bounding box center [400, 220] width 456 height 21
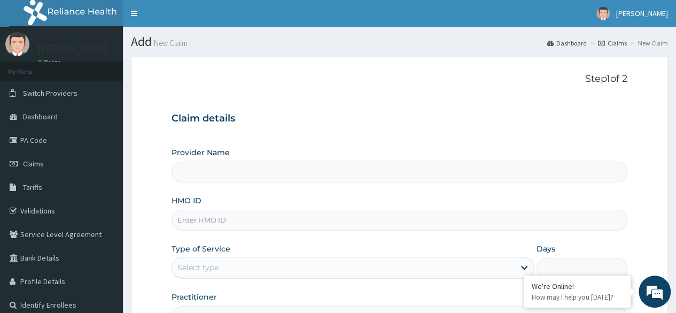
type input "Reliance Family Clinics (RFC) - Ajah"
paste input "ACQ/10016/A"
type input "ACQ/10016/A"
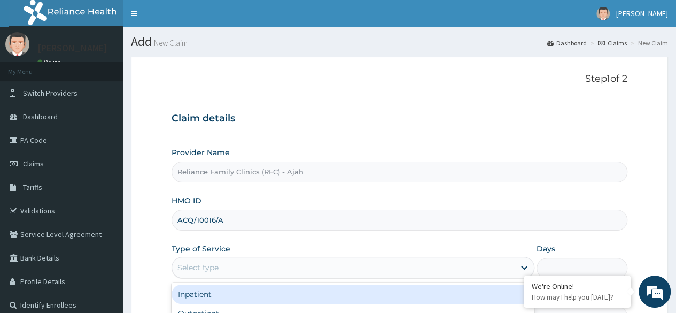
click at [237, 265] on div "Select type" at bounding box center [343, 267] width 343 height 17
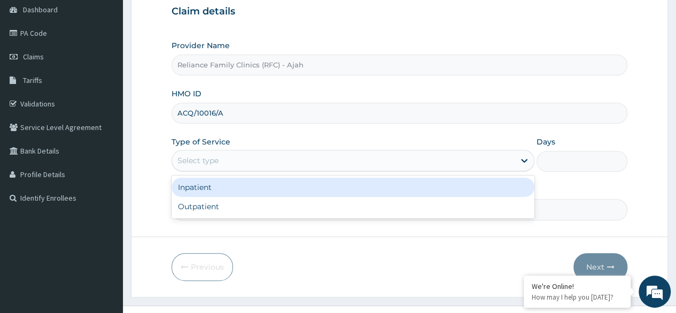
scroll to position [119, 0]
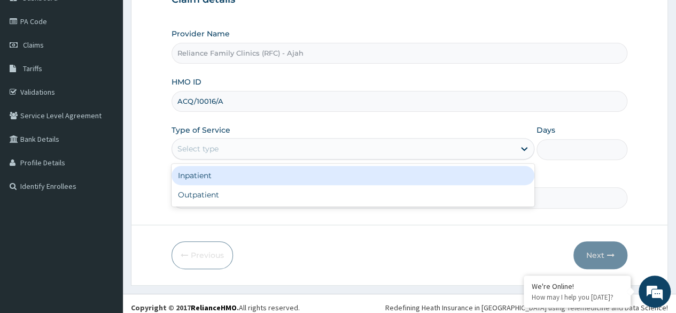
click at [273, 197] on div "Outpatient" at bounding box center [353, 194] width 363 height 19
type input "1"
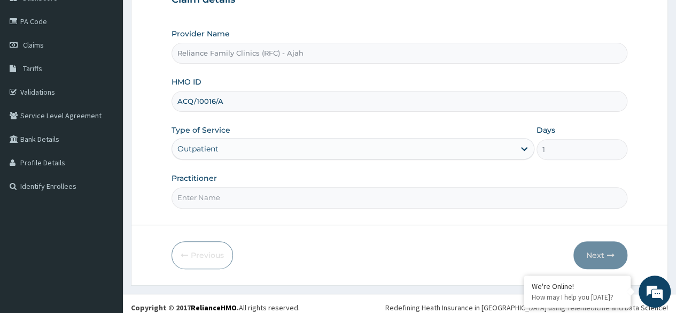
click at [273, 197] on input "Practitioner" at bounding box center [400, 197] width 456 height 21
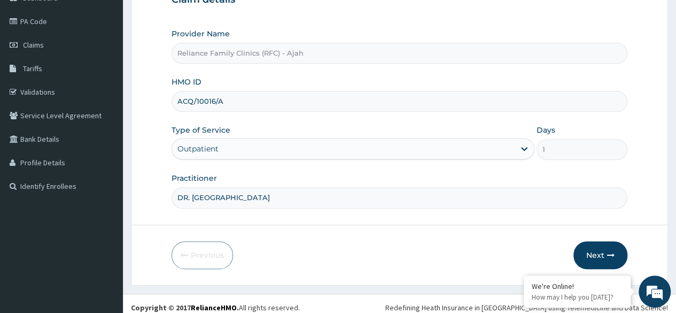
type input "DR. LOCUM"
click at [617, 251] on button "Next" at bounding box center [600, 255] width 54 height 28
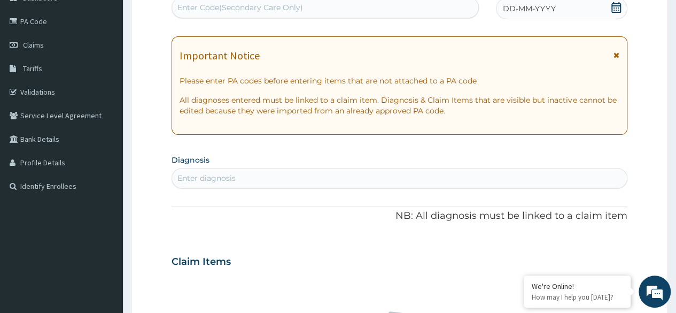
click at [584, 4] on div "DD-MM-YYYY" at bounding box center [561, 8] width 131 height 21
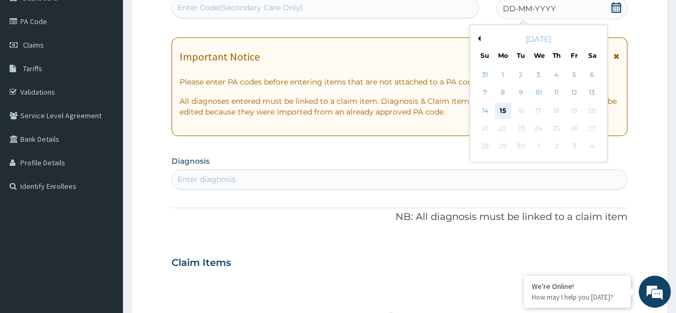
click at [504, 109] on div "15" at bounding box center [503, 111] width 16 height 16
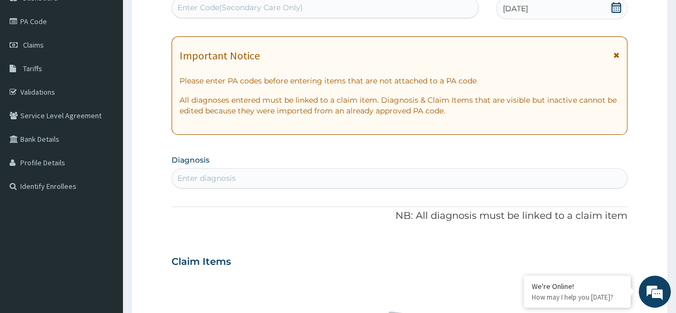
click at [305, 171] on div "Enter diagnosis" at bounding box center [399, 177] width 455 height 17
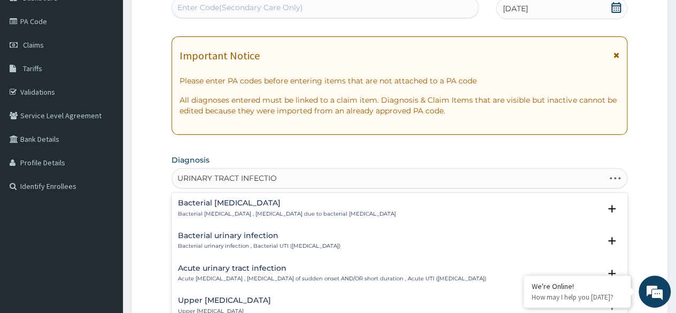
type input "[MEDICAL_DATA]"
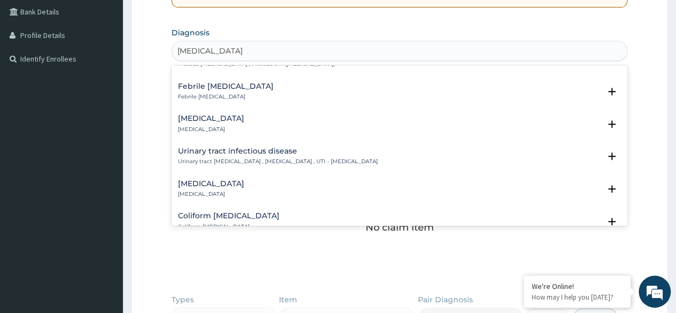
scroll to position [152, 0]
click at [276, 154] on div "Urinary tract infectious disease Urinary tract infectious disease , Urinary tra…" at bounding box center [278, 156] width 200 height 19
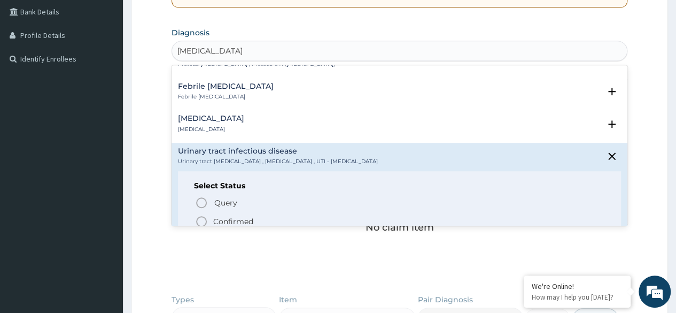
click at [207, 216] on icon "status option filled" at bounding box center [201, 221] width 13 height 13
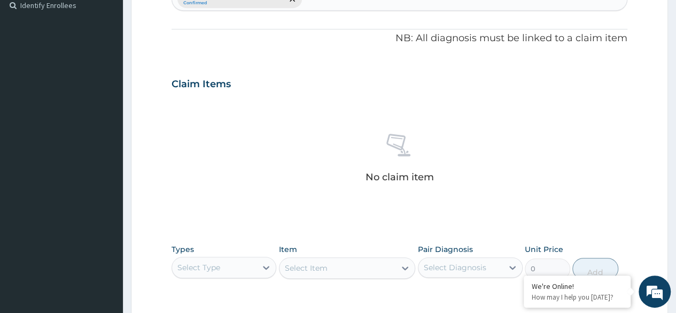
scroll to position [456, 0]
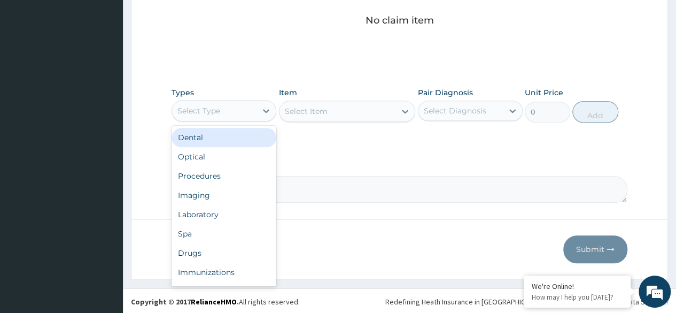
click at [222, 177] on div "Procedures" at bounding box center [224, 175] width 105 height 19
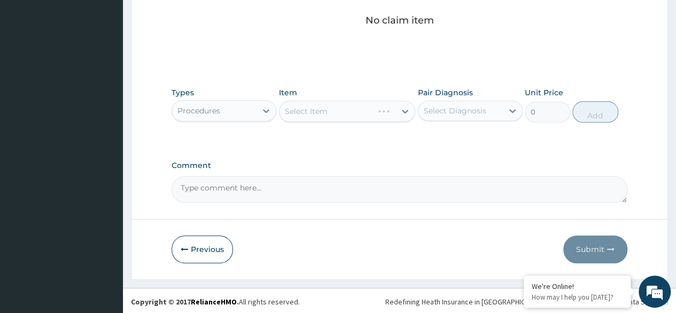
click at [377, 105] on div "Select Item" at bounding box center [347, 110] width 137 height 21
click at [356, 109] on div "Select Item" at bounding box center [347, 110] width 137 height 21
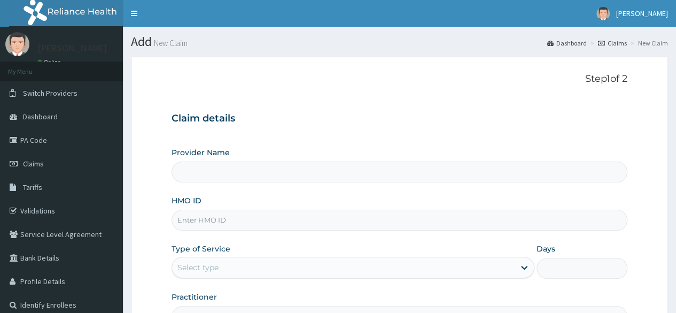
click at [268, 218] on input "HMO ID" at bounding box center [400, 220] width 456 height 21
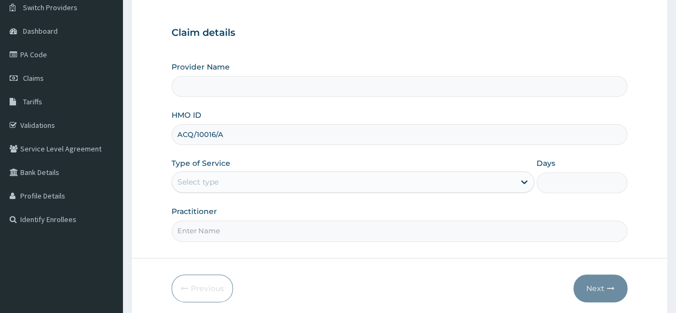
scroll to position [112, 0]
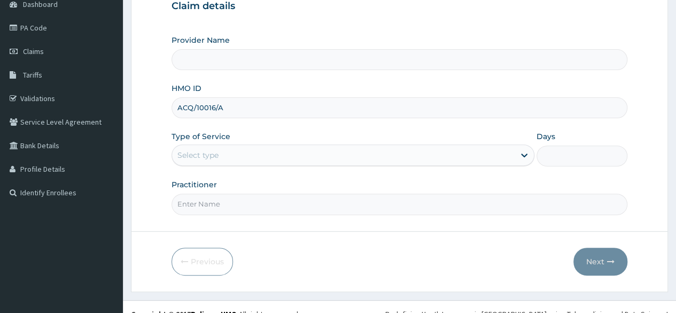
type input "ACQ/10016/A"
type input "Reliance Family Clinics (RFC) - Ajah"
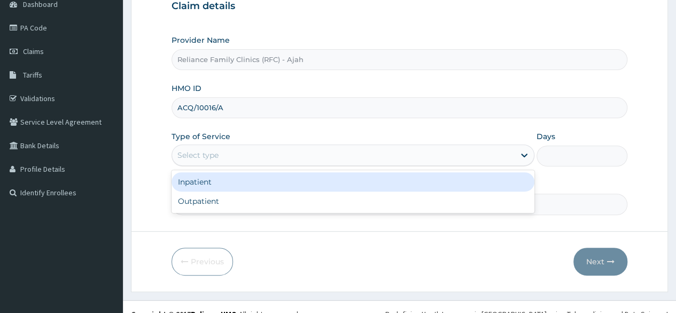
click at [339, 205] on div "Outpatient" at bounding box center [353, 200] width 363 height 19
type input "1"
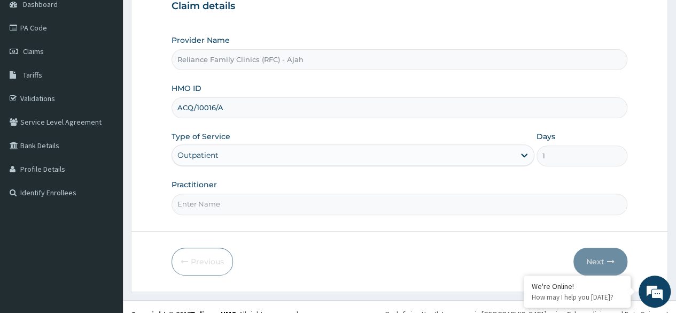
click at [250, 199] on input "Practitioner" at bounding box center [400, 203] width 456 height 21
type input "DR. LOCUM"
click at [601, 252] on button "Next" at bounding box center [600, 261] width 54 height 28
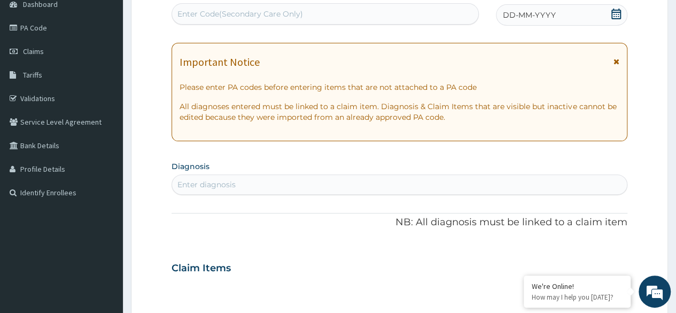
click at [553, 14] on span "DD-MM-YYYY" at bounding box center [529, 15] width 53 height 11
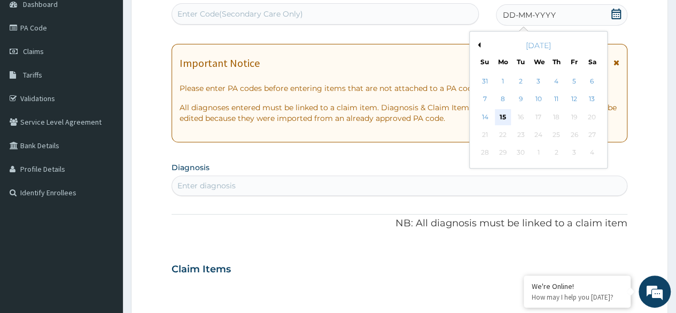
click at [502, 118] on div "15" at bounding box center [503, 117] width 16 height 16
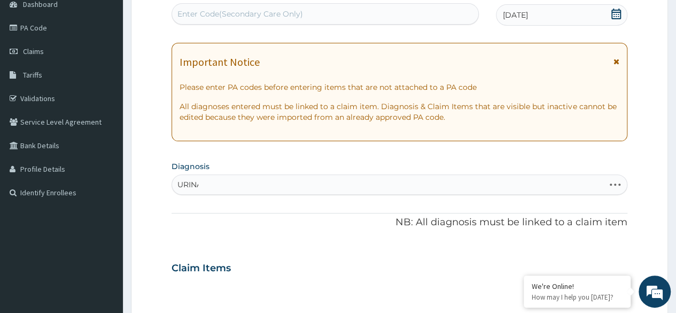
scroll to position [0, 0]
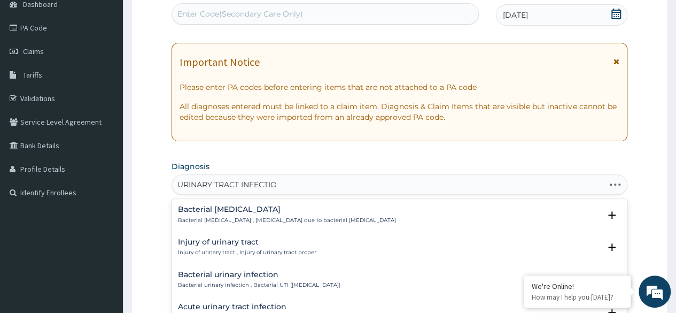
type input "[MEDICAL_DATA]"
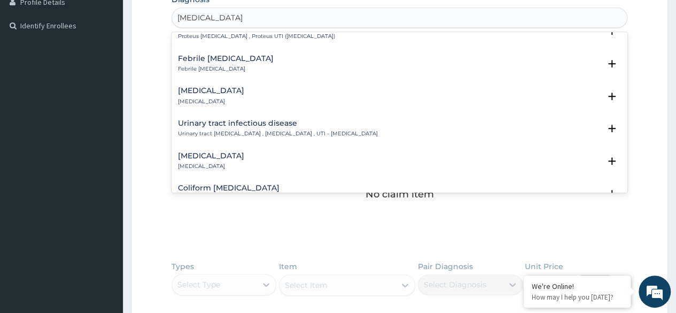
scroll to position [148, 0]
click at [286, 120] on h4 "Urinary tract infectious disease" at bounding box center [278, 122] width 200 height 8
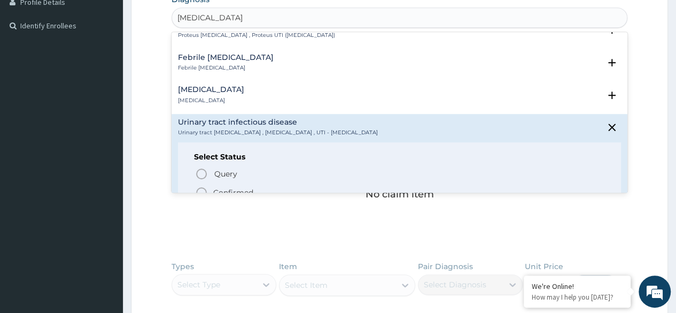
click at [203, 191] on icon "status option filled" at bounding box center [201, 192] width 13 height 13
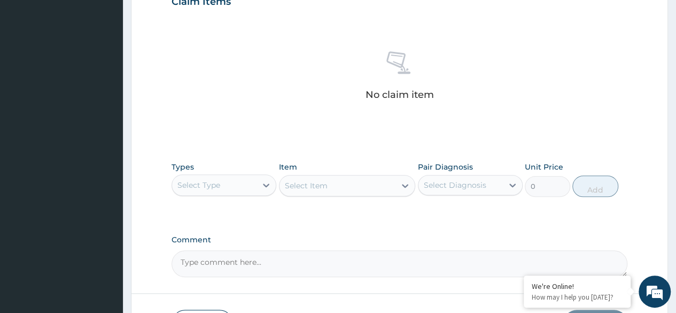
scroll to position [456, 0]
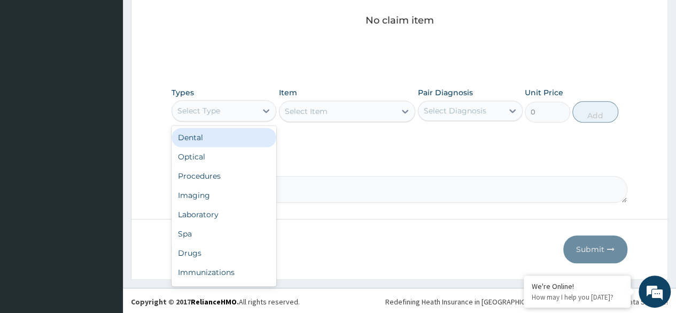
click at [230, 173] on div "Procedures" at bounding box center [224, 175] width 105 height 19
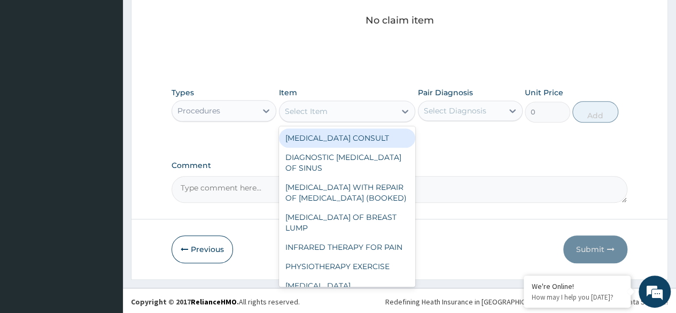
click at [308, 112] on div "Select Item" at bounding box center [306, 111] width 43 height 11
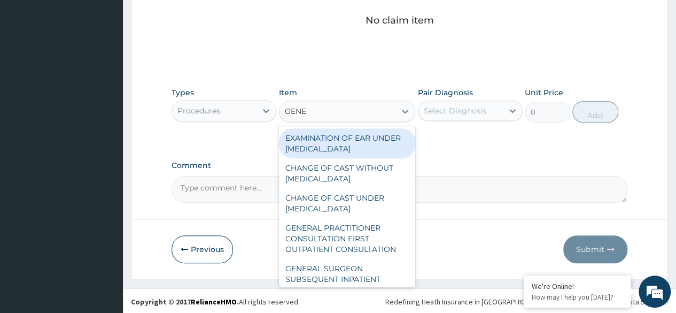
type input "GENER"
click at [370, 237] on div "GENERAL PRACTITIONER CONSULTATION FIRST OUTPATIENT CONSULTATION" at bounding box center [347, 238] width 137 height 41
type input "3370.125"
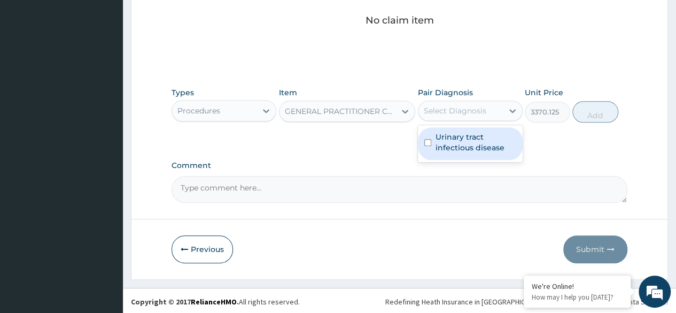
click at [483, 141] on label "Urinary tract infectious disease" at bounding box center [476, 141] width 81 height 21
checkbox input "true"
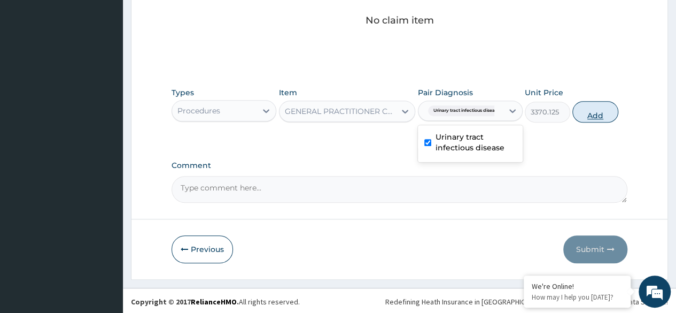
click at [581, 111] on button "Add" at bounding box center [594, 111] width 45 height 21
type input "0"
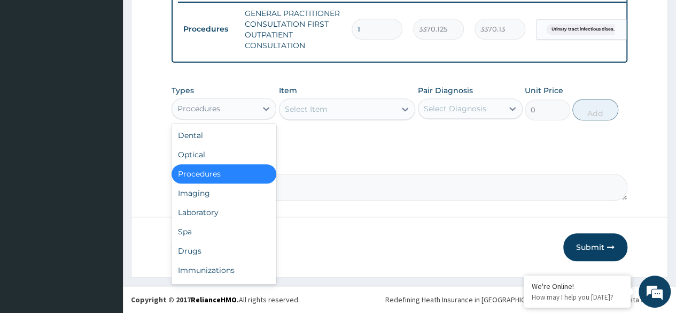
click at [236, 115] on div "Procedures" at bounding box center [214, 108] width 84 height 17
click at [218, 212] on div "Laboratory" at bounding box center [224, 212] width 105 height 19
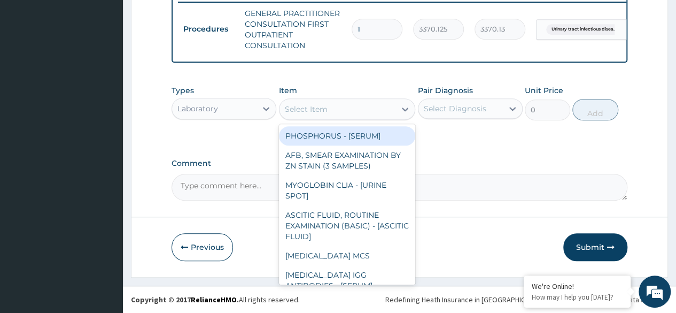
click at [336, 112] on div "Select Item" at bounding box center [338, 108] width 117 height 17
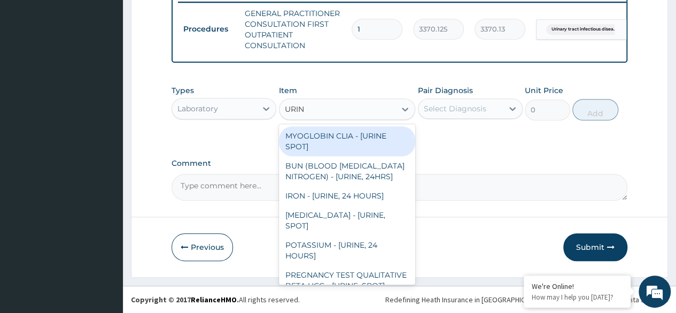
type input "URINA"
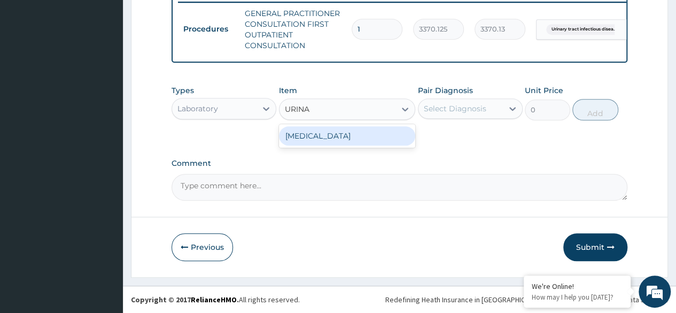
click at [403, 138] on div "[MEDICAL_DATA]" at bounding box center [347, 135] width 137 height 19
type input "1531.875"
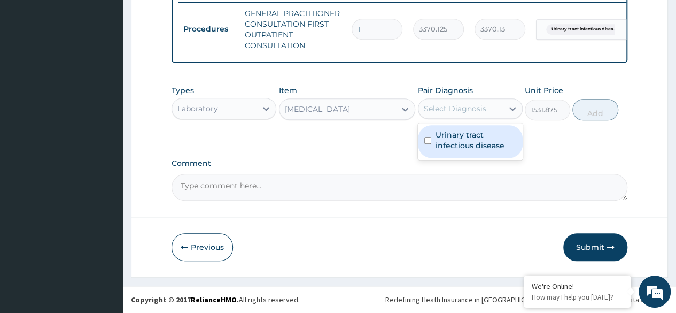
click at [482, 140] on label "Urinary tract infectious disease" at bounding box center [476, 139] width 81 height 21
checkbox input "true"
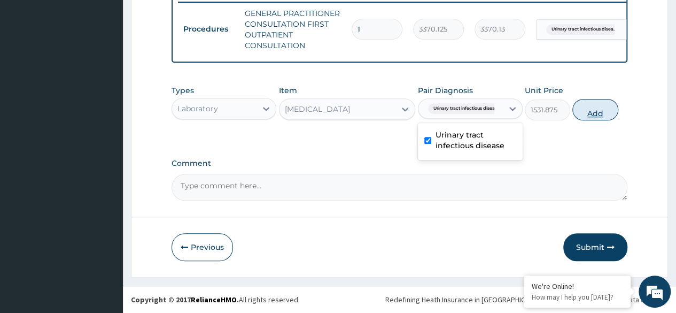
click at [608, 111] on button "Add" at bounding box center [594, 109] width 45 height 21
type input "0"
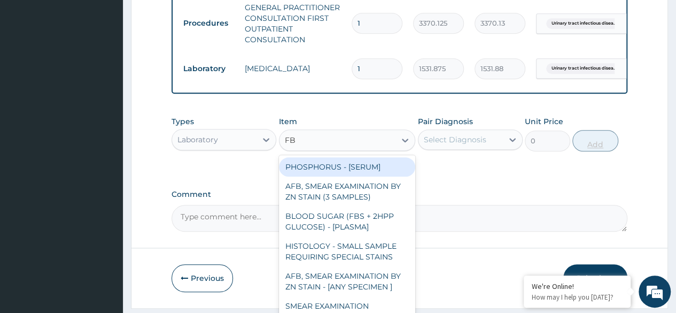
type input "FBC"
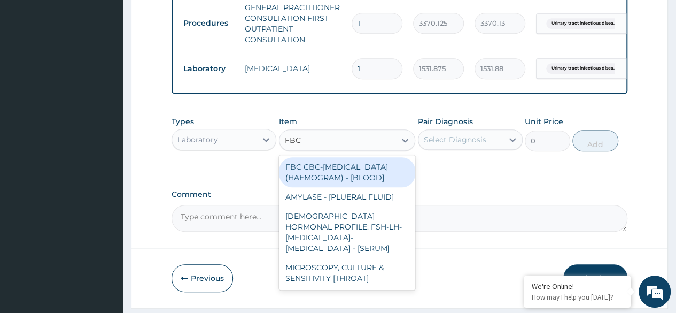
click at [371, 187] on div "FBC CBC-[MEDICAL_DATA] (HAEMOGRAM) - [BLOOD]" at bounding box center [347, 172] width 137 height 30
type input "4085"
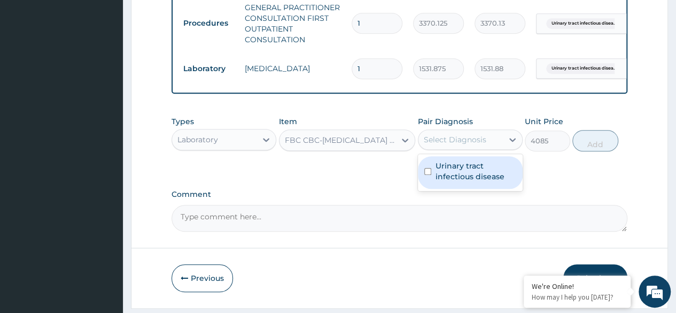
click at [497, 182] on label "Urinary tract infectious disease" at bounding box center [476, 170] width 81 height 21
checkbox input "true"
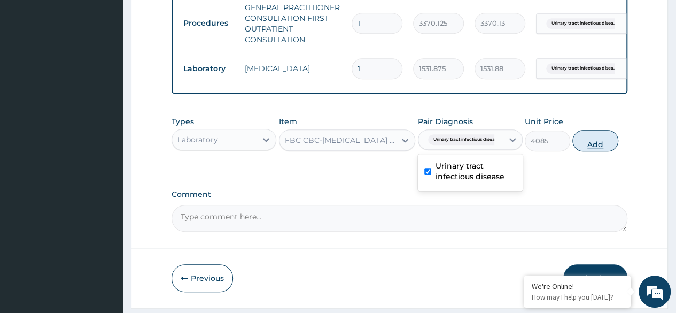
click at [603, 147] on button "Add" at bounding box center [594, 140] width 45 height 21
type input "0"
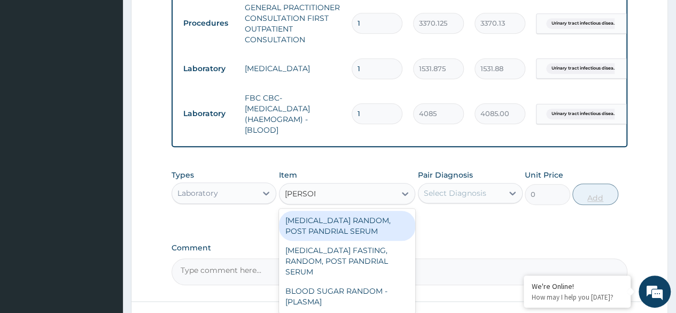
type input "RANDOM"
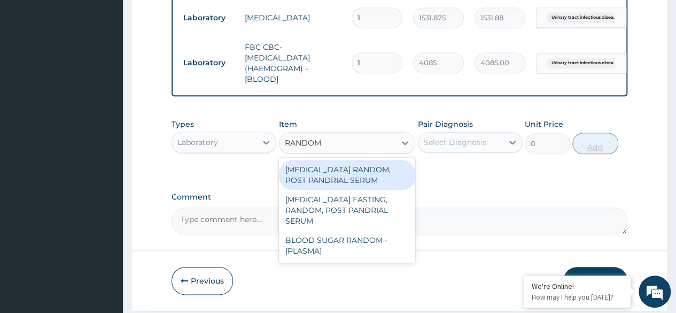
scroll to position [483, 0]
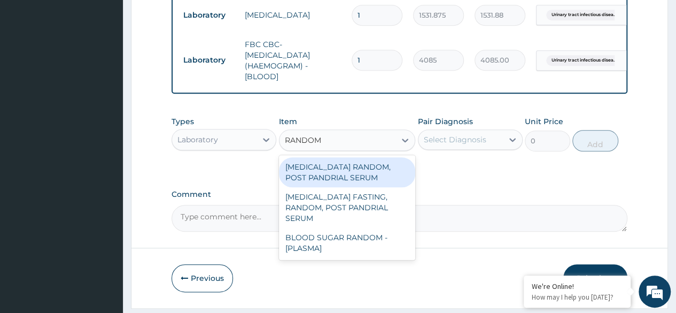
click at [360, 244] on div "BLOOD SUGAR RANDOM - [PLASMA]" at bounding box center [347, 243] width 137 height 30
type input "1800"
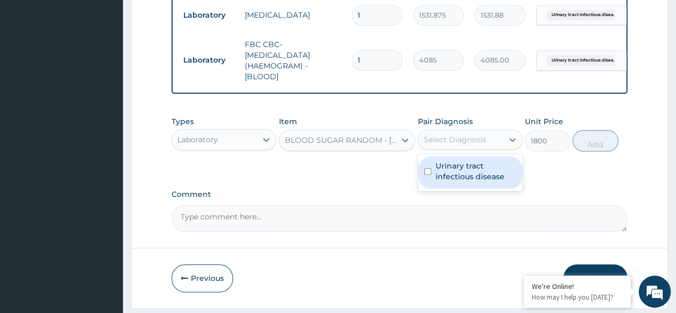
click at [488, 181] on label "Urinary tract infectious disease" at bounding box center [476, 170] width 81 height 21
checkbox input "true"
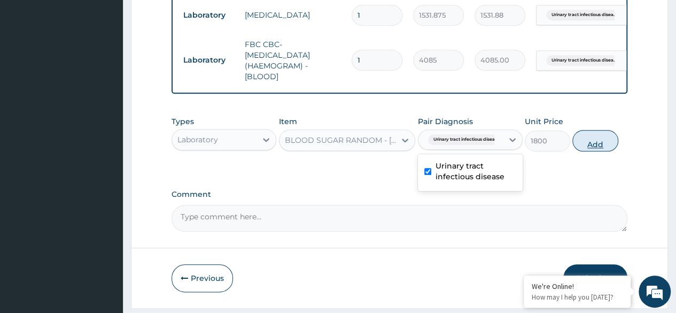
click at [592, 151] on button "Add" at bounding box center [594, 140] width 45 height 21
type input "0"
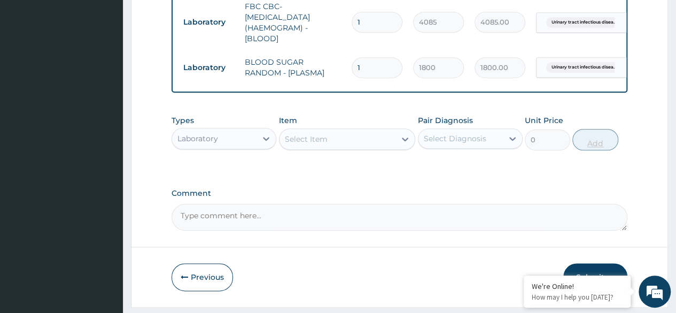
scroll to position [557, 0]
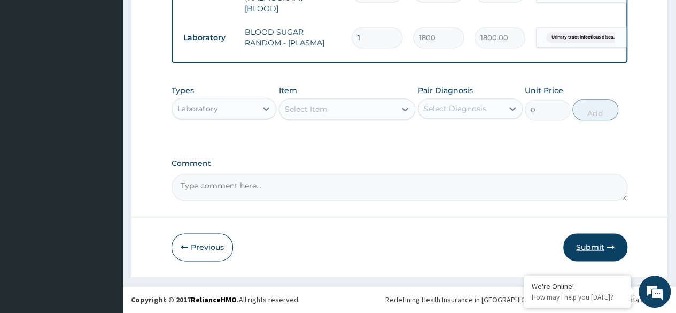
click at [597, 246] on button "Submit" at bounding box center [595, 247] width 64 height 28
